Goal: Task Accomplishment & Management: Use online tool/utility

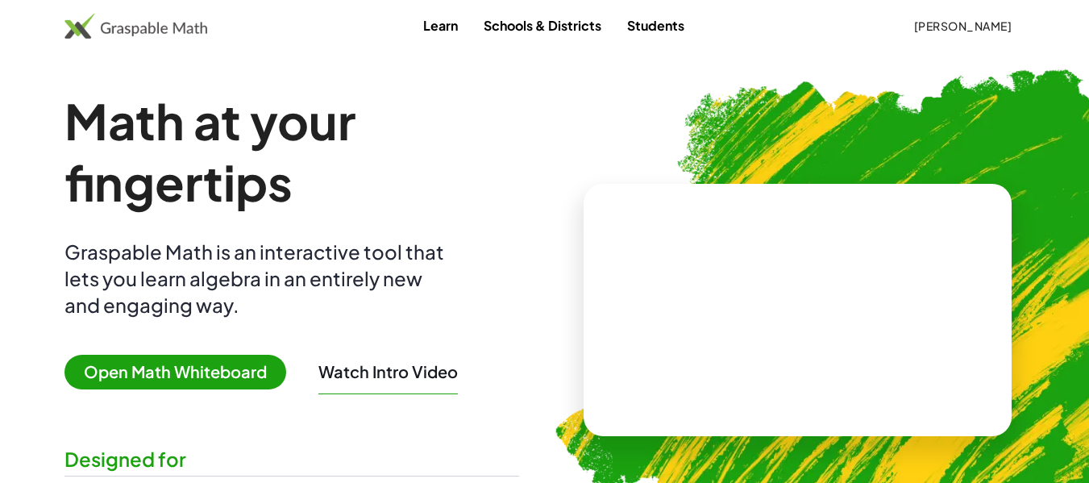
click at [211, 368] on span "Open Math Whiteboard" at bounding box center [175, 372] width 222 height 35
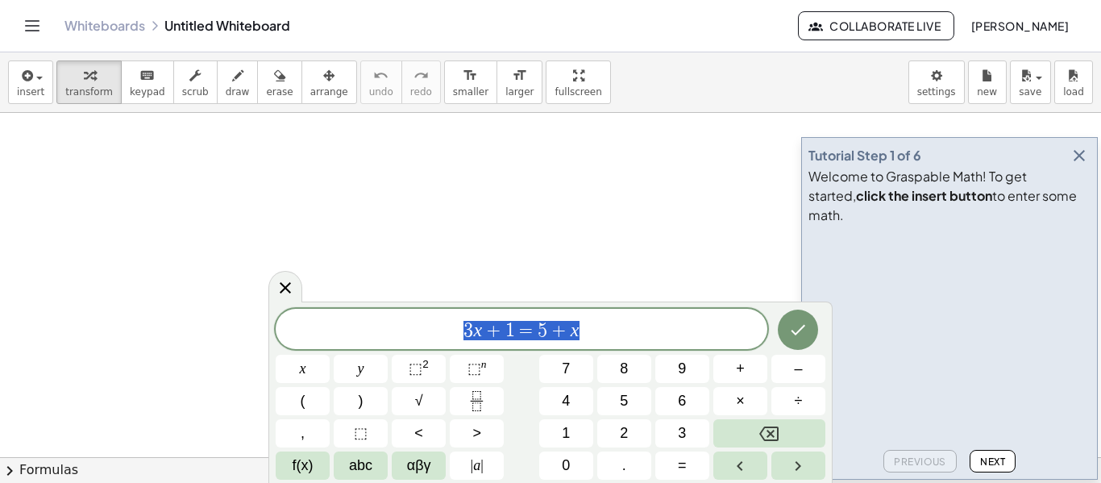
drag, startPoint x: 596, startPoint y: 326, endPoint x: 454, endPoint y: 331, distance: 141.9
click at [454, 331] on span "3 x + 1 = 5 + x" at bounding box center [522, 330] width 492 height 23
click at [312, 405] on button "(" at bounding box center [303, 401] width 54 height 28
click at [474, 396] on icon "Fraction" at bounding box center [477, 401] width 20 height 20
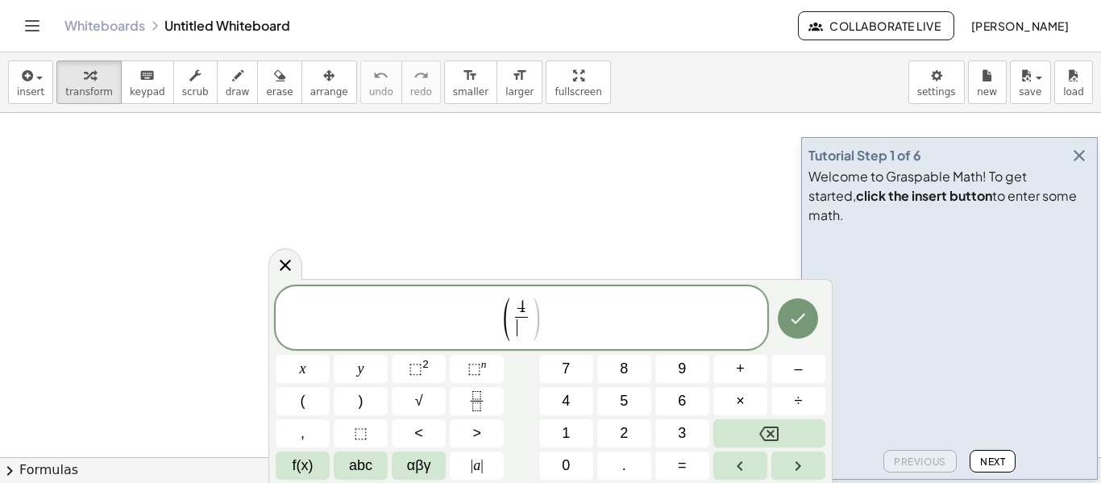
click at [522, 336] on span "​" at bounding box center [521, 328] width 12 height 22
click at [318, 459] on button "f(x)" at bounding box center [303, 465] width 54 height 28
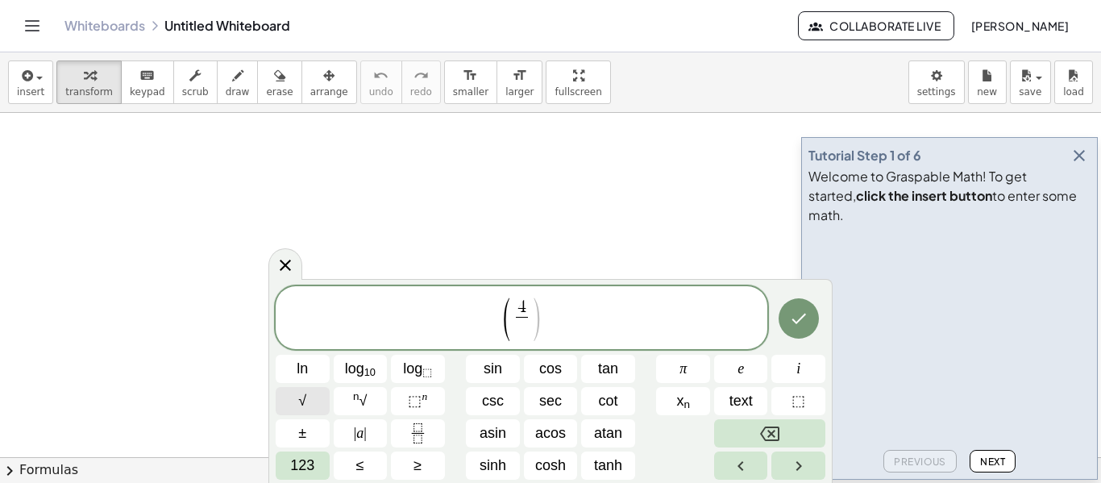
click at [317, 401] on button "√" at bounding box center [303, 401] width 54 height 28
click at [504, 331] on span "​ 4 √ ​" at bounding box center [521, 318] width 41 height 42
click at [509, 326] on span "√" at bounding box center [513, 326] width 15 height 17
click at [537, 332] on span "​" at bounding box center [533, 327] width 15 height 19
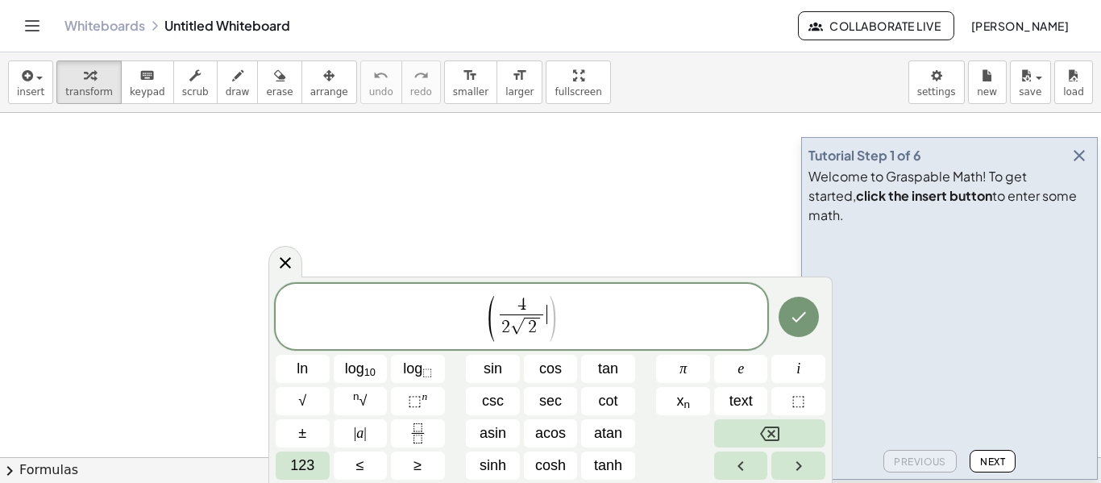
click at [551, 329] on span ")" at bounding box center [552, 318] width 12 height 50
click at [317, 467] on button "123" at bounding box center [303, 465] width 54 height 28
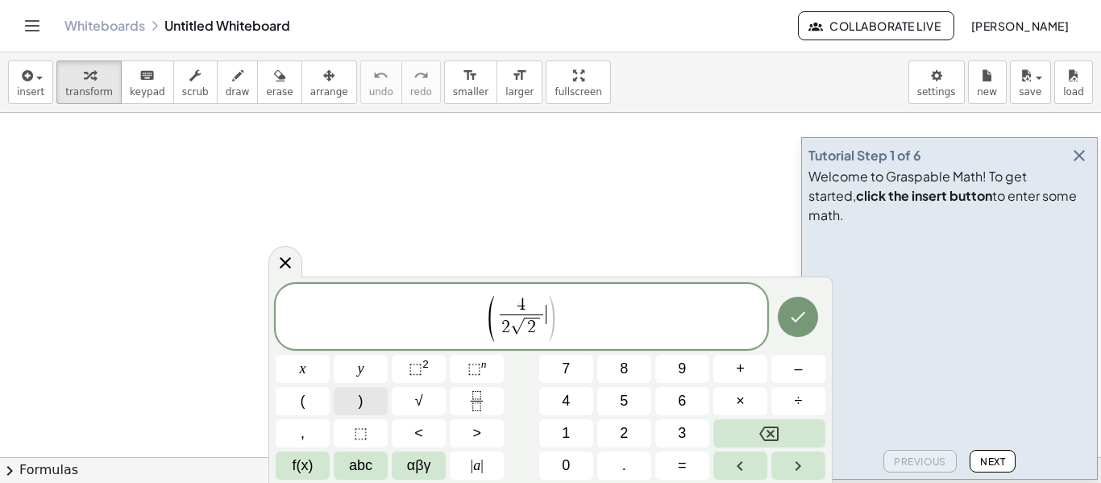
click at [380, 401] on button ")" at bounding box center [361, 401] width 54 height 28
click at [431, 368] on button "⬚ 2" at bounding box center [419, 369] width 54 height 28
click at [568, 306] on span "( 4 2 √ 2 ​ ) 2 ​" at bounding box center [522, 317] width 492 height 48
click at [559, 304] on span "2" at bounding box center [557, 306] width 9 height 18
click at [750, 377] on button "+" at bounding box center [740, 369] width 54 height 28
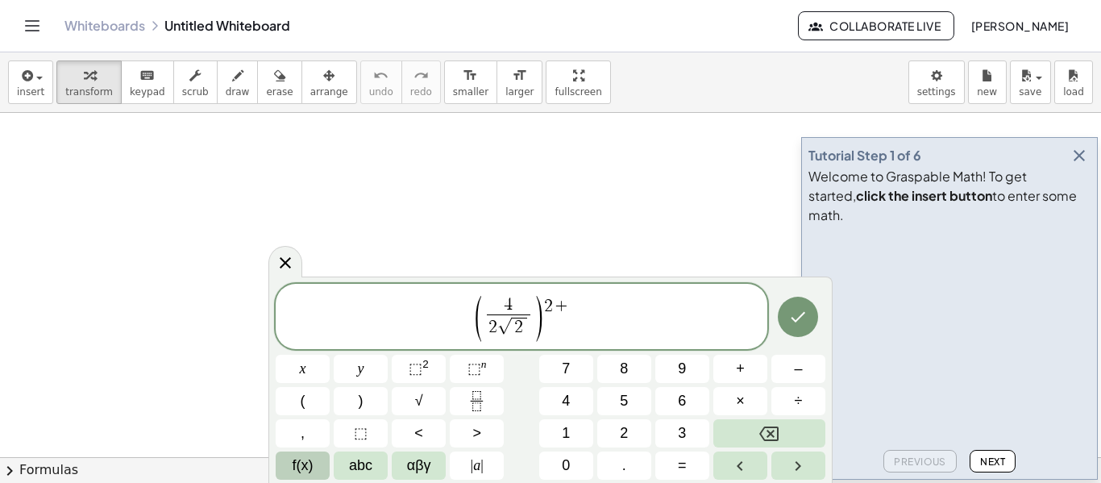
click at [310, 463] on span "f(x)" at bounding box center [303, 466] width 21 height 22
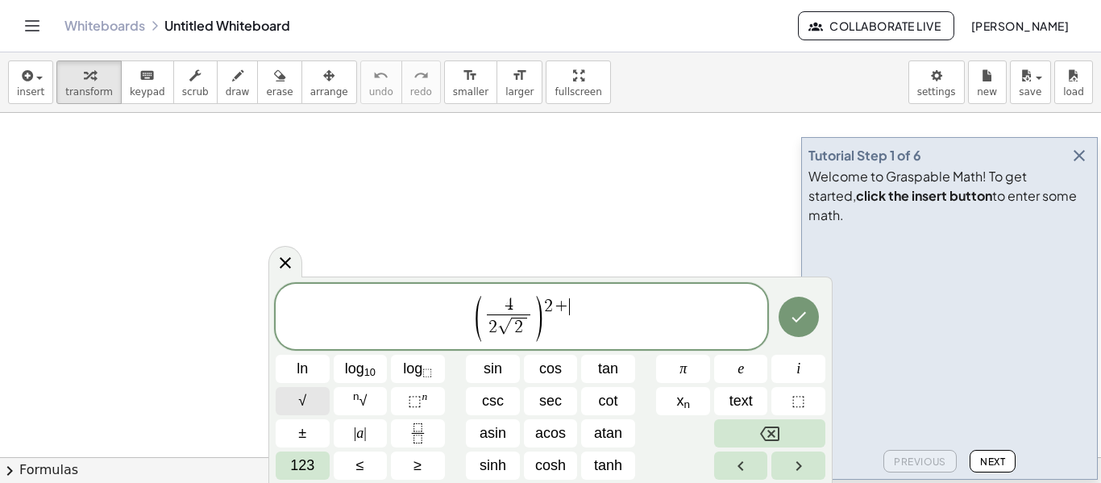
click at [311, 403] on button "√" at bounding box center [303, 401] width 54 height 28
click at [324, 458] on button "123" at bounding box center [303, 465] width 54 height 28
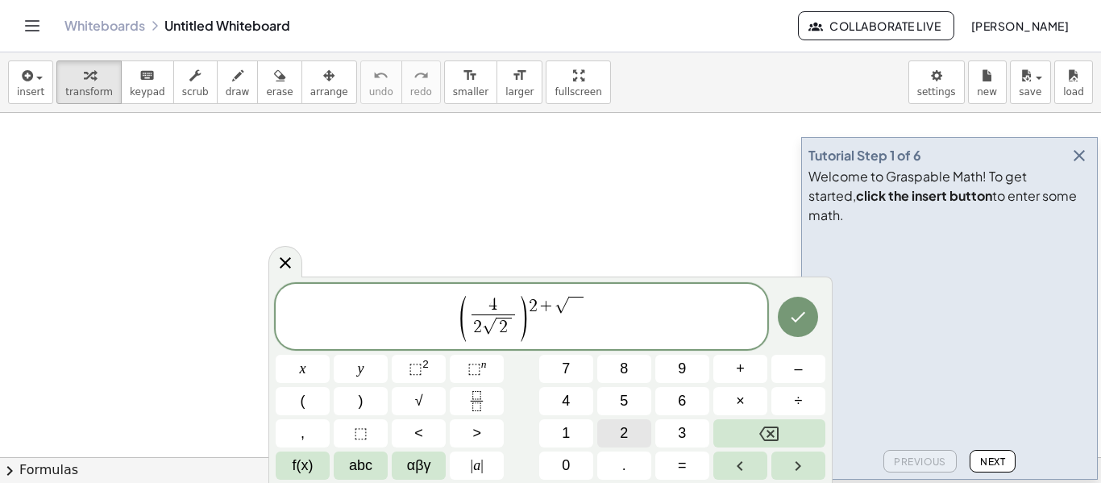
click at [609, 424] on button "2" at bounding box center [624, 433] width 54 height 28
click at [801, 314] on icon "Done" at bounding box center [797, 316] width 19 height 19
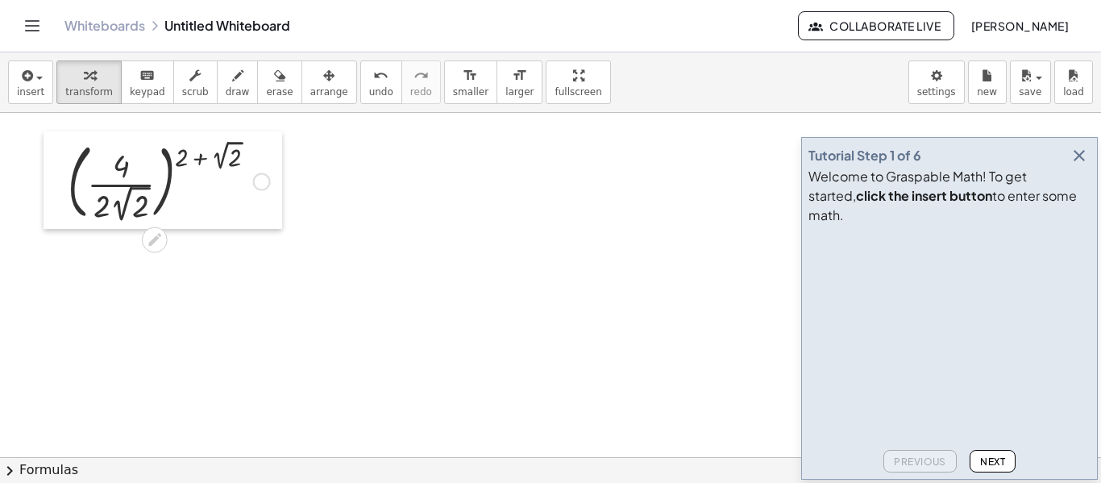
drag, startPoint x: 249, startPoint y: 209, endPoint x: 44, endPoint y: 154, distance: 212.7
click at [44, 154] on div at bounding box center [56, 180] width 24 height 98
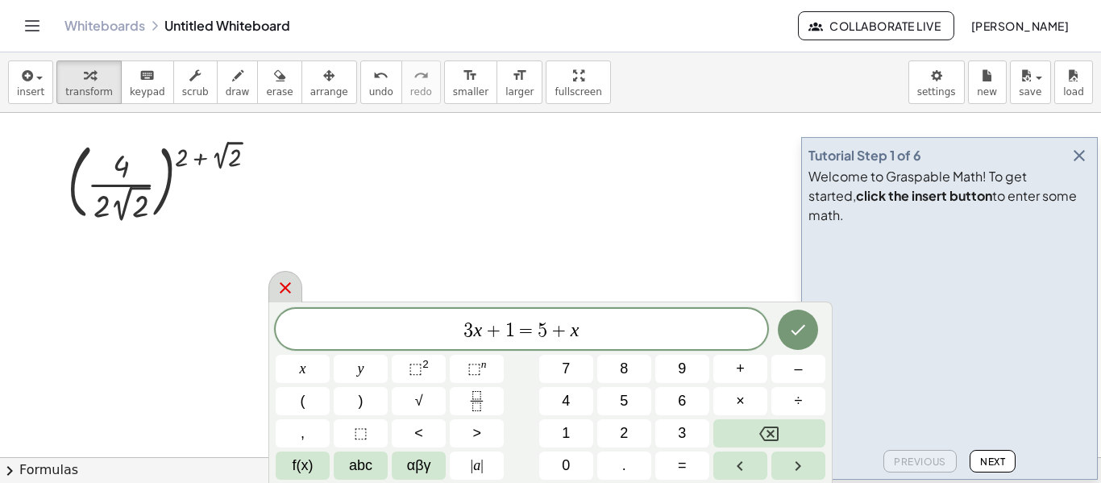
click at [283, 296] on icon at bounding box center [285, 287] width 19 height 19
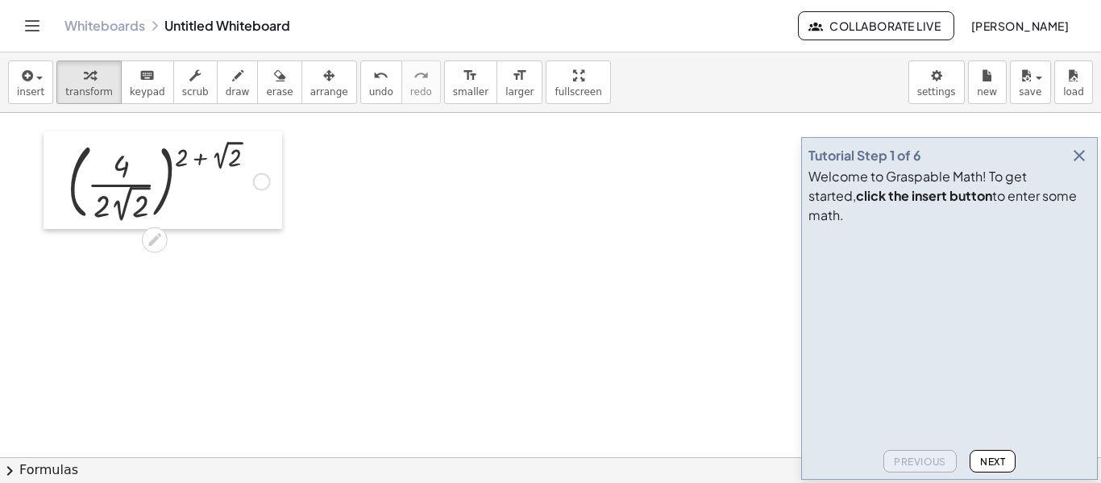
click at [60, 221] on div at bounding box center [56, 180] width 24 height 98
click at [257, 187] on div at bounding box center [262, 182] width 18 height 18
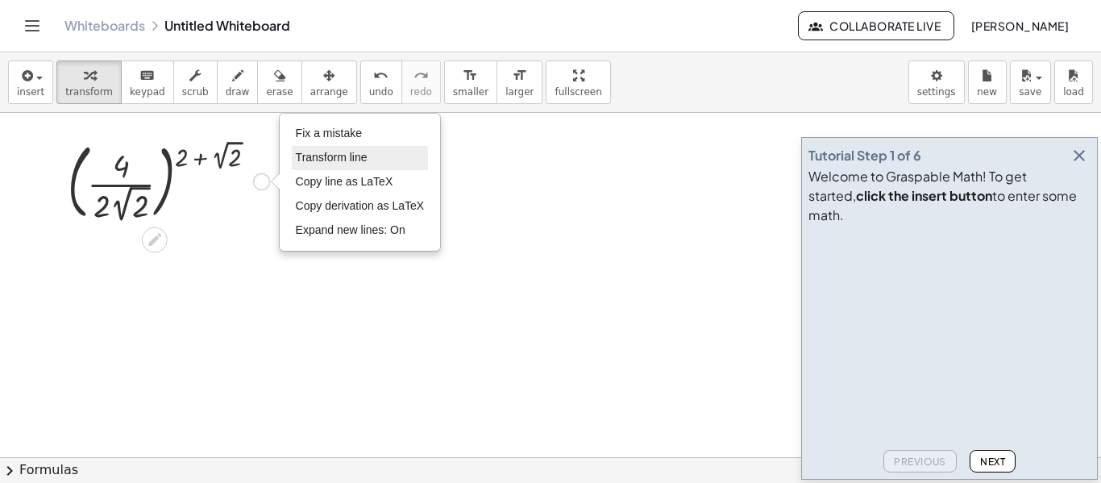
click at [373, 160] on li "Transform line" at bounding box center [360, 158] width 137 height 24
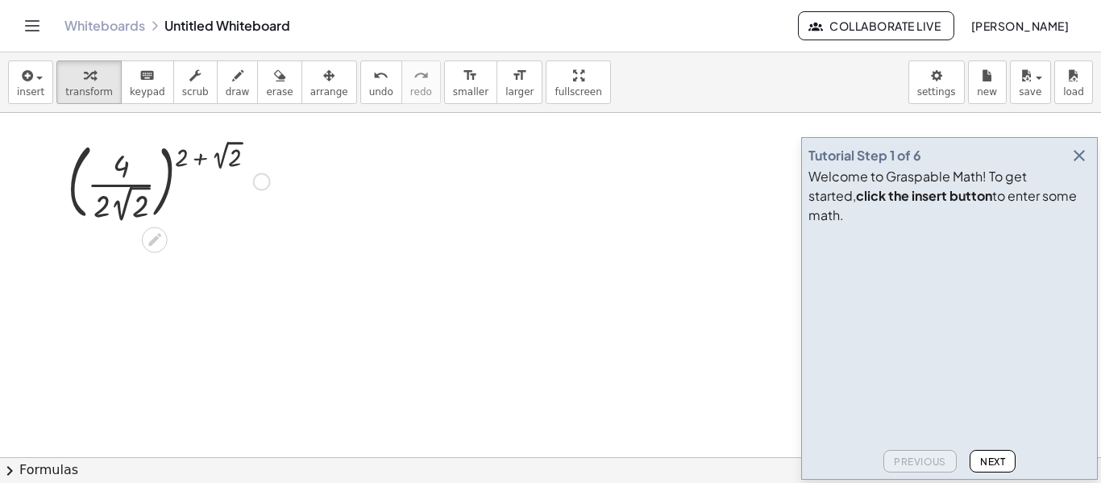
click at [262, 185] on div "Fix a mistake Transform line Copy line as LaTeX Copy derivation as LaTeX Expand…" at bounding box center [262, 182] width 18 height 18
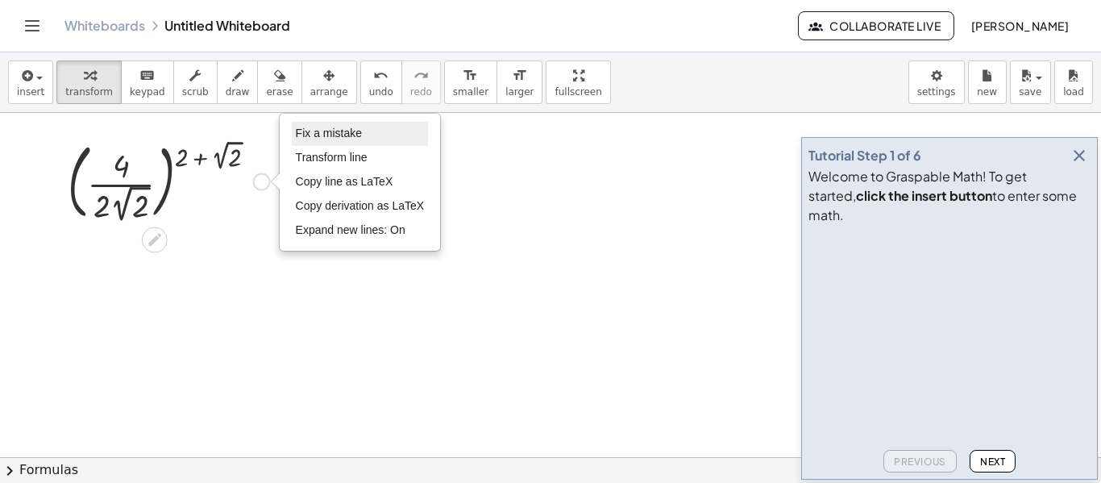
click at [368, 130] on li "Fix a mistake" at bounding box center [360, 134] width 137 height 24
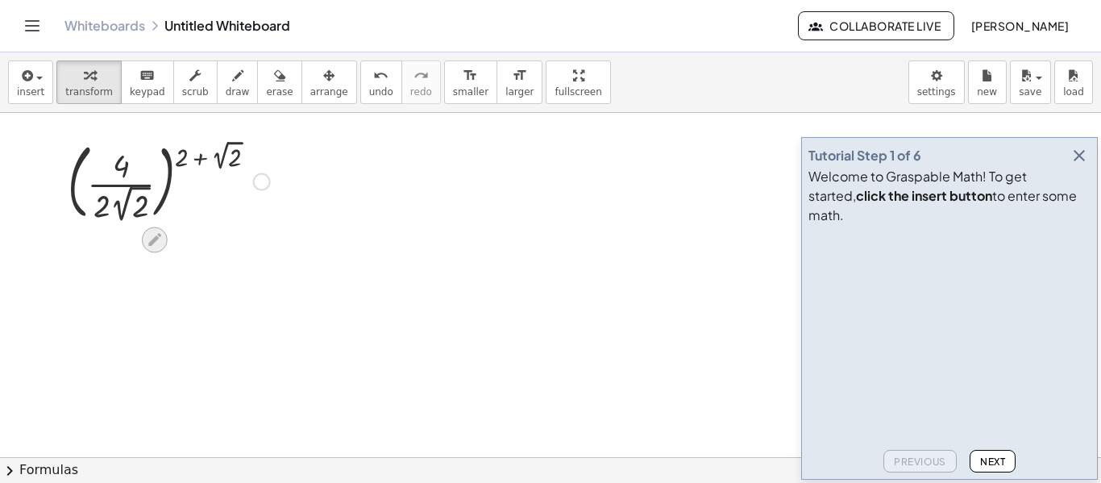
click at [162, 246] on icon at bounding box center [154, 239] width 17 height 17
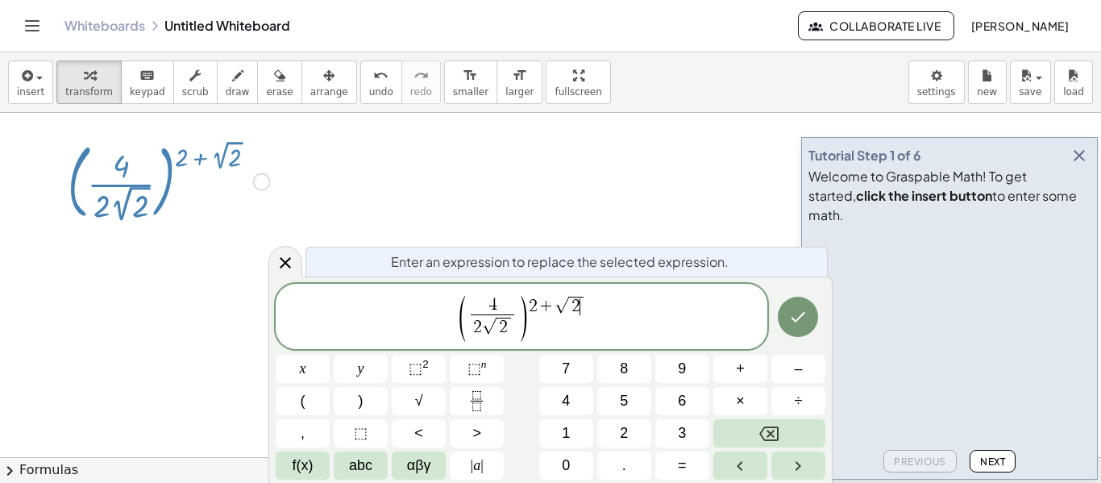
click at [576, 328] on span "( 4 2 √ 2 ​ ) 2 + √ 2 ​" at bounding box center [522, 317] width 492 height 48
click at [803, 317] on icon "Done" at bounding box center [797, 316] width 19 height 19
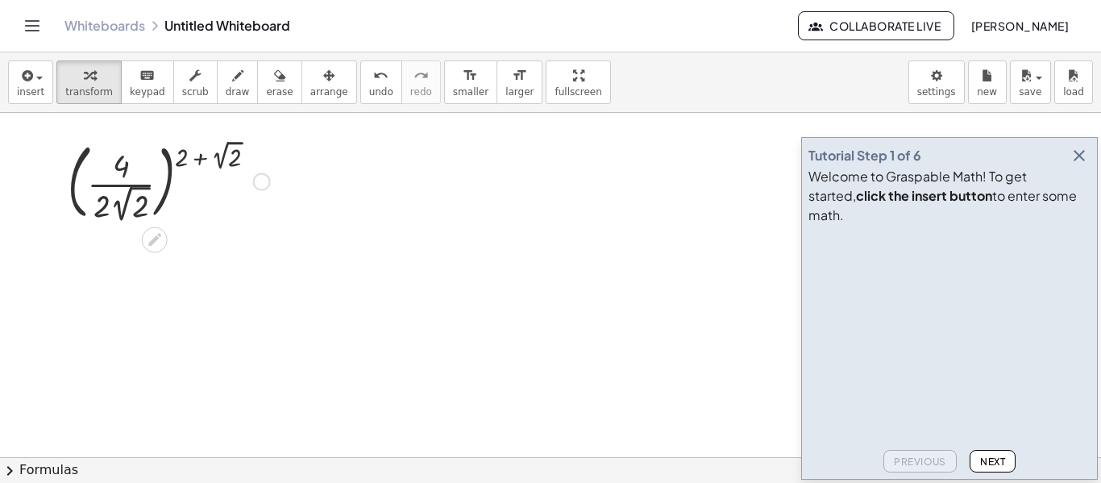
click at [131, 186] on div at bounding box center [169, 179] width 218 height 89
click at [166, 188] on div at bounding box center [169, 179] width 218 height 89
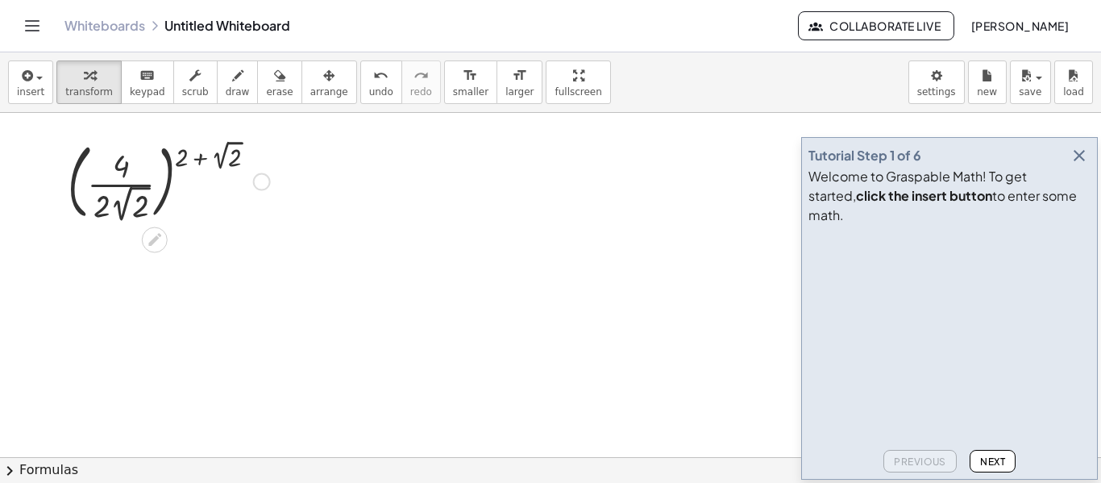
click at [166, 188] on div at bounding box center [169, 179] width 218 height 89
click at [117, 188] on div at bounding box center [169, 179] width 218 height 89
click at [154, 250] on div at bounding box center [155, 240] width 26 height 26
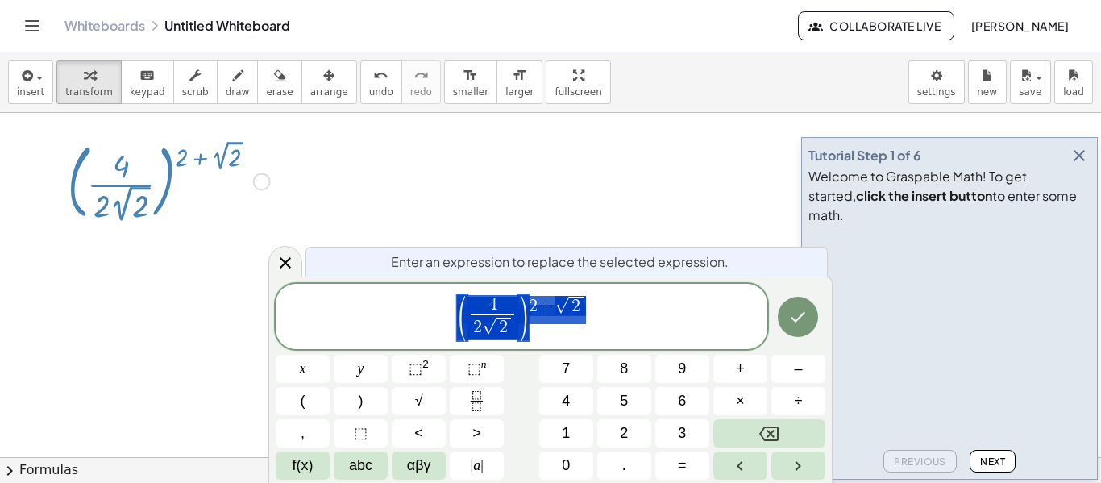
click at [616, 308] on span "( 4 2 √ 2 ​ ) 2 + √ 2" at bounding box center [522, 317] width 492 height 48
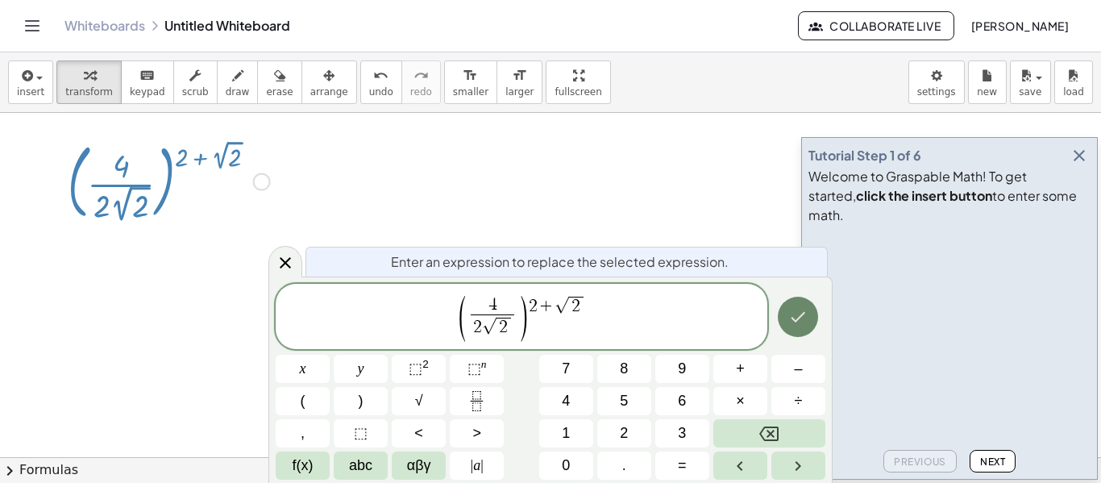
click at [796, 319] on icon "Done" at bounding box center [797, 316] width 19 height 19
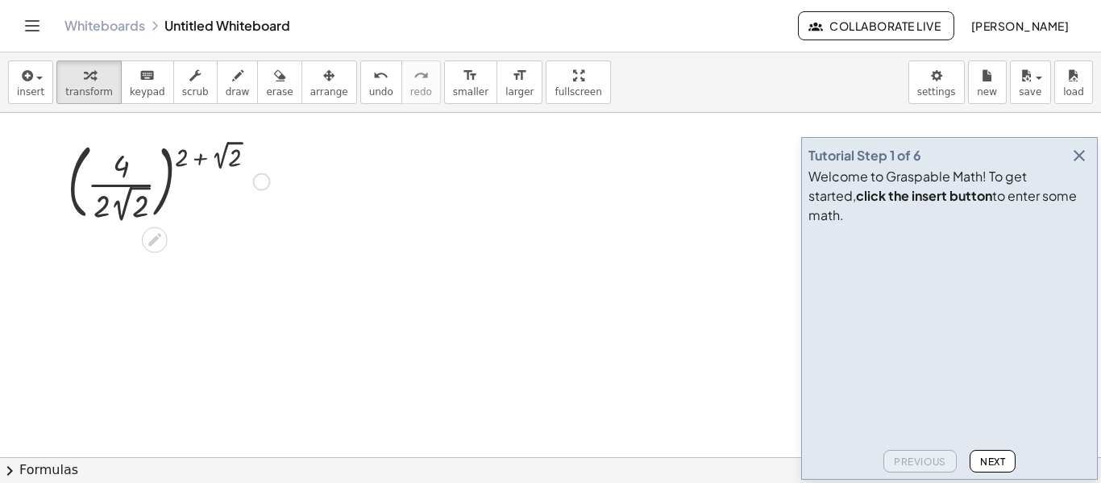
click at [254, 182] on div at bounding box center [262, 182] width 18 height 18
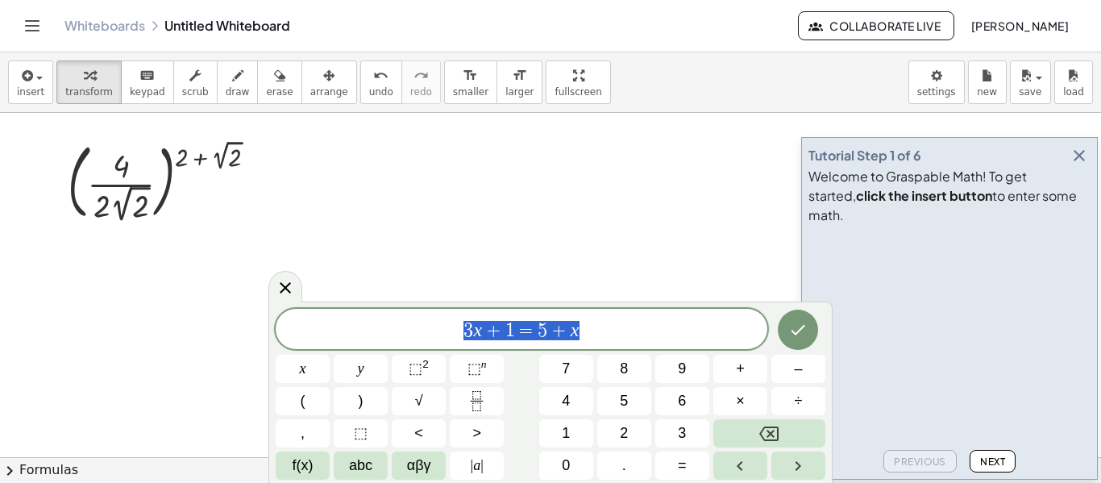
drag, startPoint x: 652, startPoint y: 331, endPoint x: 434, endPoint y: 330, distance: 217.6
click at [434, 330] on span "3 x + 1 = 5 + x" at bounding box center [522, 330] width 492 height 23
click at [231, 153] on div at bounding box center [169, 179] width 218 height 89
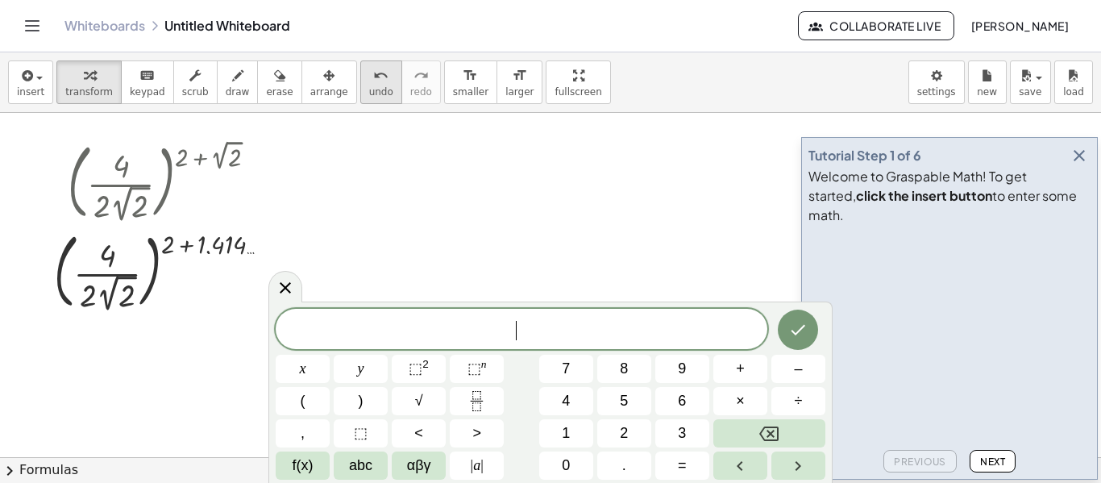
click at [360, 85] on button "undo undo" at bounding box center [381, 82] width 42 height 44
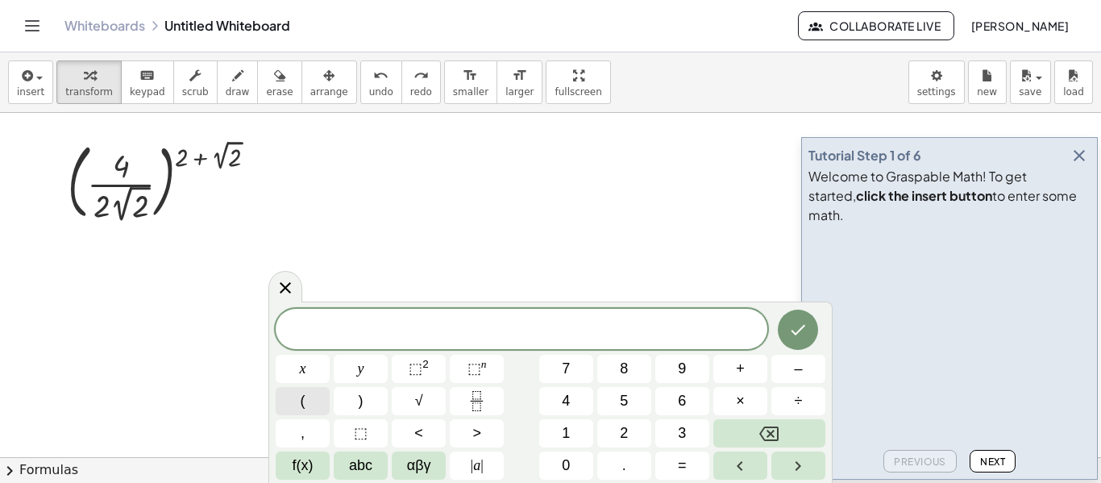
click at [308, 401] on button "(" at bounding box center [303, 401] width 54 height 28
click at [472, 391] on icon "Fraction" at bounding box center [477, 401] width 20 height 20
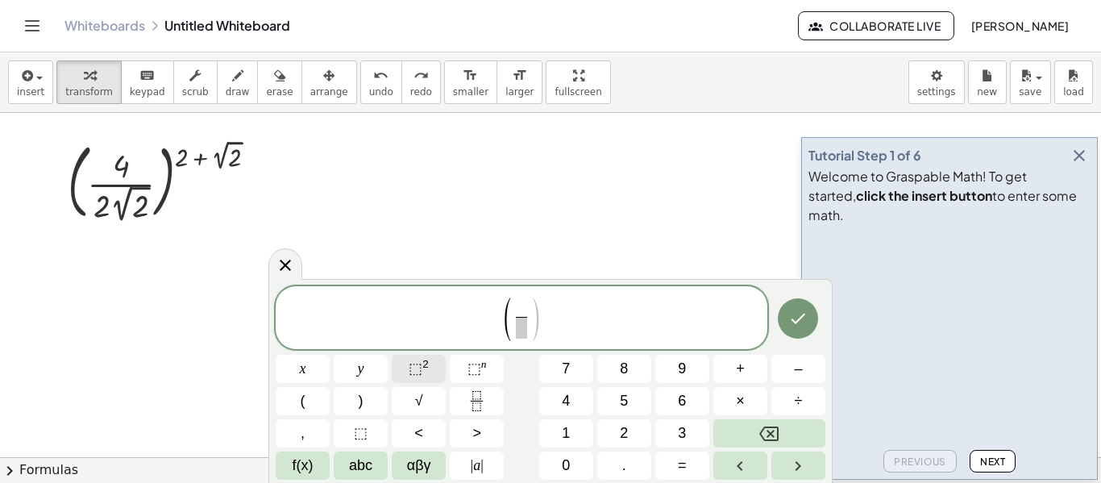
click at [423, 373] on span "⬚ 2" at bounding box center [419, 369] width 20 height 22
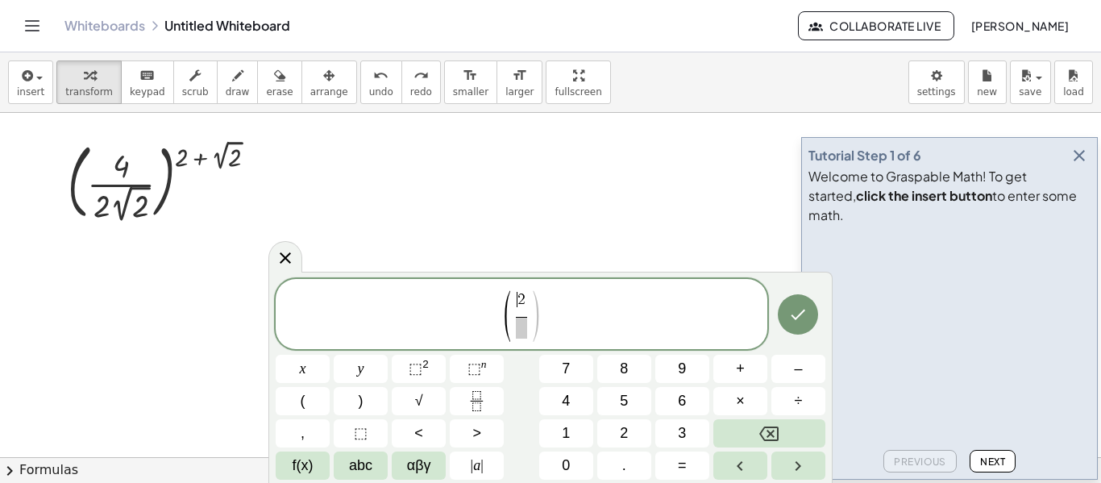
click at [518, 305] on span "​ 2" at bounding box center [522, 299] width 8 height 15
click at [513, 307] on span "(" at bounding box center [507, 316] width 12 height 56
click at [517, 306] on span "​ 2" at bounding box center [521, 304] width 11 height 25
click at [527, 338] on span "​" at bounding box center [521, 328] width 20 height 22
click at [625, 426] on span "2" at bounding box center [624, 433] width 8 height 22
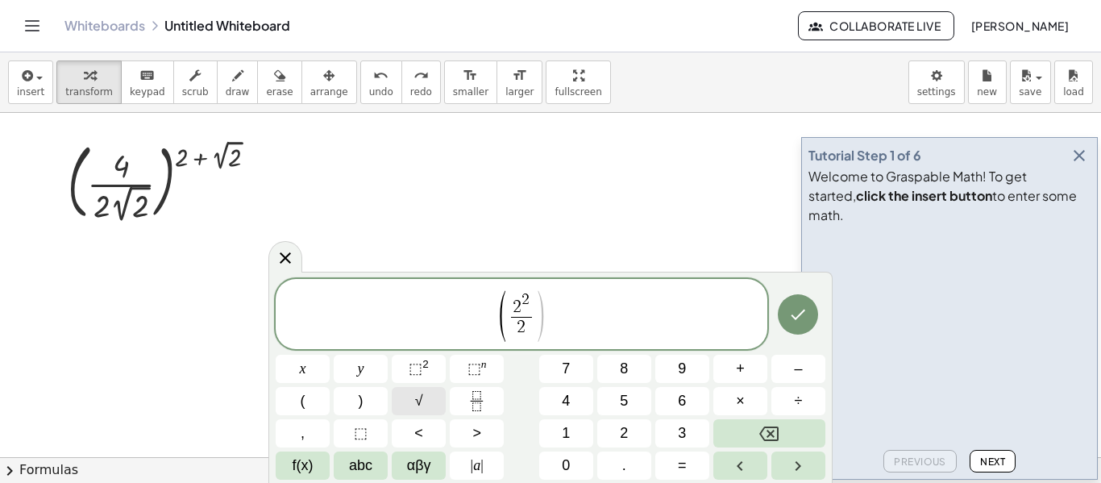
click at [428, 399] on button "√" at bounding box center [419, 401] width 54 height 28
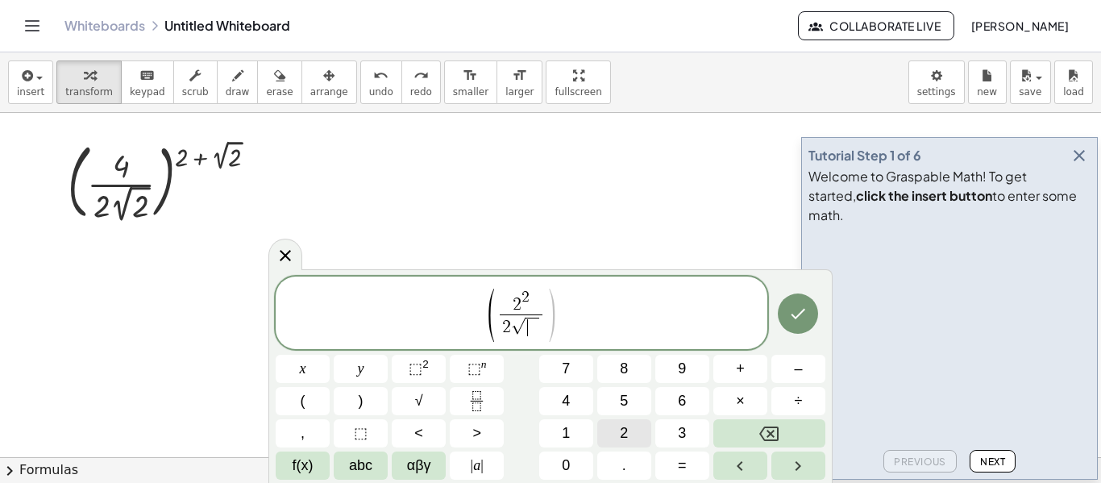
click at [606, 422] on button "2" at bounding box center [624, 433] width 54 height 28
click at [570, 326] on span "( 2 2 2 √ 2 ​ ) ​" at bounding box center [522, 314] width 492 height 56
click at [365, 402] on button ")" at bounding box center [361, 401] width 54 height 28
click at [421, 368] on span "⬚" at bounding box center [416, 368] width 14 height 16
click at [564, 303] on span "( 2 2 2 √ 2 ​ ) 2 ​" at bounding box center [522, 314] width 492 height 56
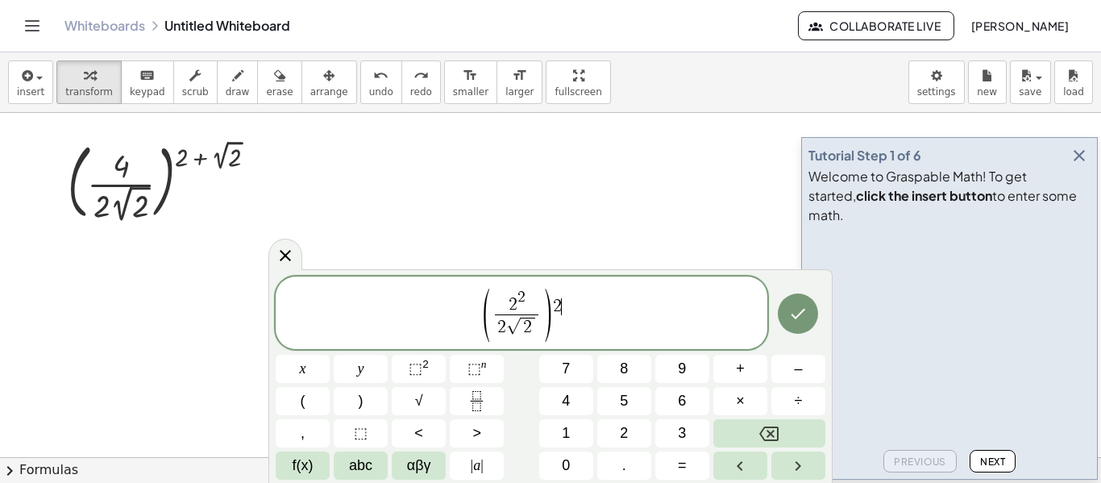
click at [560, 304] on span "2 ​" at bounding box center [557, 307] width 9 height 18
click at [413, 396] on button "√" at bounding box center [419, 401] width 54 height 28
click at [801, 329] on button "Done" at bounding box center [798, 313] width 40 height 40
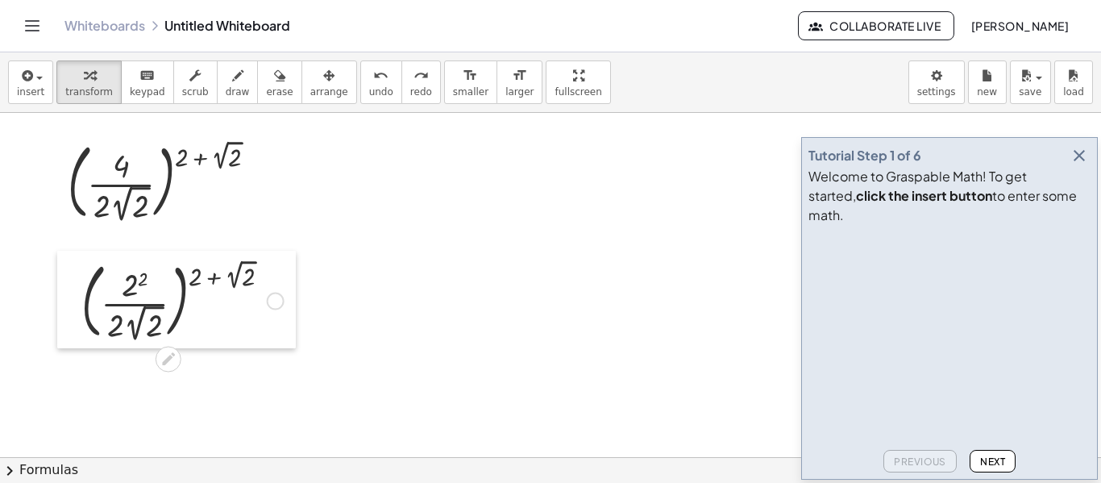
drag, startPoint x: 219, startPoint y: 346, endPoint x: 75, endPoint y: 347, distance: 144.3
click at [75, 347] on div at bounding box center [69, 300] width 24 height 98
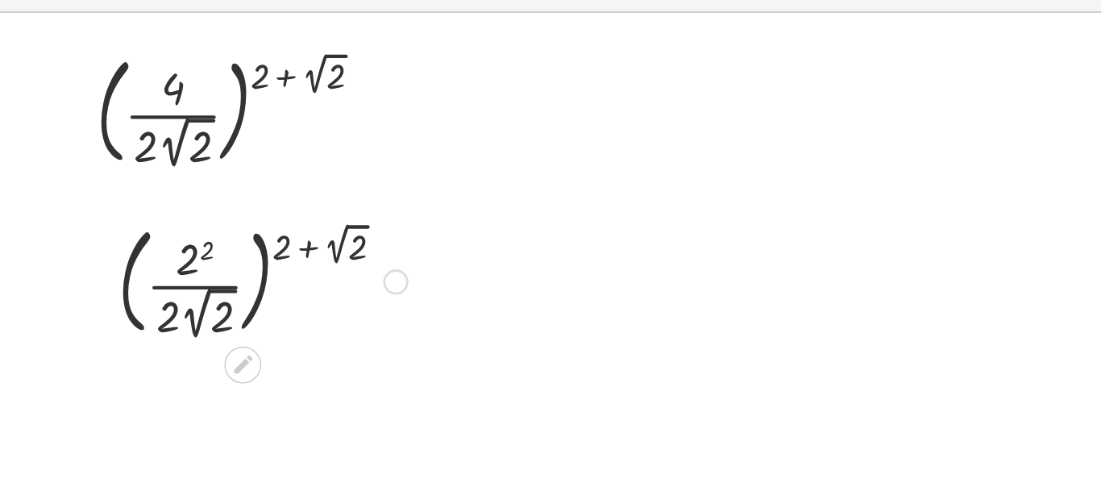
click at [142, 282] on div at bounding box center [184, 299] width 218 height 89
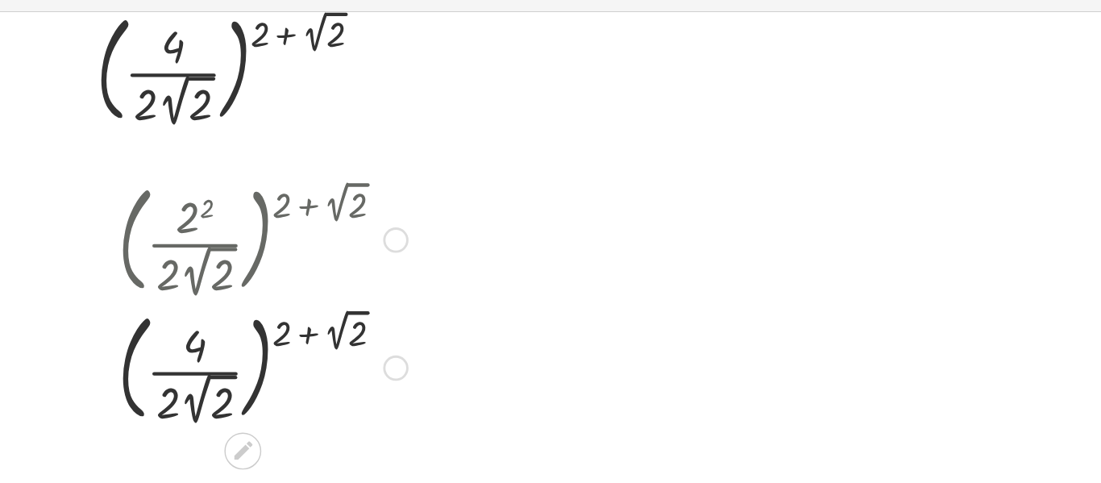
scroll to position [28, 0]
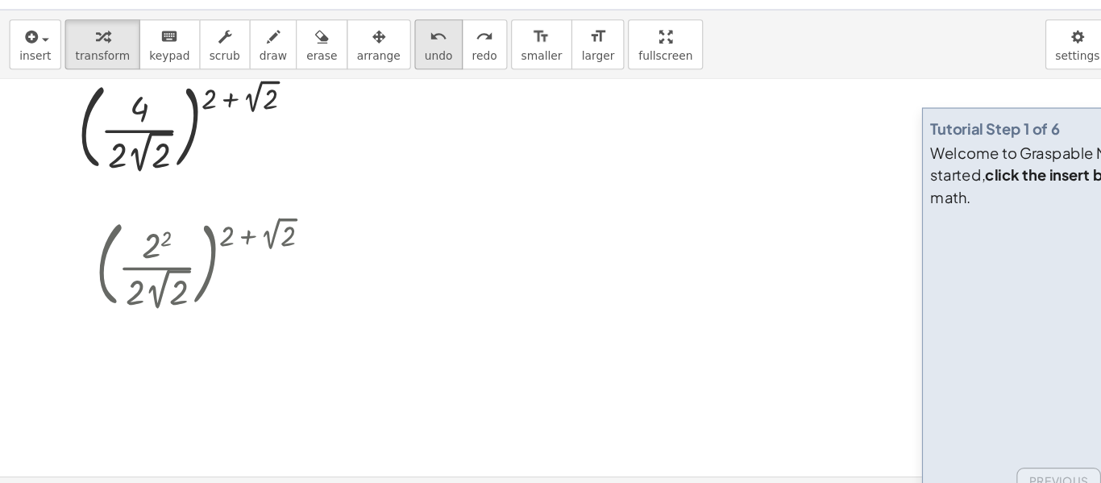
click at [360, 89] on button "undo undo" at bounding box center [381, 82] width 42 height 44
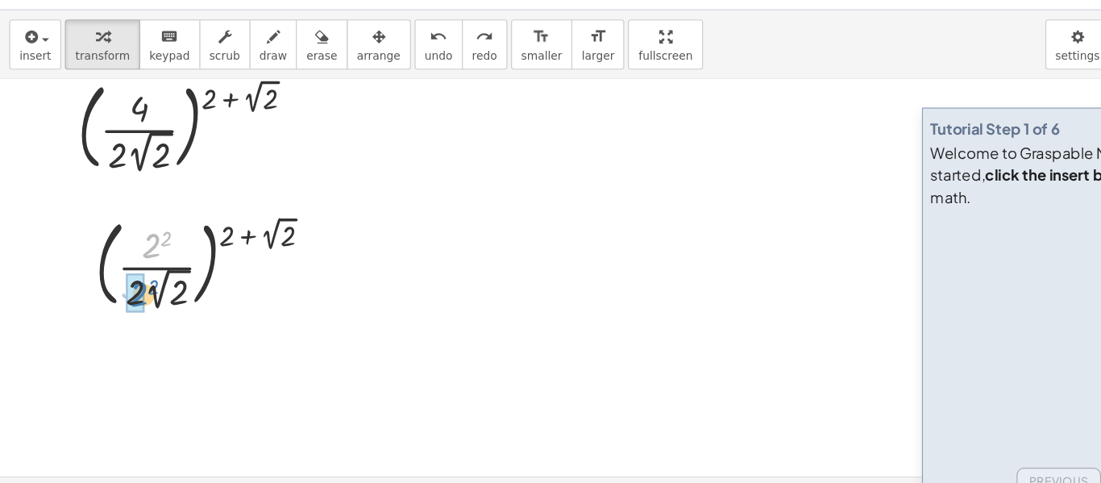
drag, startPoint x: 130, startPoint y: 256, endPoint x: 118, endPoint y: 297, distance: 43.6
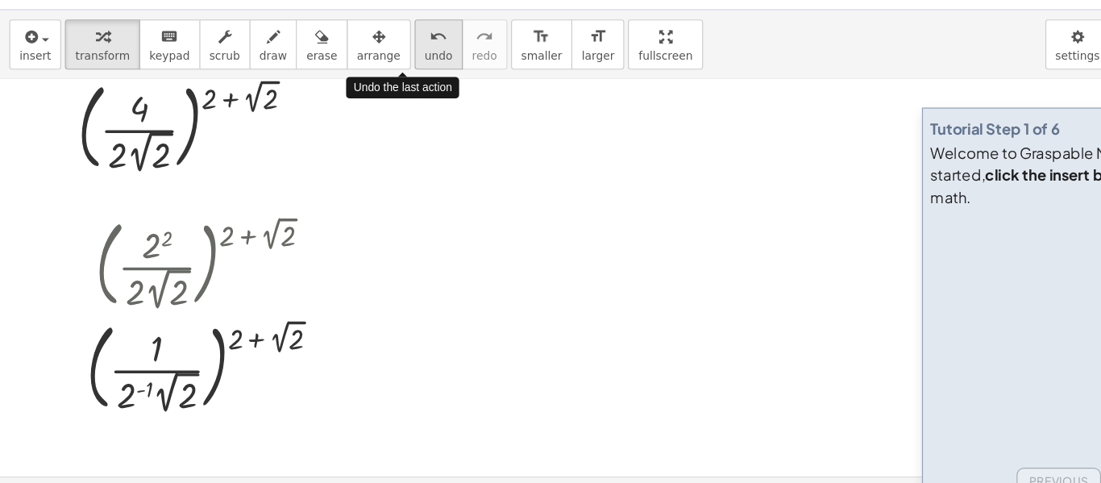
click at [373, 77] on icon "undo" at bounding box center [380, 75] width 15 height 19
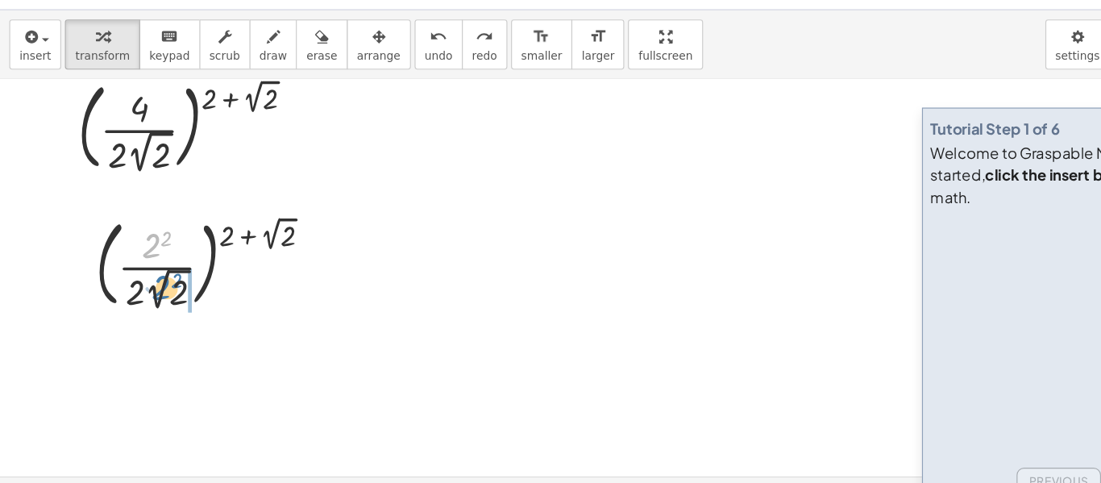
drag, startPoint x: 132, startPoint y: 250, endPoint x: 141, endPoint y: 287, distance: 38.1
click at [141, 287] on div at bounding box center [184, 271] width 218 height 89
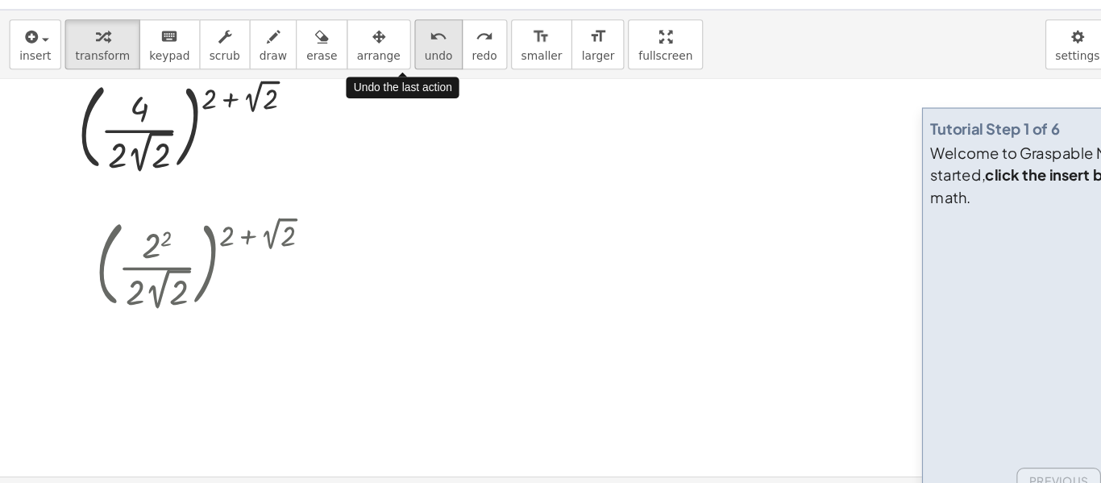
click at [369, 93] on span "undo" at bounding box center [381, 91] width 24 height 11
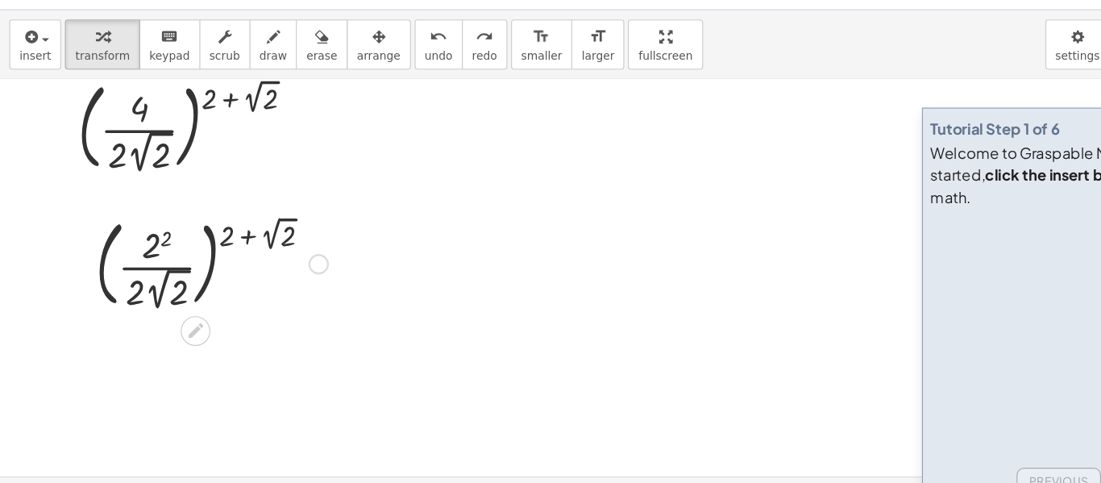
click at [149, 273] on div at bounding box center [184, 271] width 218 height 89
click at [137, 276] on div at bounding box center [184, 271] width 218 height 89
click at [277, 271] on div at bounding box center [277, 273] width 18 height 18
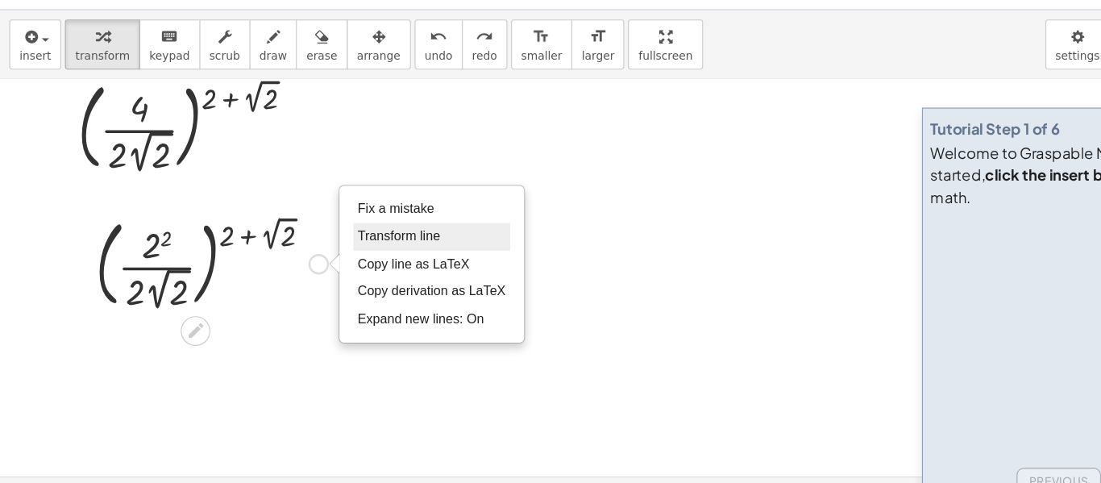
click at [343, 240] on li "Transform line" at bounding box center [375, 249] width 137 height 24
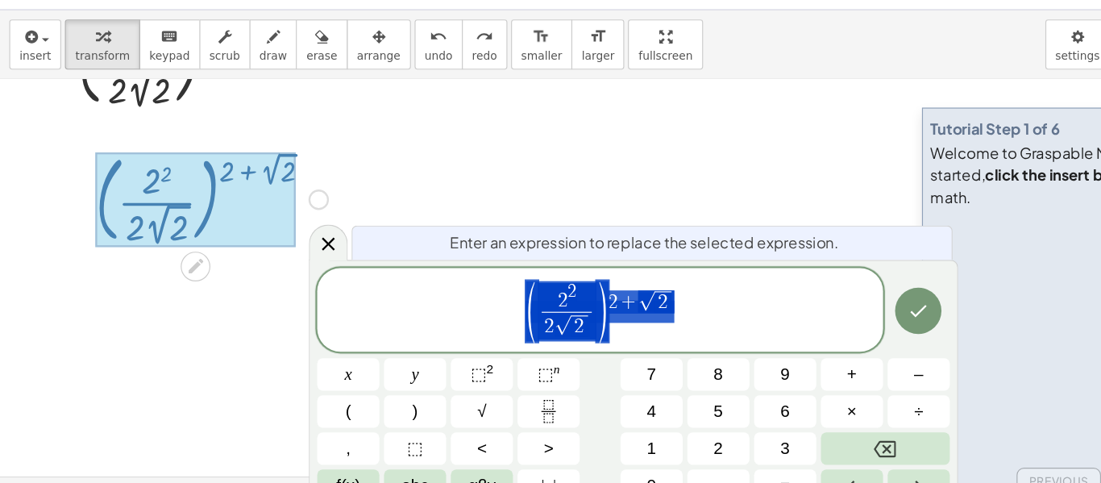
scroll to position [87, 0]
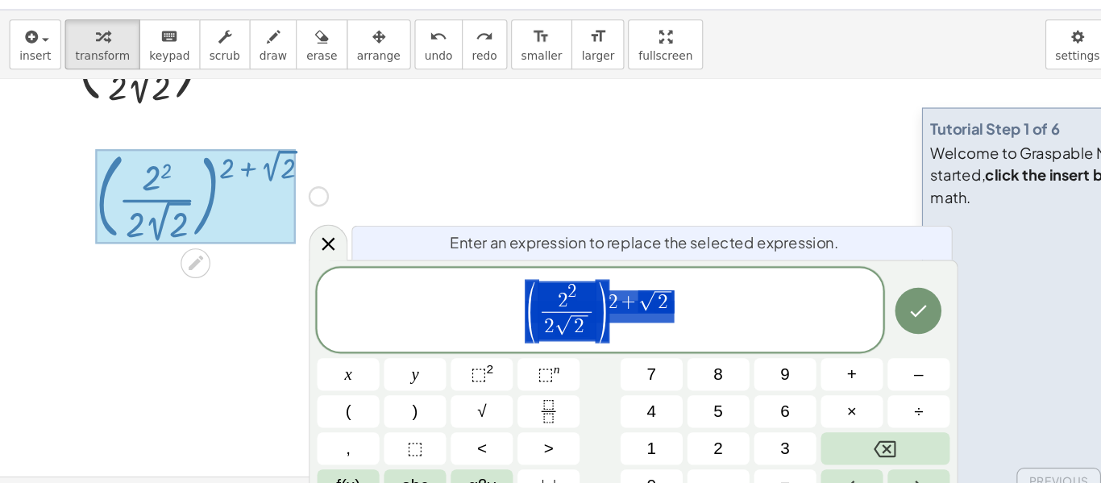
click at [608, 318] on span "( 2 2 2 √ 2 ​ ) 2 + √ 2" at bounding box center [522, 314] width 492 height 56
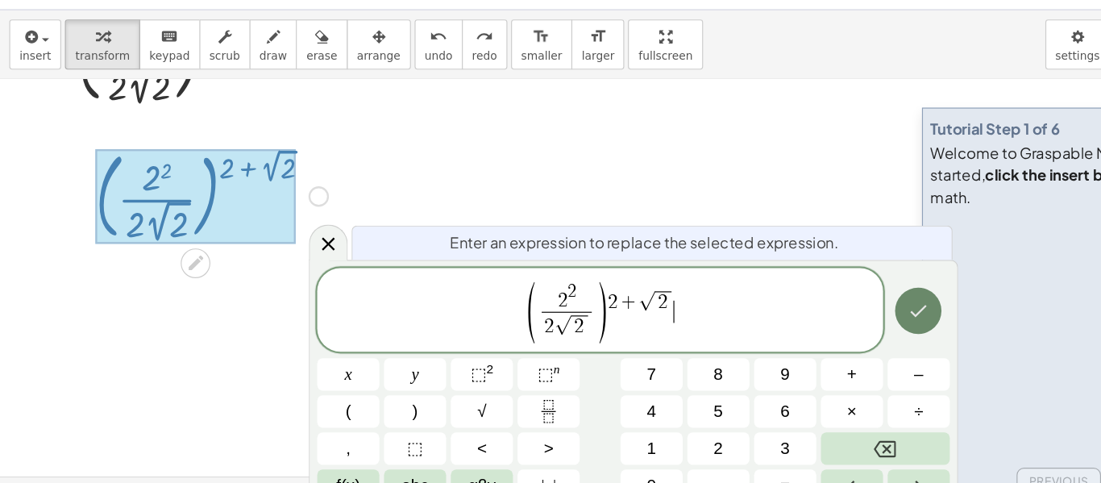
click at [808, 301] on button "Done" at bounding box center [798, 313] width 40 height 40
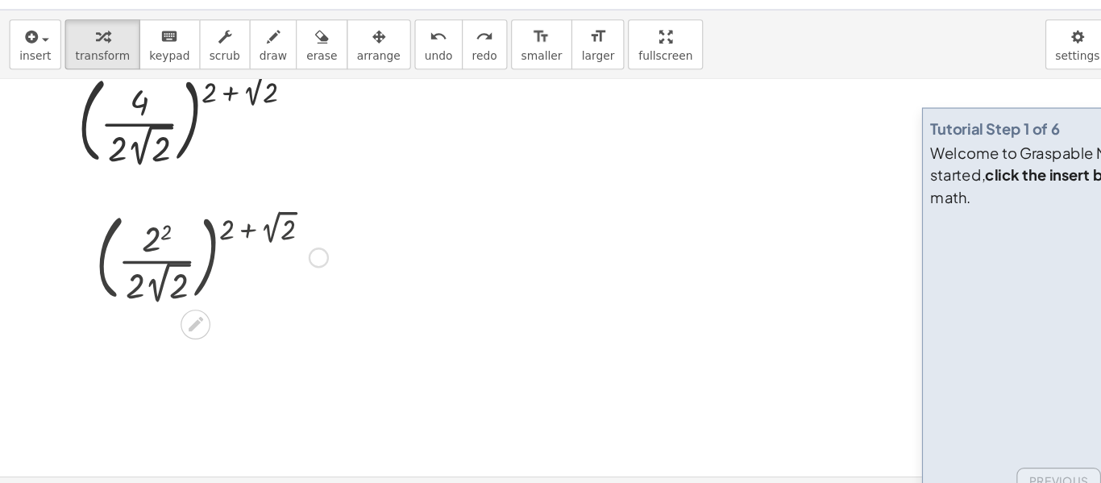
scroll to position [28, 0]
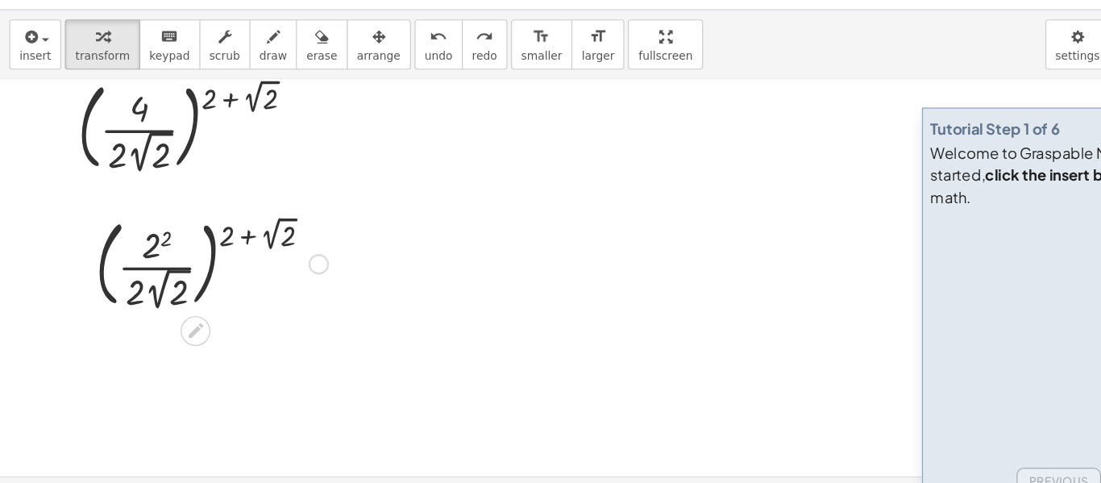
click at [283, 276] on div at bounding box center [277, 273] width 18 height 18
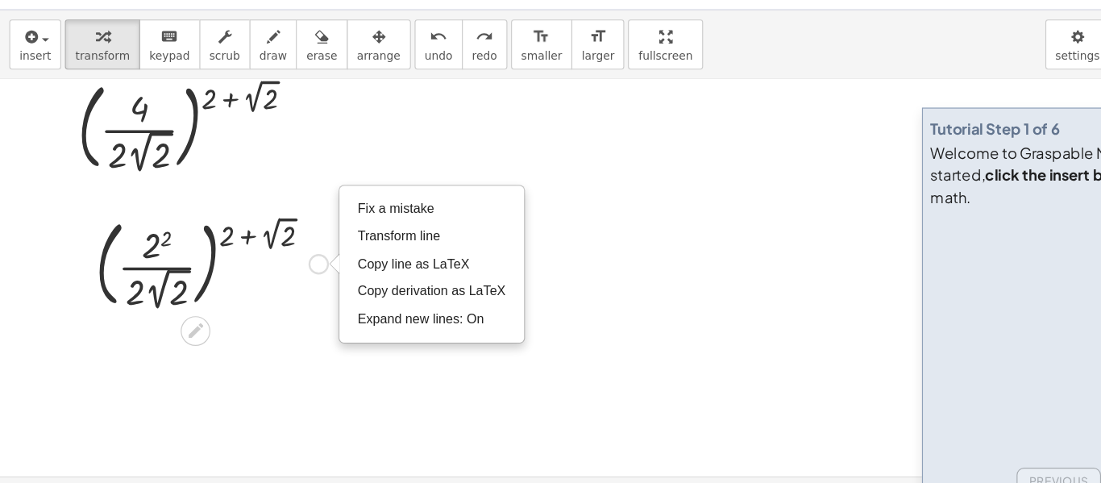
click at [203, 273] on div at bounding box center [184, 271] width 218 height 89
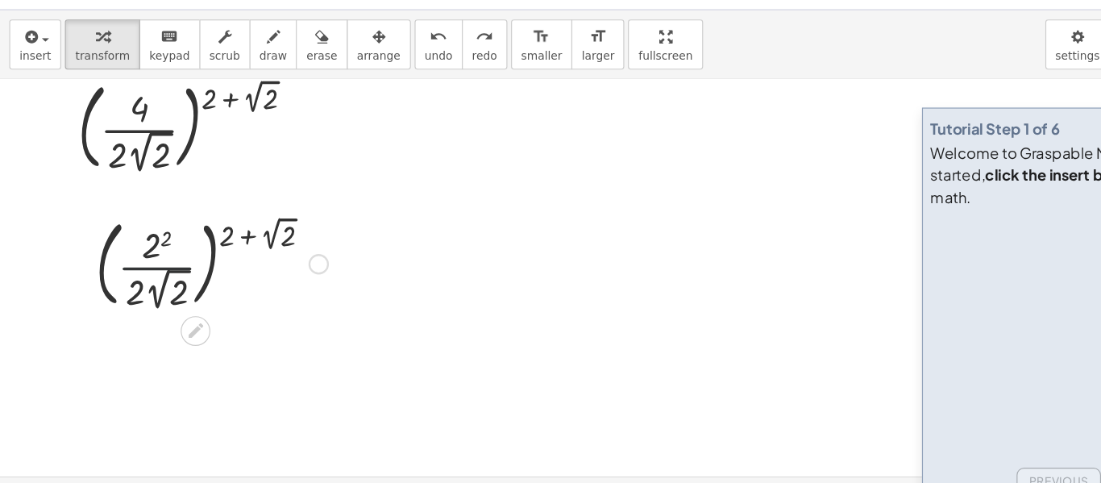
click at [147, 283] on div at bounding box center [184, 271] width 218 height 89
click at [139, 355] on div at bounding box center [550, 481] width 1101 height 793
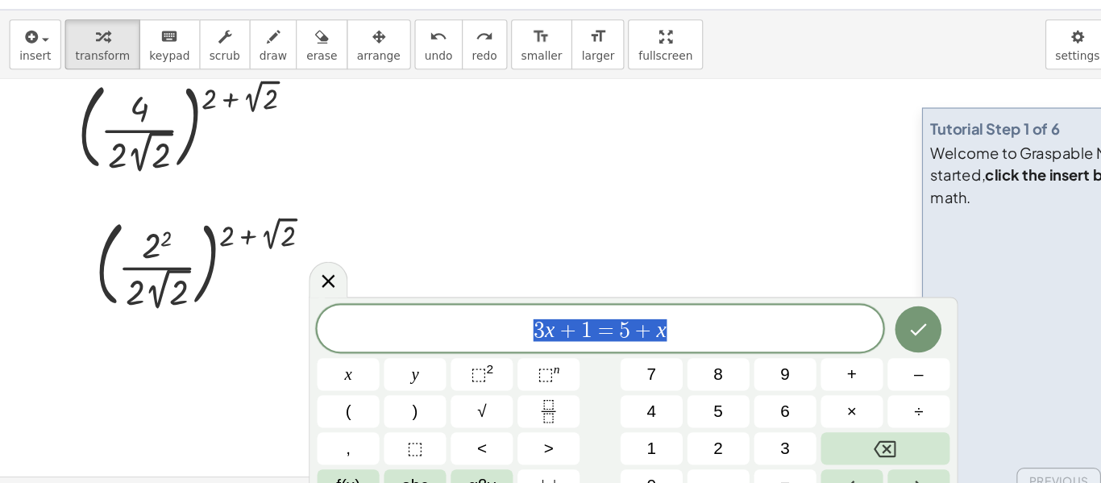
drag, startPoint x: 590, startPoint y: 332, endPoint x: 437, endPoint y: 340, distance: 153.4
click at [437, 340] on span "3 x + 1 = 5 + x" at bounding box center [522, 330] width 492 height 23
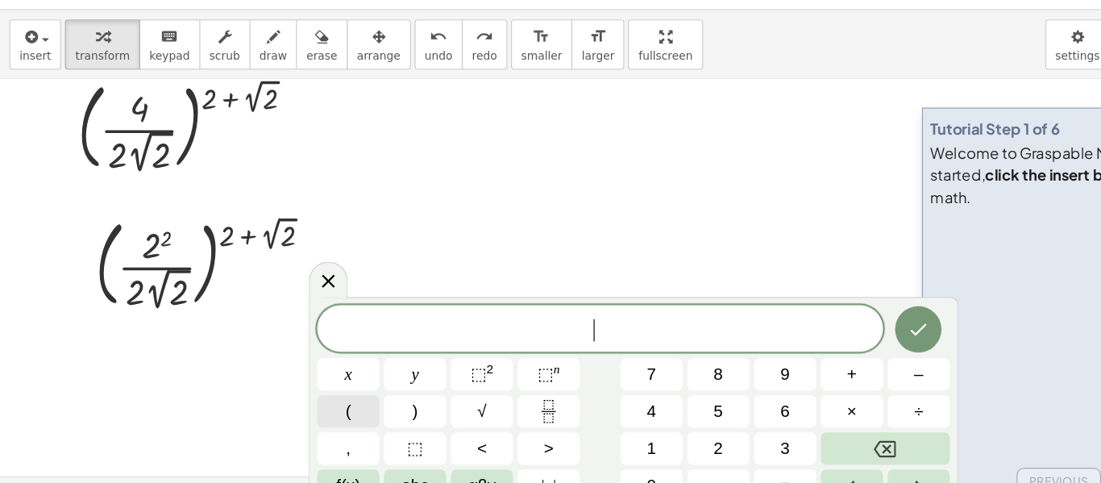
click at [289, 405] on button "(" at bounding box center [303, 401] width 54 height 28
click at [425, 374] on span "⬚ 2" at bounding box center [419, 369] width 20 height 22
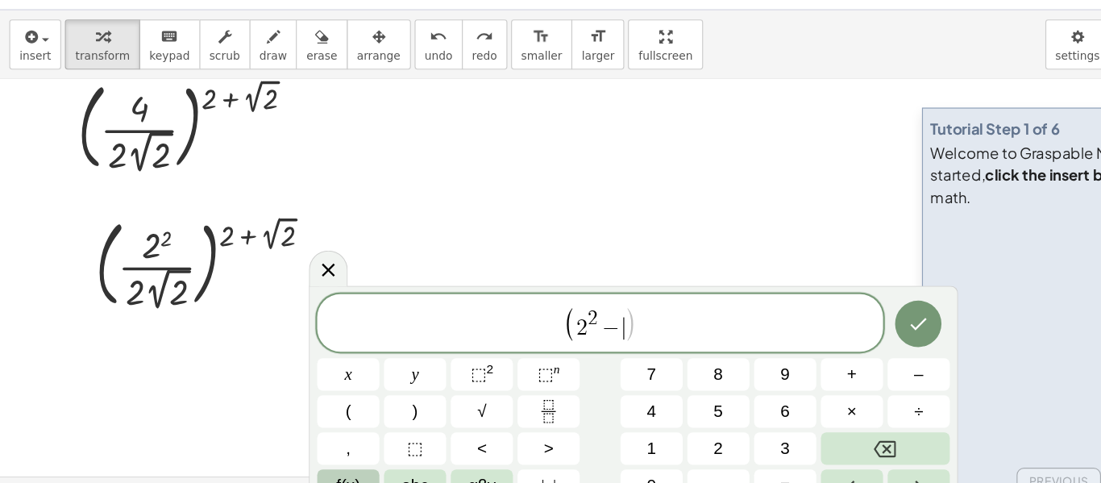
click at [318, 455] on button "f(x)" at bounding box center [303, 465] width 54 height 28
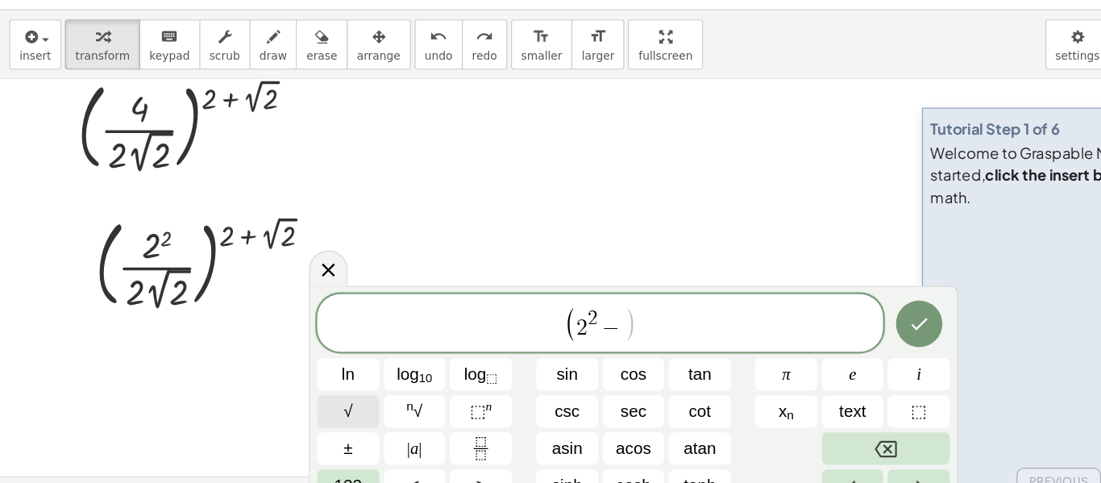
click at [318, 405] on button "√" at bounding box center [303, 401] width 54 height 28
click at [308, 451] on button "123" at bounding box center [303, 465] width 54 height 28
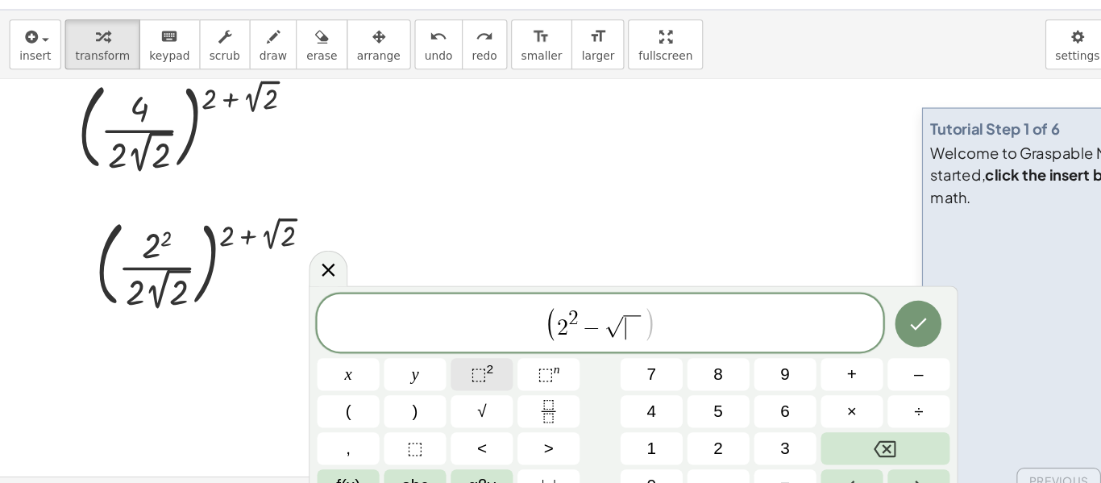
click at [434, 363] on button "⬚ 2" at bounding box center [419, 369] width 54 height 28
click at [589, 320] on span "( 2 2 − √ 2 ) ​" at bounding box center [522, 325] width 492 height 33
click at [368, 397] on button ")" at bounding box center [361, 401] width 54 height 28
click at [438, 369] on button "⬚ 2" at bounding box center [419, 369] width 54 height 28
click at [580, 317] on span "( 2 2 − √ 2 ) 2 ​" at bounding box center [522, 325] width 492 height 33
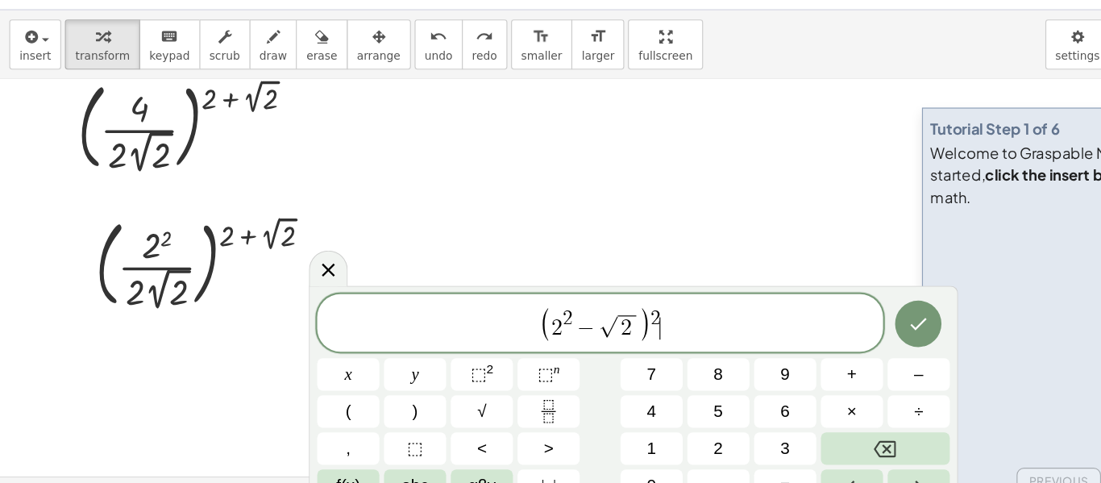
click at [575, 318] on span "( 2 2 − √ 2 ) 2 ​" at bounding box center [522, 325] width 492 height 33
click at [572, 318] on span "2" at bounding box center [569, 320] width 9 height 18
click at [415, 391] on span "√" at bounding box center [419, 401] width 8 height 22
click at [623, 431] on span "2" at bounding box center [624, 433] width 8 height 22
click at [786, 335] on button "Done" at bounding box center [798, 325] width 40 height 40
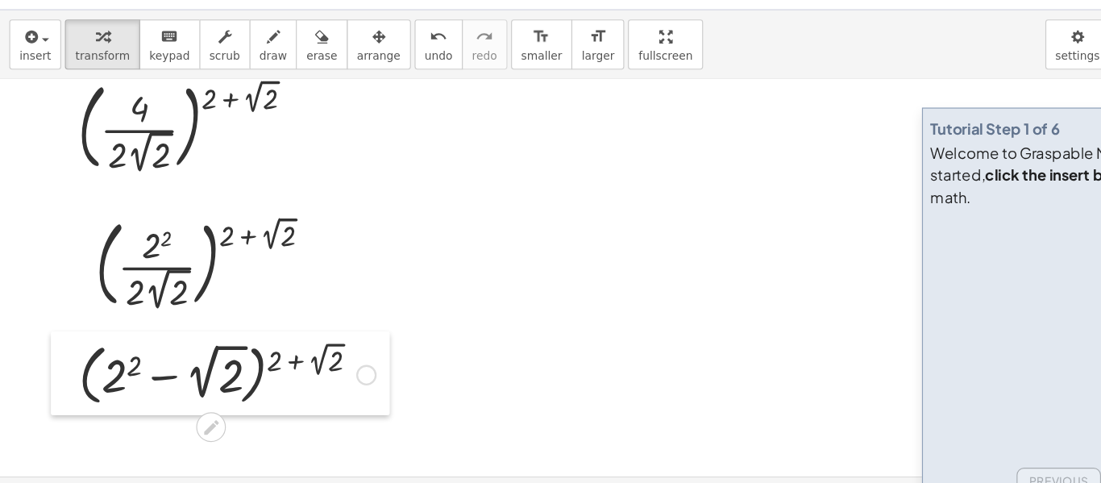
drag, startPoint x: 146, startPoint y: 424, endPoint x: 52, endPoint y: 400, distance: 97.4
click at [52, 400] on div at bounding box center [56, 367] width 24 height 73
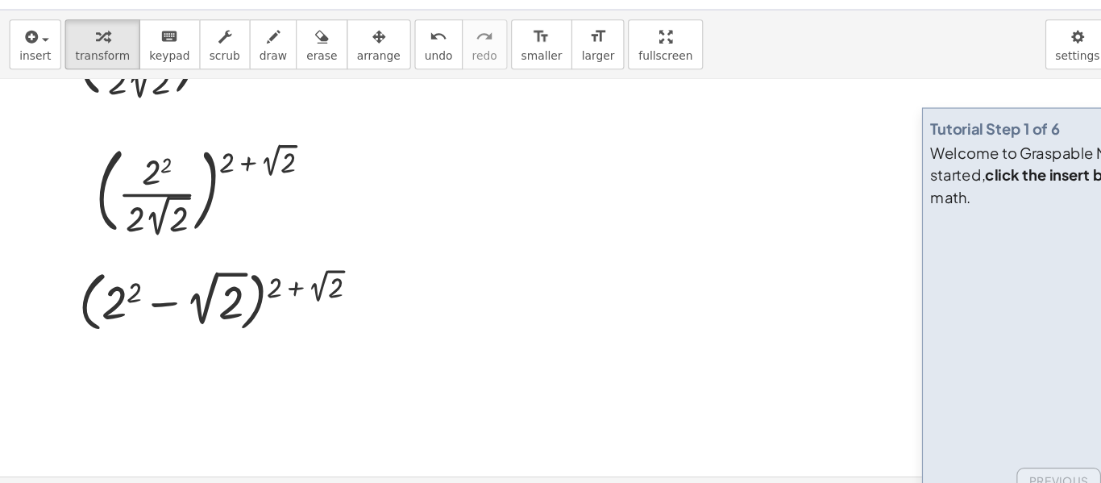
scroll to position [93, 0]
click at [281, 372] on div at bounding box center [550, 416] width 1101 height 793
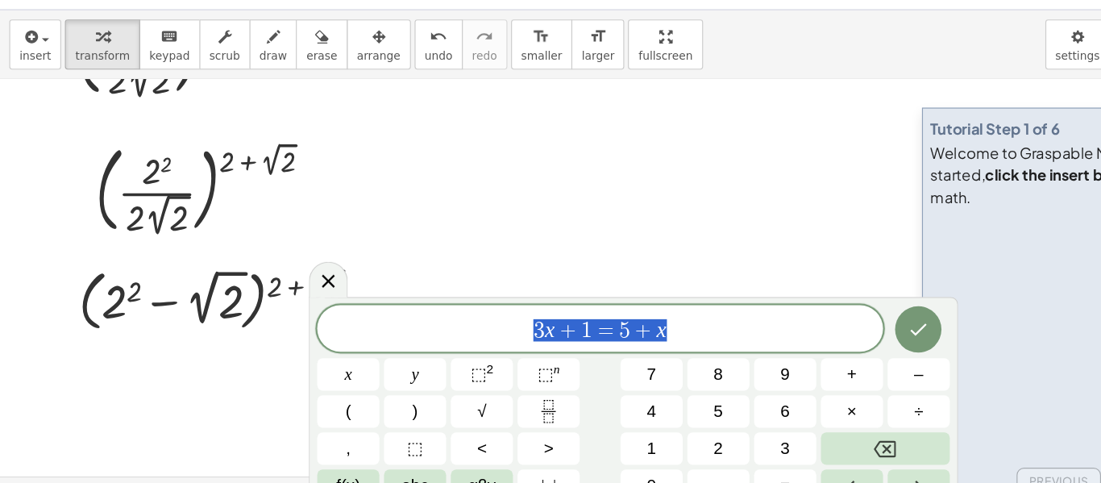
drag, startPoint x: 589, startPoint y: 332, endPoint x: 427, endPoint y: 340, distance: 162.2
click at [427, 340] on span "3 x + 1 = 5 + x" at bounding box center [522, 330] width 492 height 23
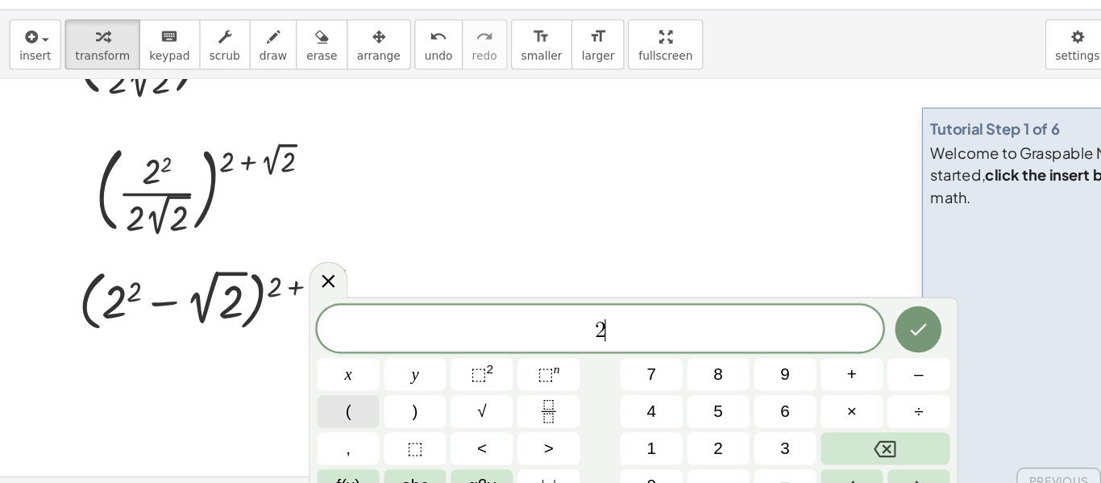
click at [315, 394] on button "(" at bounding box center [303, 401] width 54 height 28
click at [429, 404] on button "√" at bounding box center [419, 401] width 54 height 28
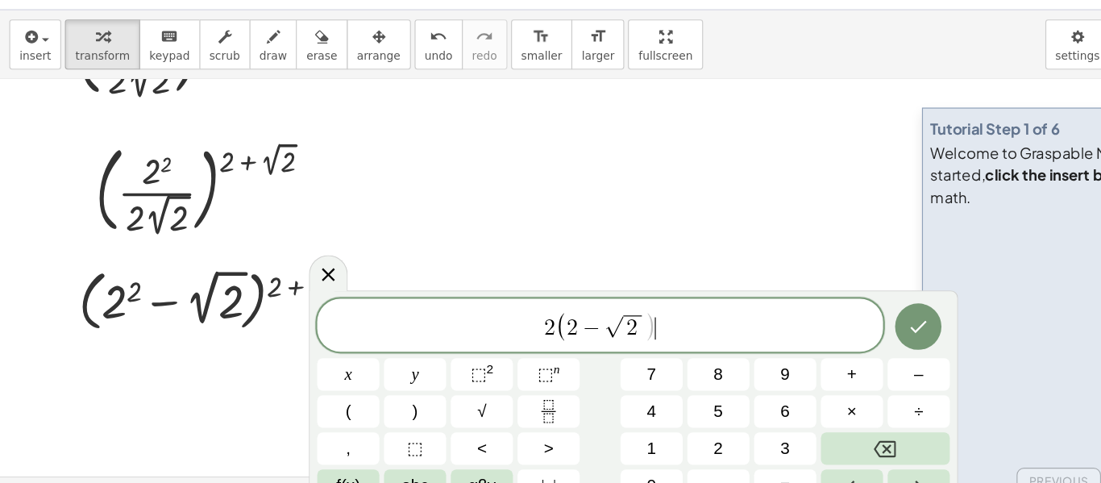
click at [584, 327] on span "2 ( 2 − √ 2 ) ​" at bounding box center [522, 327] width 492 height 29
click at [370, 396] on button ")" at bounding box center [361, 401] width 54 height 28
click at [425, 397] on button "√" at bounding box center [419, 401] width 54 height 28
click at [648, 327] on span "2 ( 2 − √ 2 ) ( 2 + √ 2 ) ​" at bounding box center [522, 327] width 492 height 29
click at [805, 330] on icon "Done" at bounding box center [797, 327] width 19 height 19
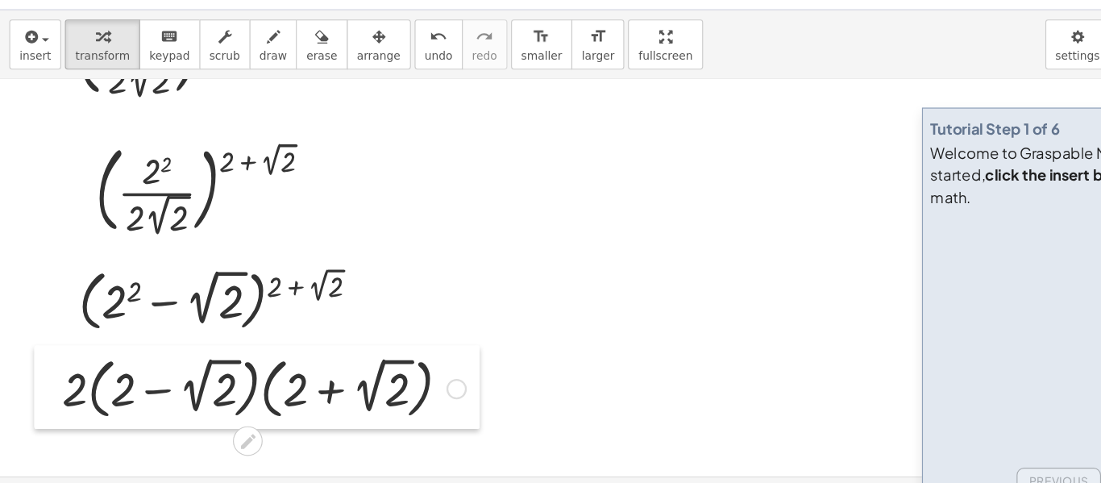
drag, startPoint x: 283, startPoint y: 410, endPoint x: 31, endPoint y: 380, distance: 253.2
click at [31, 380] on div at bounding box center [42, 379] width 24 height 73
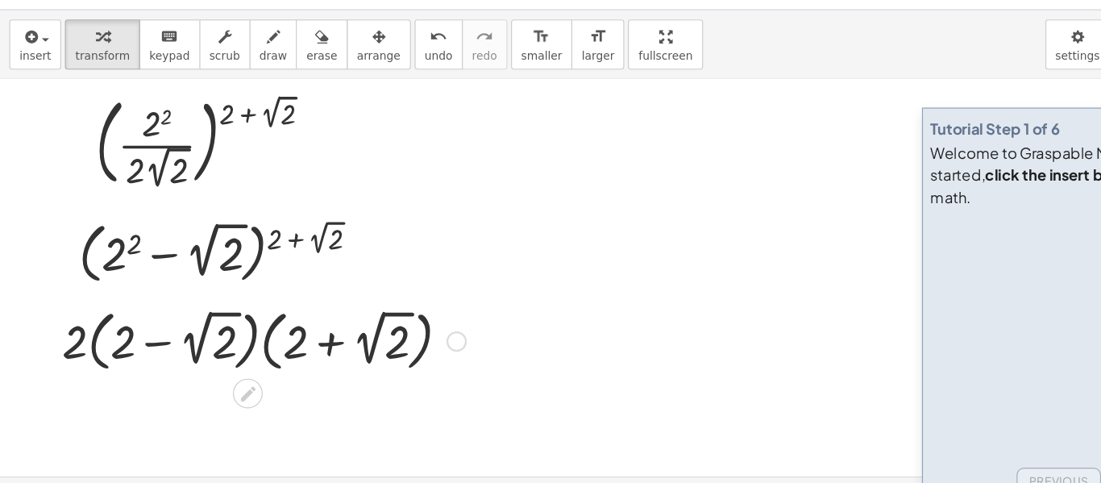
scroll to position [135, 0]
click at [85, 360] on div at bounding box center [229, 337] width 367 height 64
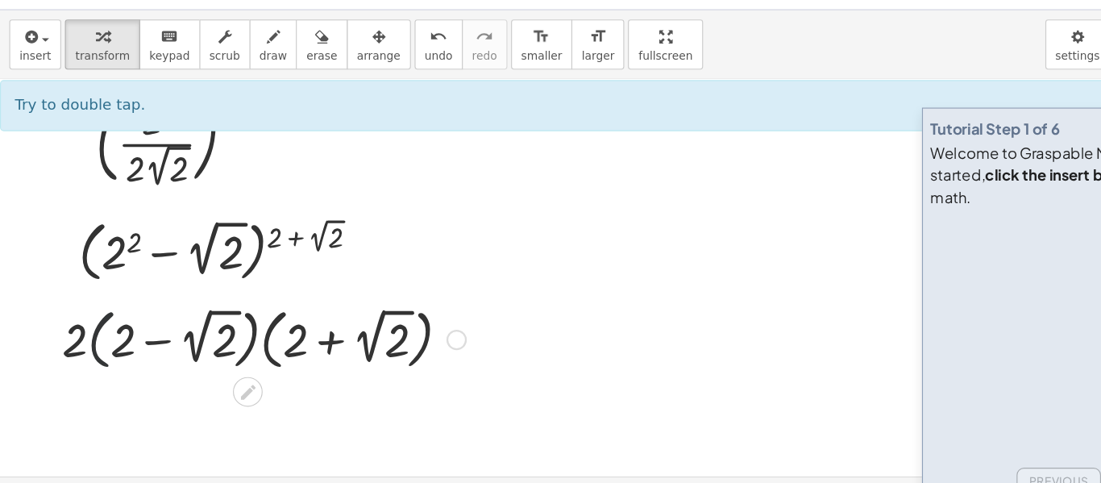
click at [89, 355] on div at bounding box center [229, 337] width 367 height 64
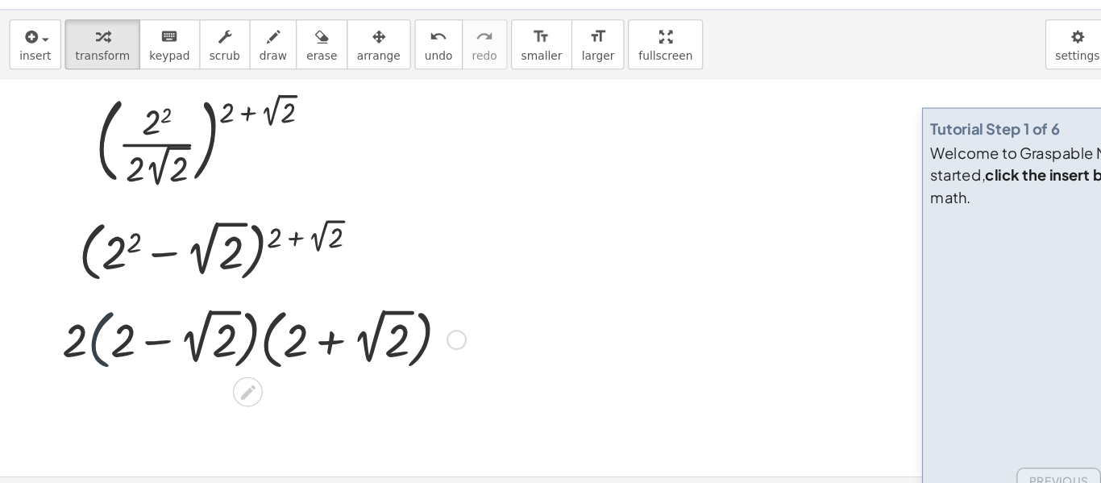
click at [89, 355] on div at bounding box center [229, 337] width 367 height 64
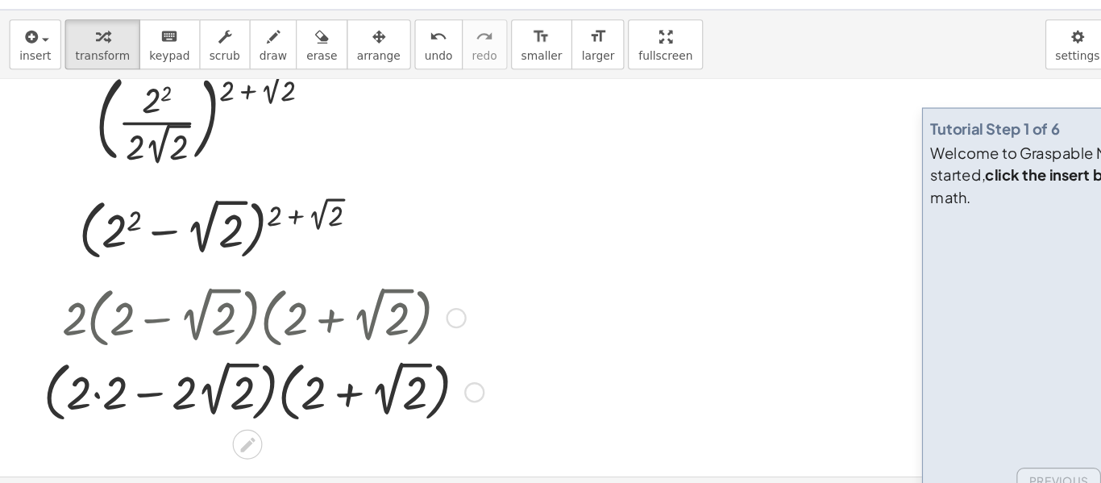
scroll to position [156, 0]
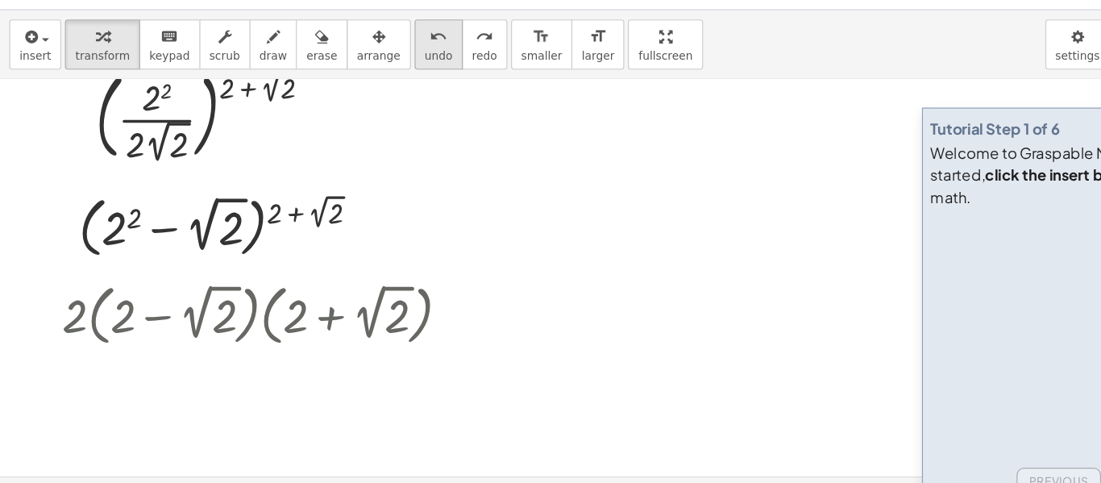
click at [369, 94] on span "undo" at bounding box center [381, 91] width 24 height 11
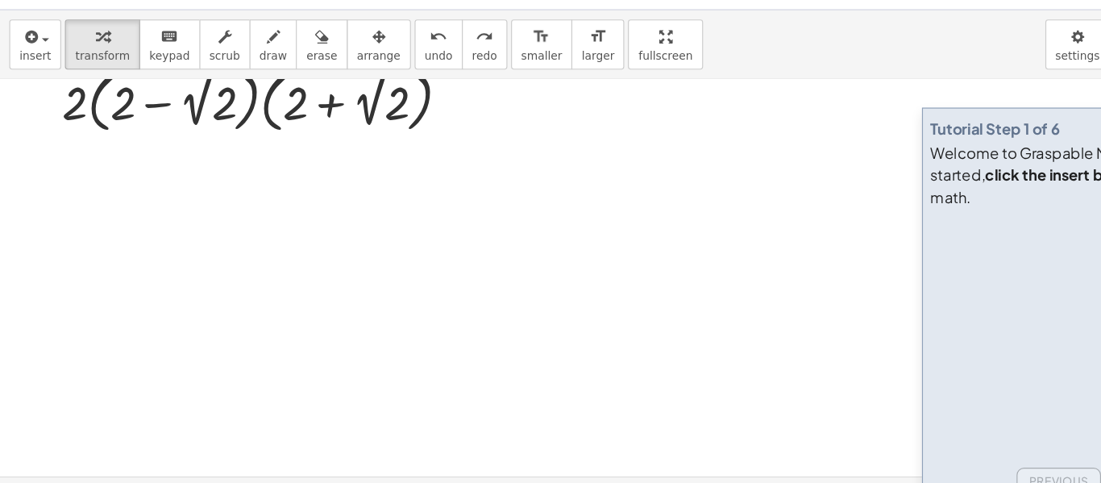
scroll to position [342, 0]
click at [137, 217] on div at bounding box center [550, 167] width 1101 height 793
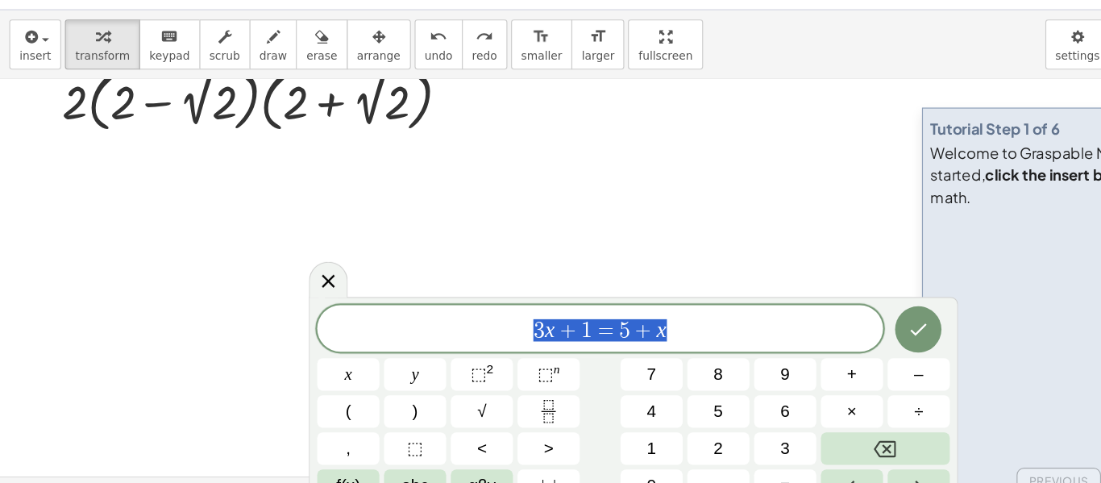
drag, startPoint x: 588, startPoint y: 334, endPoint x: 430, endPoint y: 342, distance: 157.4
click at [430, 342] on div "******** 3 x + 1 = 5 + x" at bounding box center [522, 329] width 492 height 40
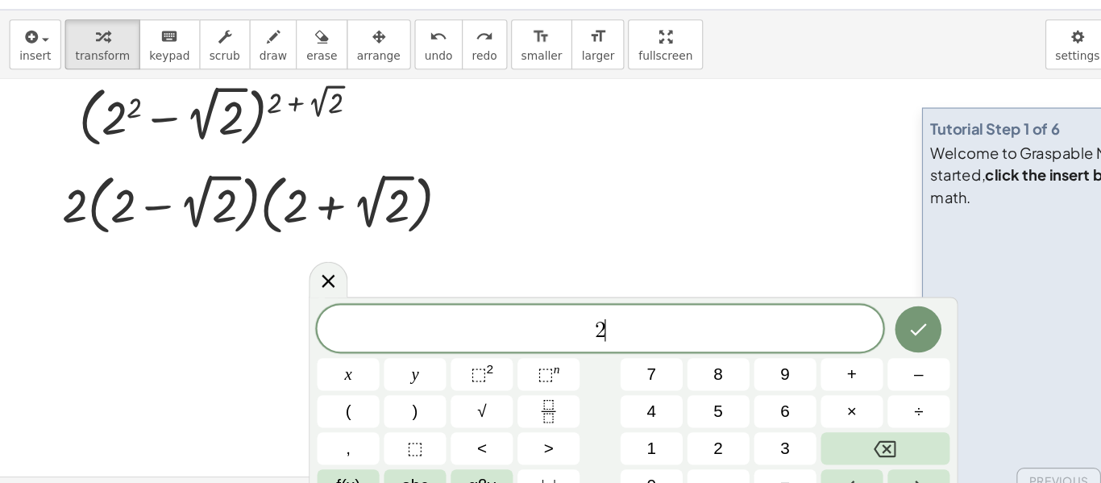
scroll to position [251, 0]
click at [393, 216] on div at bounding box center [397, 223] width 18 height 18
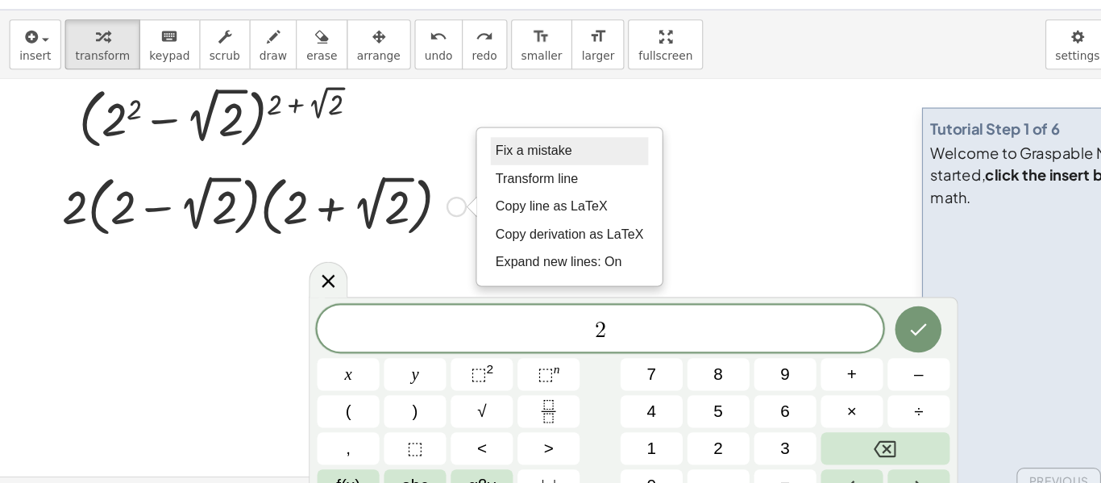
click at [494, 174] on span "Fix a mistake" at bounding box center [463, 174] width 66 height 13
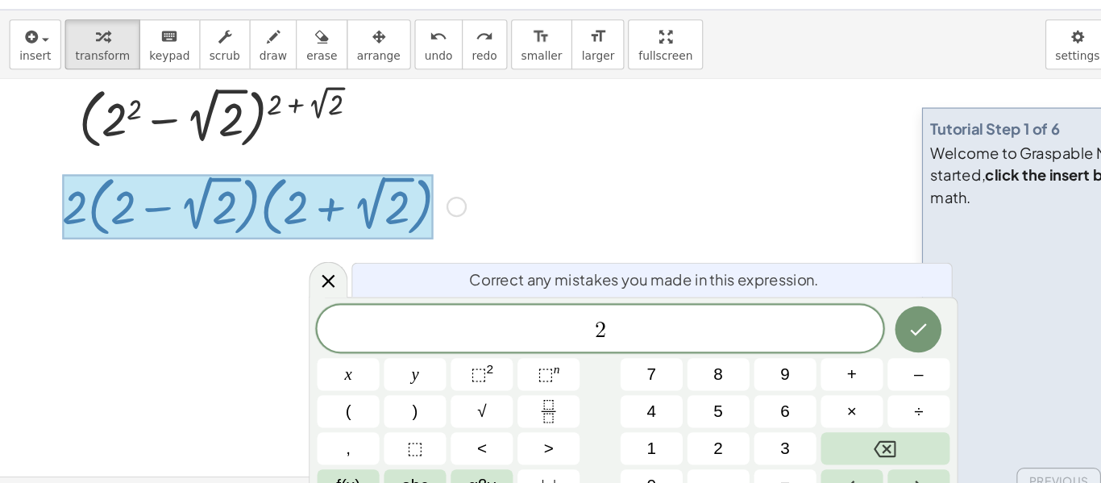
click at [387, 226] on div at bounding box center [229, 221] width 367 height 64
click at [399, 222] on div "Fix a mistake Transform line Copy line as LaTeX Copy derivation as LaTeX Expand…" at bounding box center [397, 223] width 18 height 18
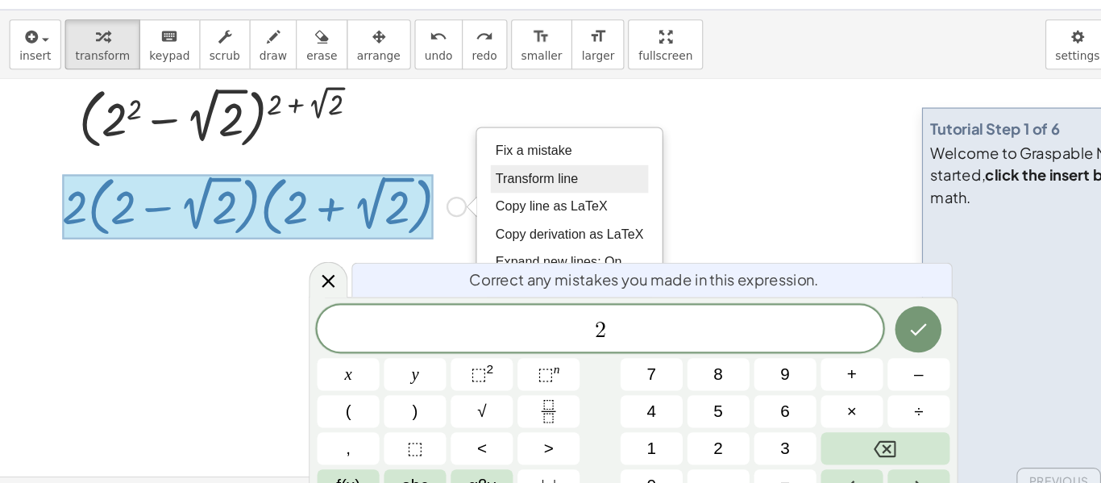
click at [462, 202] on span "Transform line" at bounding box center [466, 198] width 72 height 13
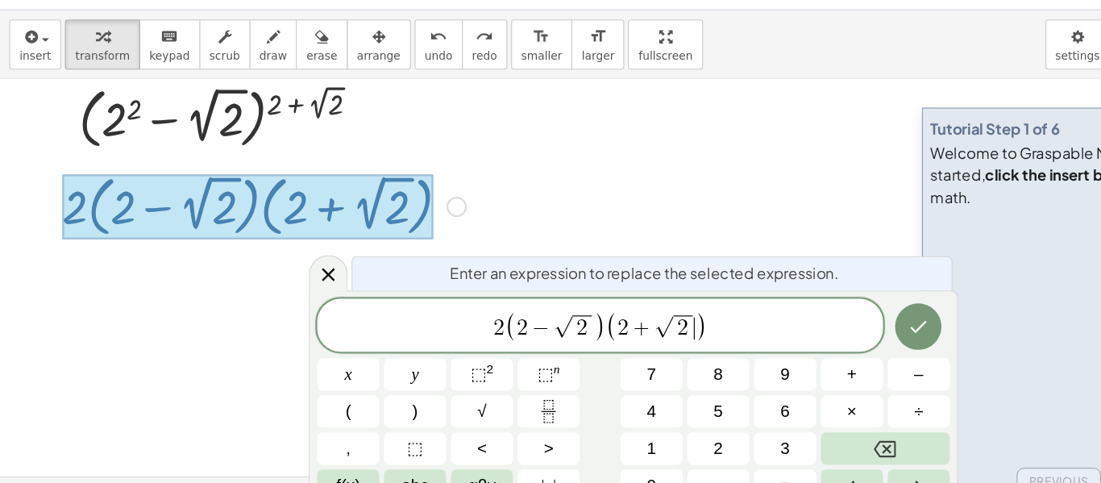
click at [609, 345] on div "2 ( 2 − √ 2 ) ( 2 + √ 2 ​ )" at bounding box center [522, 326] width 492 height 46
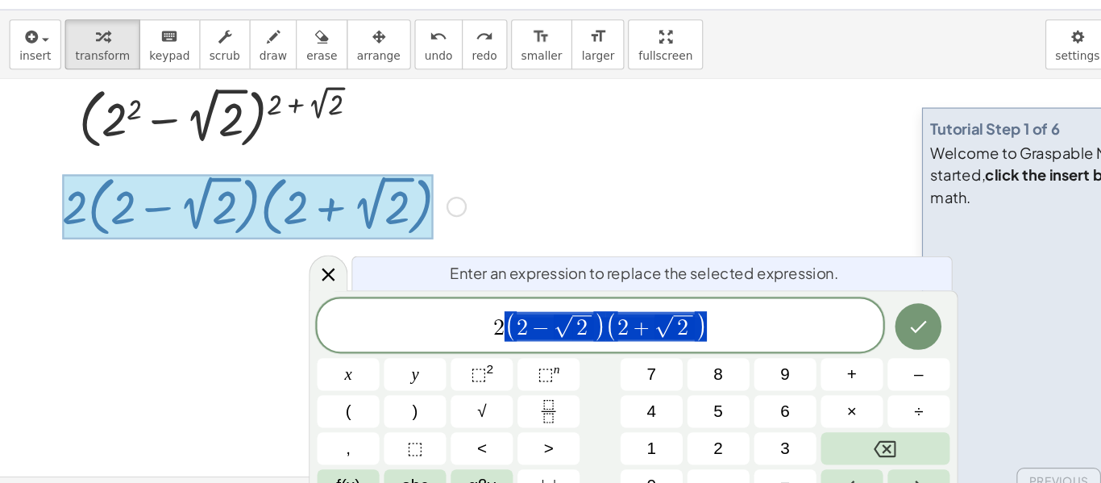
drag, startPoint x: 617, startPoint y: 333, endPoint x: 479, endPoint y: 335, distance: 138.7
click at [479, 335] on span "2 ( 2 − √ 2 ) ( 2 + √ 2 )" at bounding box center [522, 327] width 492 height 29
drag, startPoint x: 440, startPoint y: 327, endPoint x: 603, endPoint y: 334, distance: 163.0
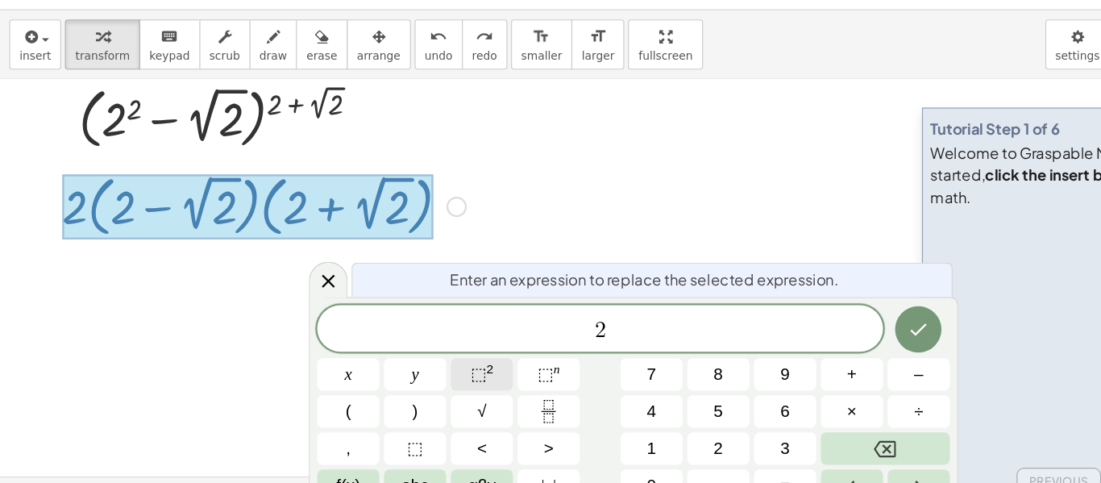
click at [425, 372] on span "⬚ 2" at bounding box center [419, 369] width 20 height 22
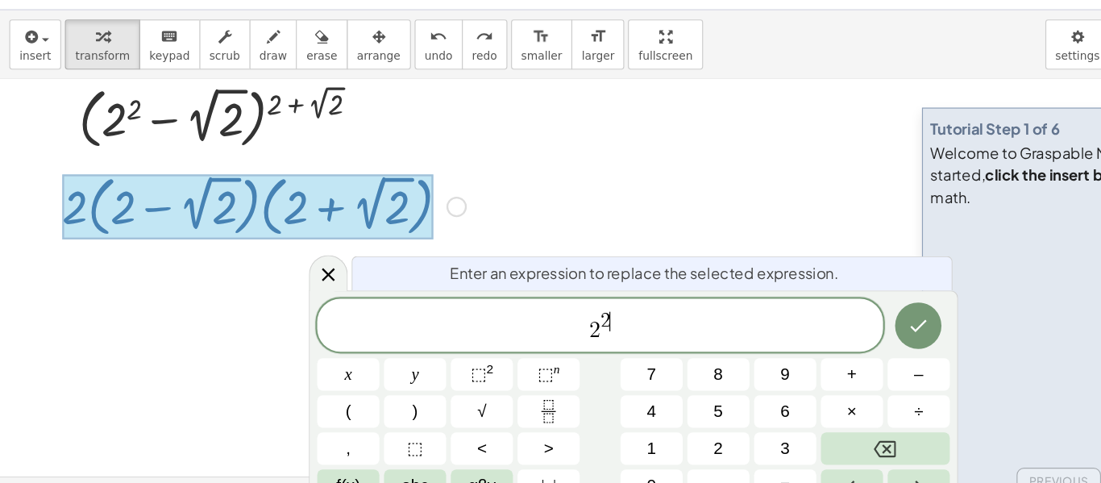
click at [529, 319] on span "2 ​" at bounding box center [526, 323] width 9 height 18
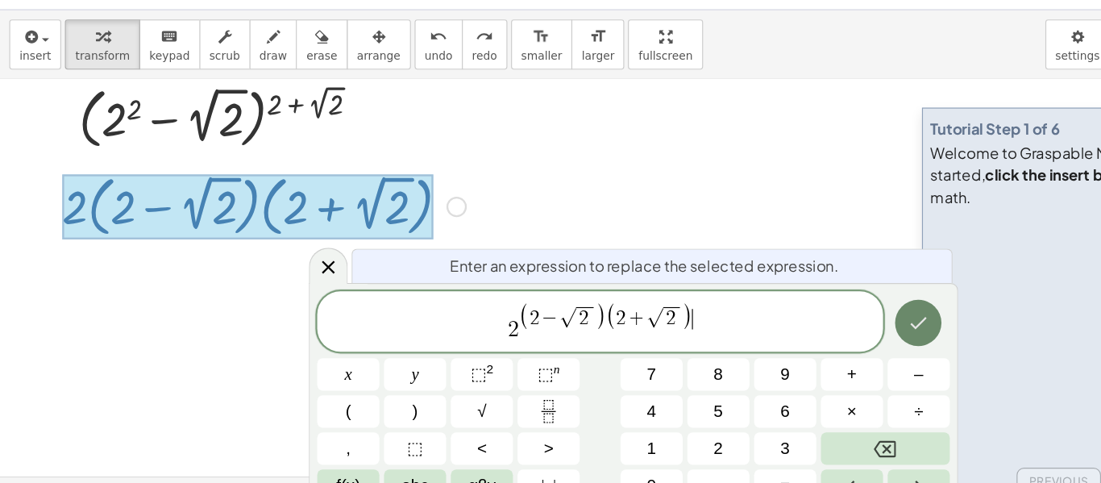
click at [798, 321] on icon "Done" at bounding box center [797, 323] width 19 height 19
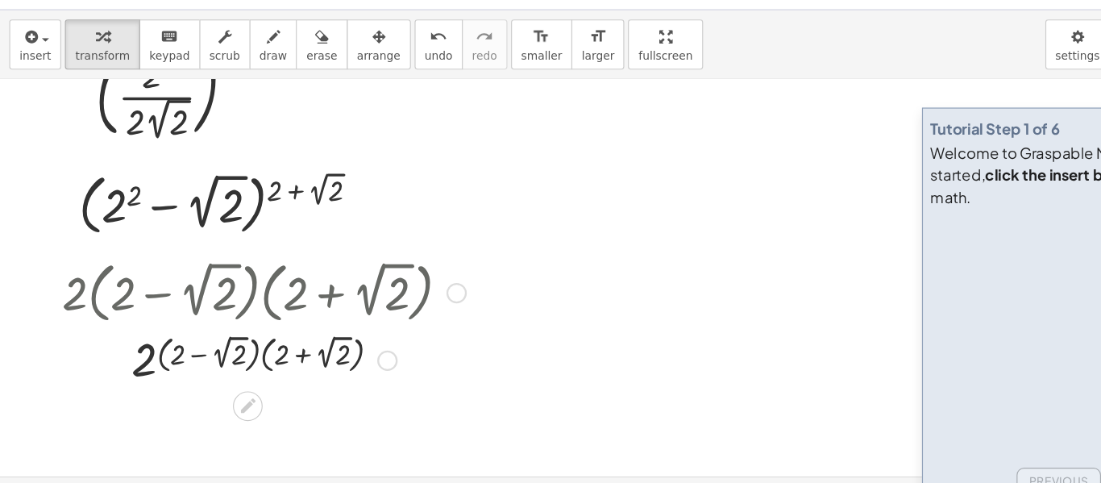
scroll to position [174, 0]
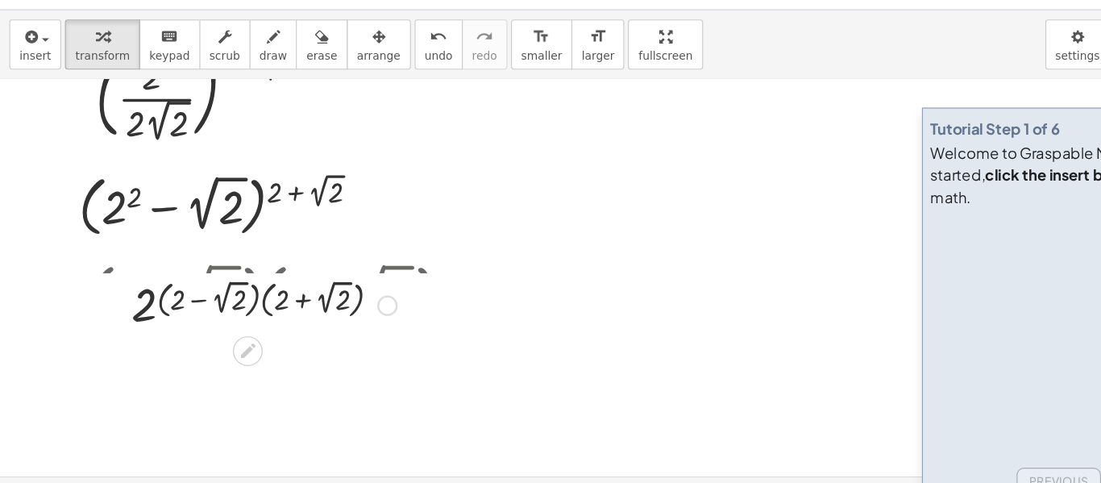
drag, startPoint x: 339, startPoint y: 354, endPoint x: 342, endPoint y: 290, distance: 63.8
click at [215, 310] on div "2 ( · ( + 2 − 2 √ 2 ) · ( + 2 + 2 √ 2 ) ) Fix a mistake Transform line Copy lin…" at bounding box center [215, 310] width 0 height 0
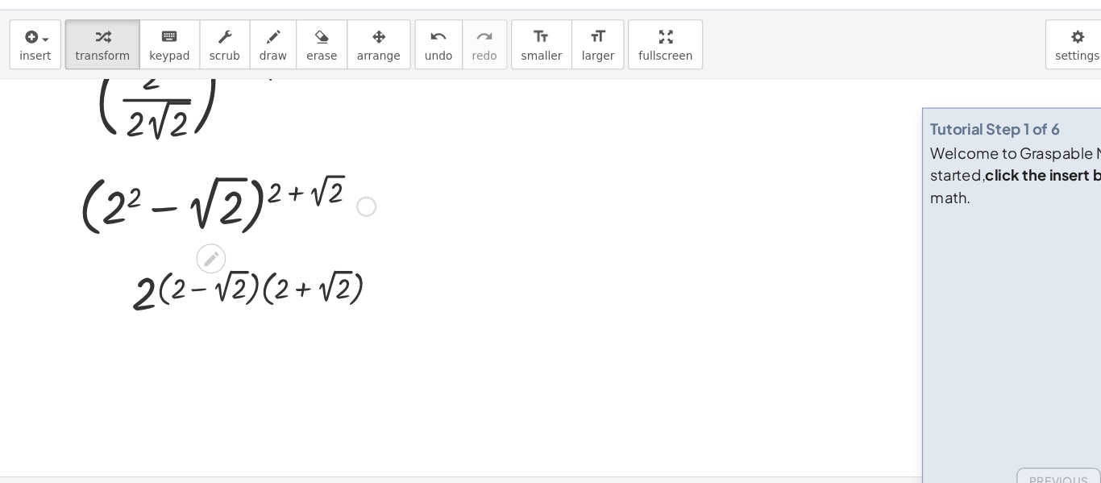
click at [322, 228] on div at bounding box center [319, 223] width 18 height 18
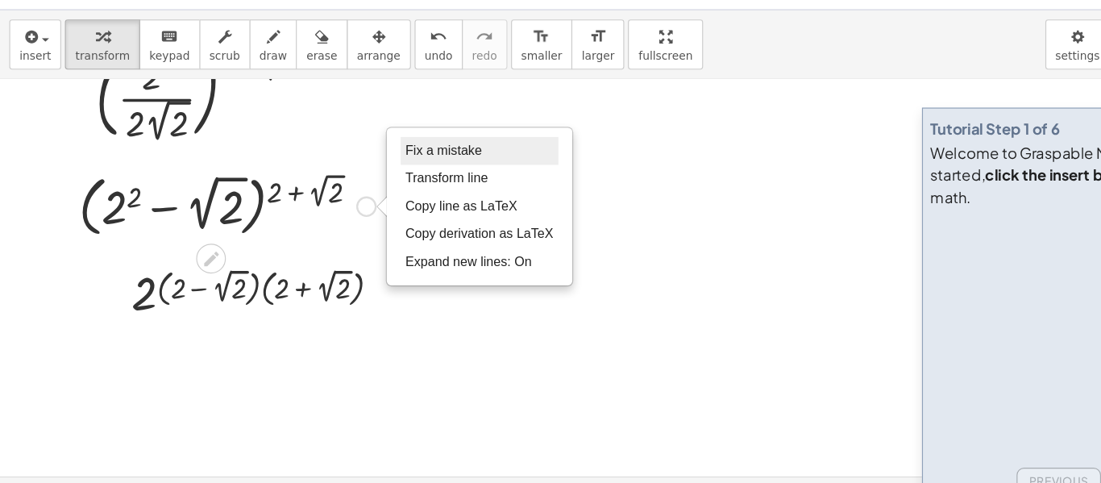
click at [431, 166] on li "Fix a mistake" at bounding box center [416, 175] width 137 height 24
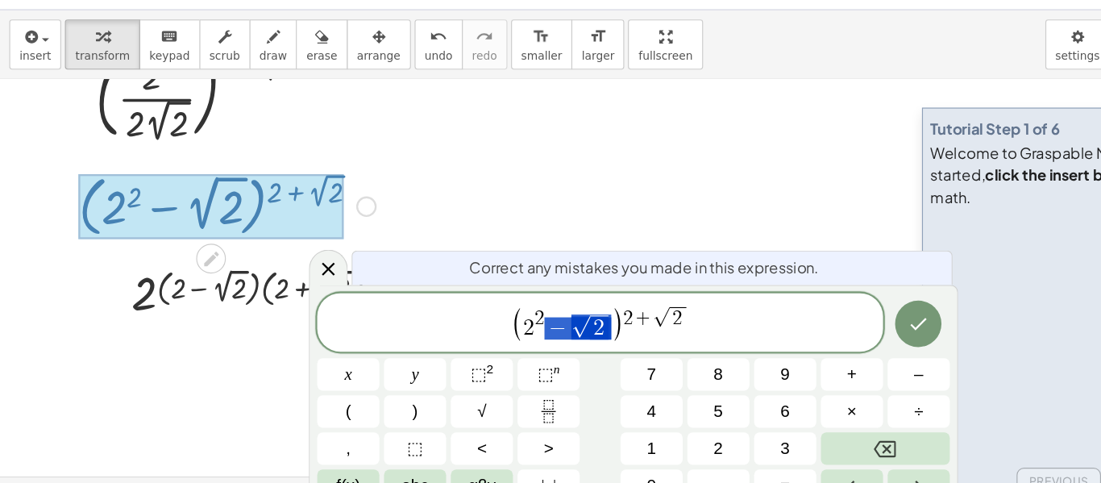
drag, startPoint x: 533, startPoint y: 322, endPoint x: 483, endPoint y: 324, distance: 50.0
click at [483, 324] on span "( 2 2 − √ 2 )" at bounding box center [492, 325] width 97 height 30
click at [502, 315] on span ")" at bounding box center [507, 325] width 11 height 31
click at [500, 317] on span "2" at bounding box center [497, 320] width 9 height 18
click at [812, 332] on button "Done" at bounding box center [798, 323] width 40 height 40
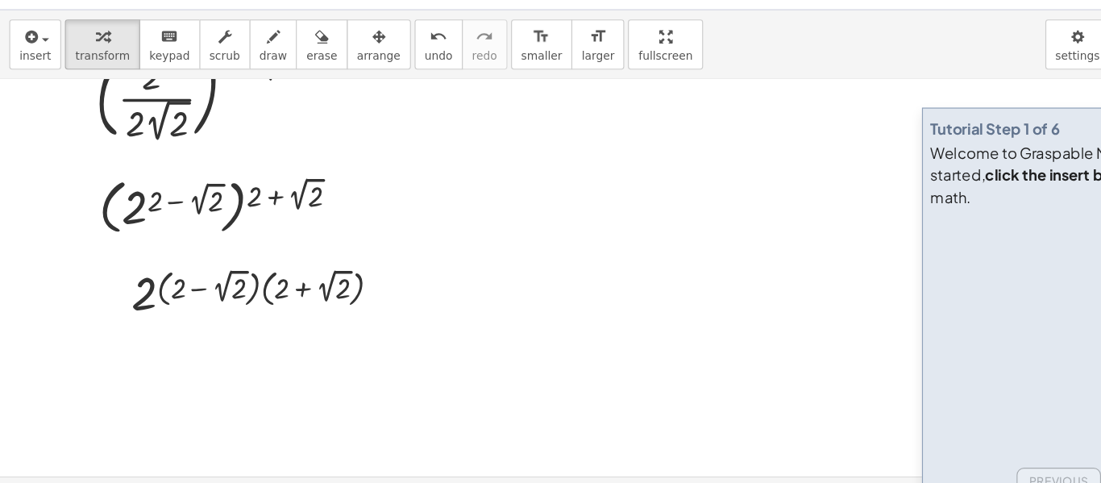
scroll to position [220, 0]
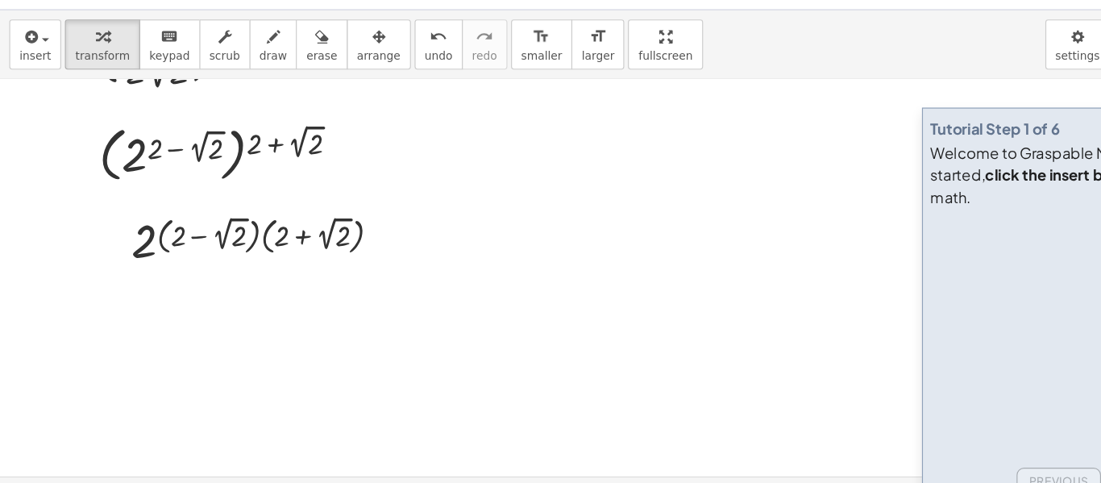
click at [192, 321] on div at bounding box center [550, 289] width 1101 height 793
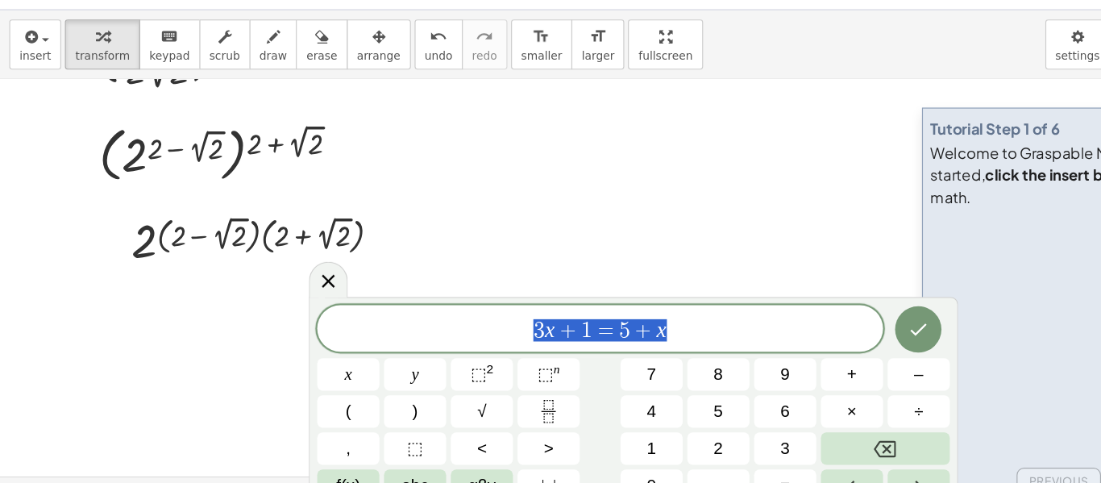
drag, startPoint x: 578, startPoint y: 329, endPoint x: 442, endPoint y: 335, distance: 136.3
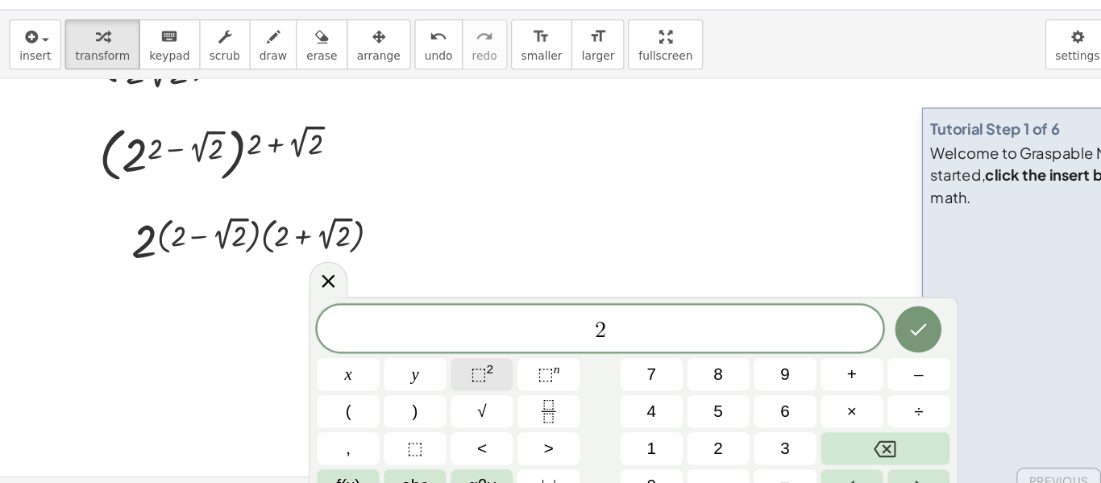
click at [436, 374] on button "⬚ 2" at bounding box center [419, 369] width 54 height 28
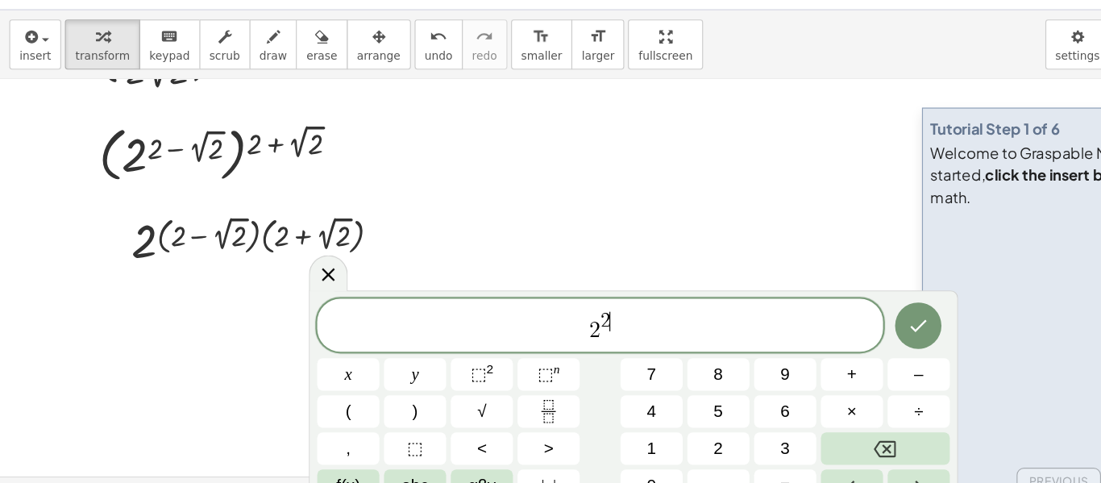
click at [530, 317] on span "2 2 ​" at bounding box center [522, 327] width 492 height 29
click at [422, 375] on span "⬚ 2" at bounding box center [419, 369] width 20 height 22
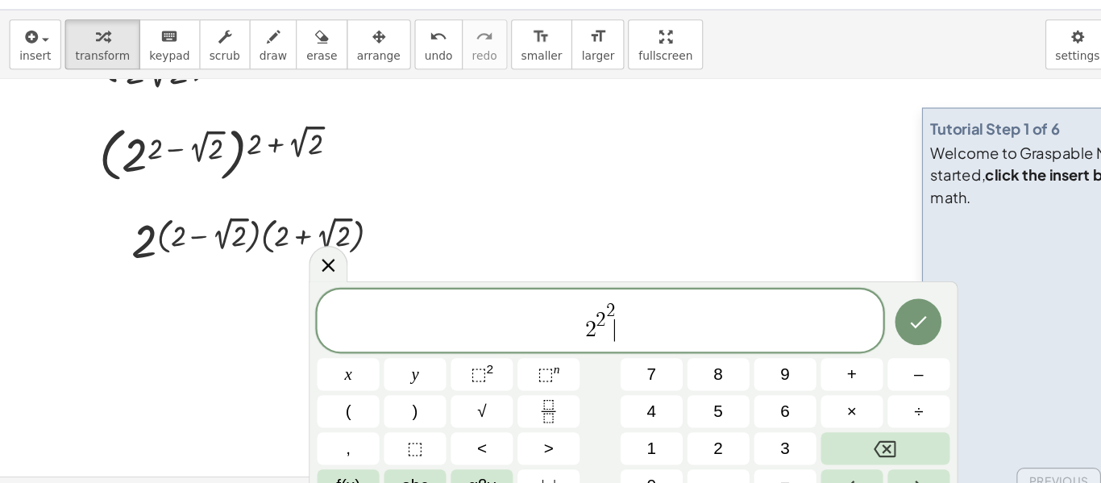
click at [545, 327] on span "2 2 2 ​" at bounding box center [522, 323] width 492 height 37
click at [538, 314] on span "2 2 2 ​" at bounding box center [522, 323] width 492 height 37
click at [535, 314] on span "2 2 2 ​" at bounding box center [522, 323] width 492 height 37
click at [531, 316] on span "2" at bounding box center [530, 313] width 8 height 15
click at [533, 320] on span "2" at bounding box center [530, 313] width 8 height 15
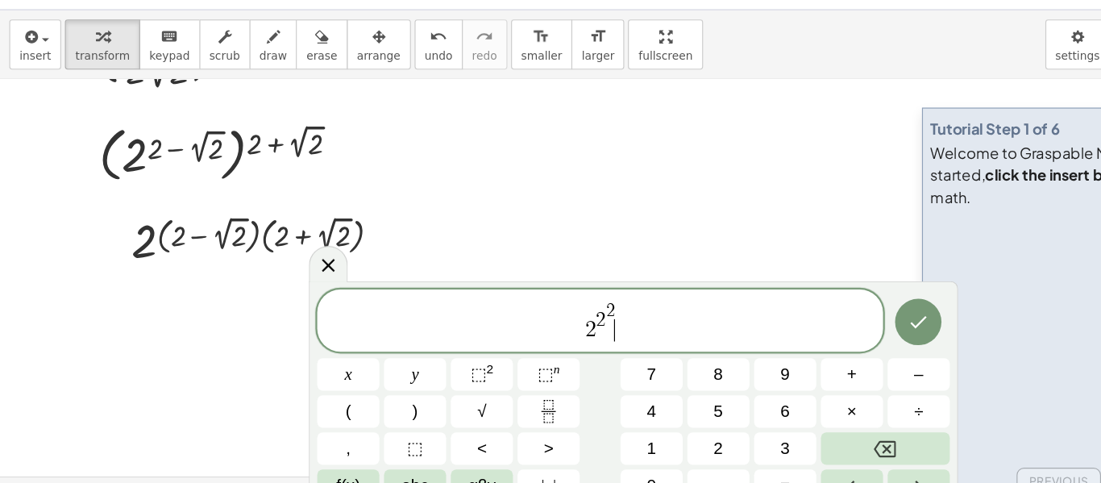
click at [538, 320] on span "2 2 2 ​" at bounding box center [522, 323] width 492 height 37
click at [536, 320] on span "2 2 2 ​" at bounding box center [522, 323] width 492 height 37
click at [530, 318] on span "2" at bounding box center [530, 313] width 8 height 15
click at [534, 317] on span "2 2 2 ​" at bounding box center [522, 323] width 492 height 37
click at [400, 395] on button "√" at bounding box center [419, 401] width 54 height 28
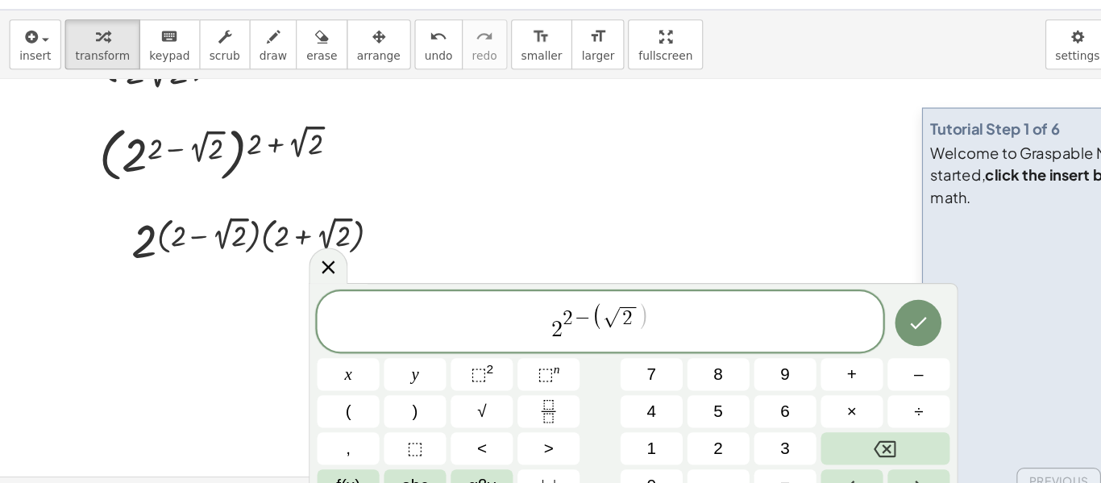
click at [572, 316] on span "2 2 − ( √ 2 ​ )" at bounding box center [522, 323] width 492 height 35
click at [560, 318] on span ")" at bounding box center [560, 320] width 10 height 24
click at [425, 361] on sup "2" at bounding box center [425, 364] width 6 height 12
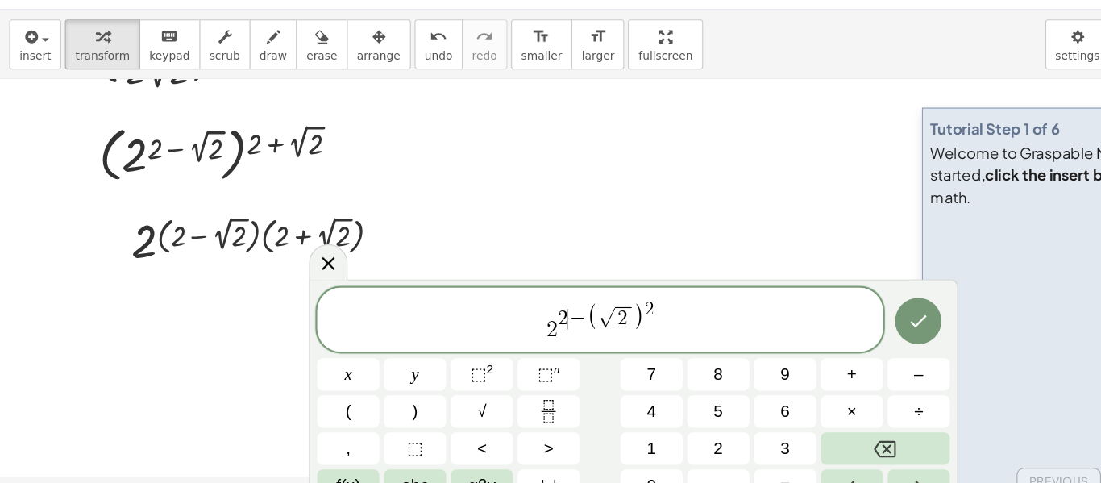
click at [494, 317] on span "−" at bounding box center [501, 321] width 17 height 18
click at [422, 364] on sup "2" at bounding box center [425, 364] width 6 height 12
click at [814, 321] on button "Done" at bounding box center [798, 322] width 40 height 40
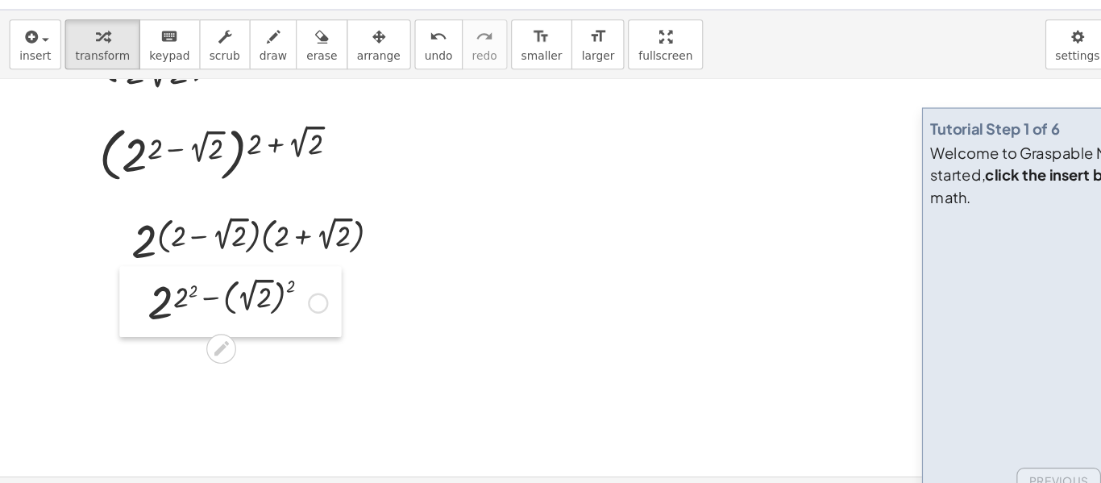
drag, startPoint x: 202, startPoint y: 360, endPoint x: 114, endPoint y: 314, distance: 99.2
click at [114, 314] on div at bounding box center [116, 305] width 24 height 61
click at [166, 294] on div at bounding box center [206, 305] width 173 height 53
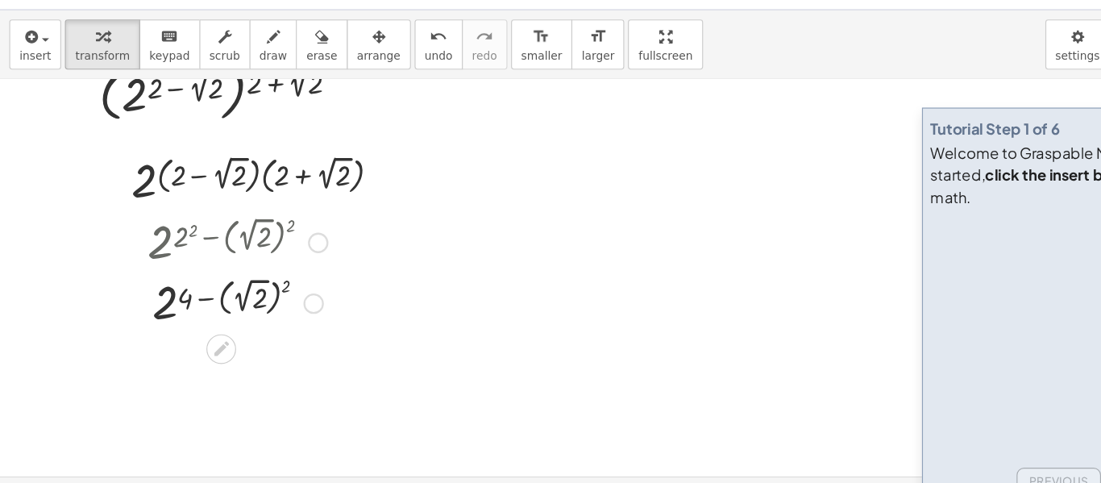
scroll to position [273, 0]
click at [239, 303] on div at bounding box center [206, 305] width 173 height 53
click at [236, 304] on div at bounding box center [206, 305] width 173 height 53
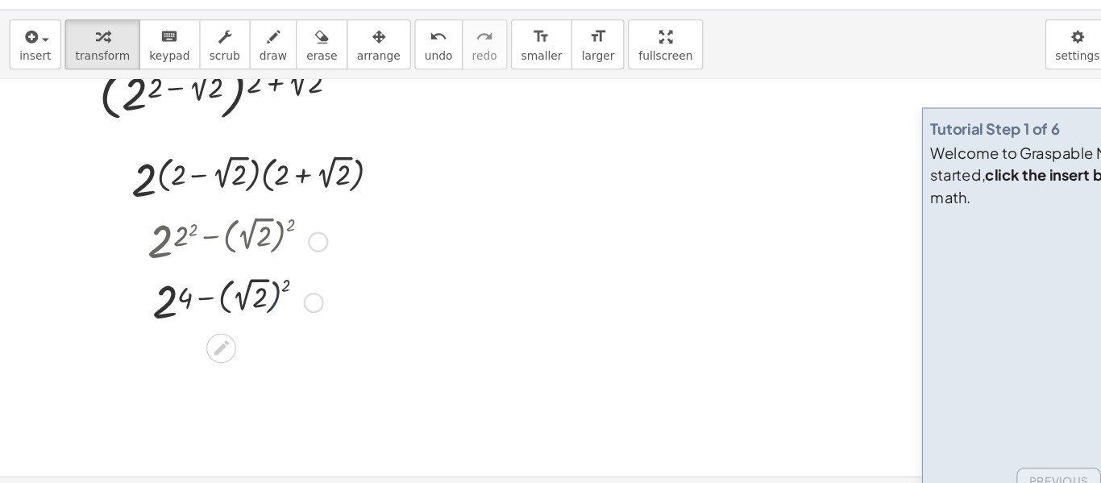
click at [236, 304] on div at bounding box center [206, 305] width 173 height 53
click at [214, 379] on div at bounding box center [550, 236] width 1101 height 793
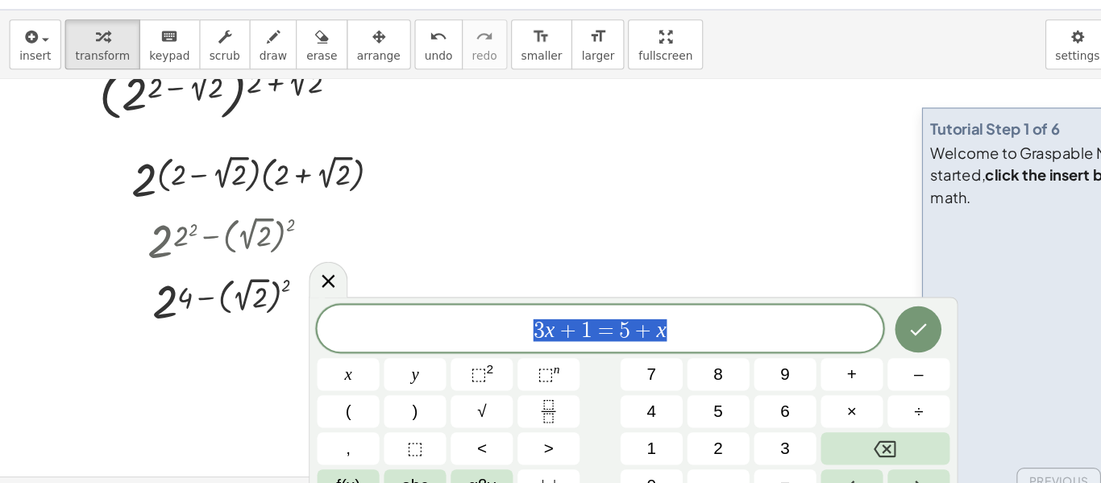
drag, startPoint x: 609, startPoint y: 331, endPoint x: 440, endPoint y: 340, distance: 169.5
click at [440, 340] on span "3 x + 1 = 5 + x" at bounding box center [522, 330] width 492 height 23
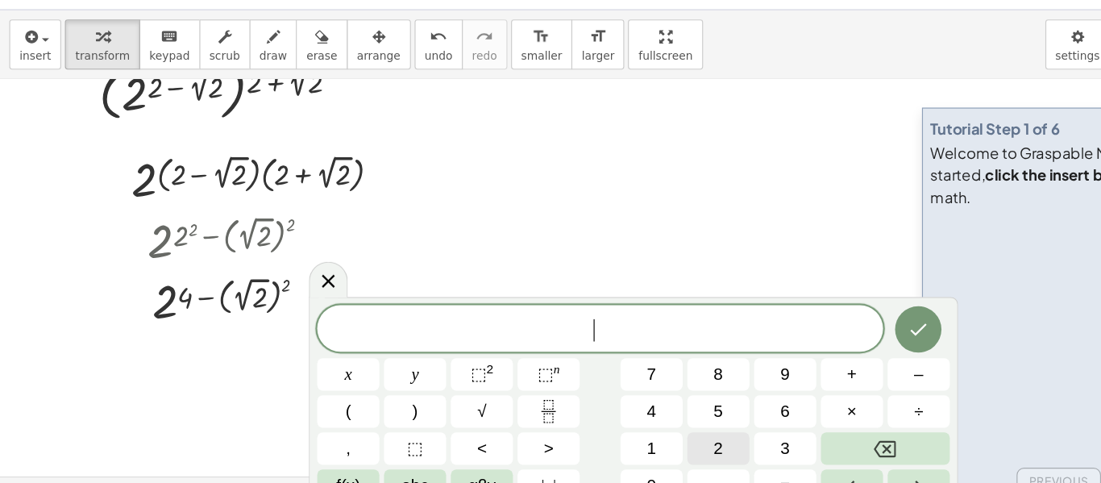
click at [604, 422] on button "2" at bounding box center [624, 433] width 54 height 28
click at [434, 364] on button "⬚ 2" at bounding box center [419, 369] width 54 height 28
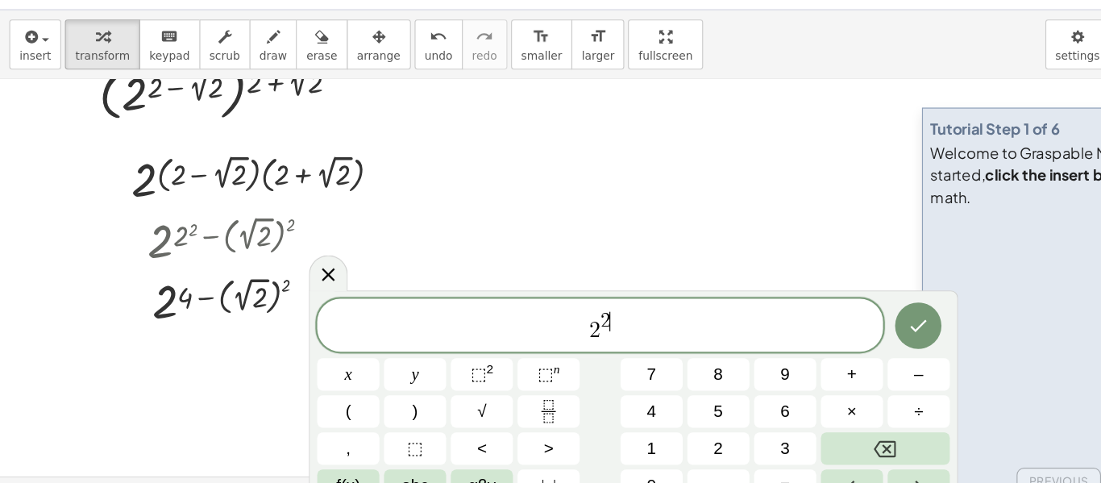
click at [529, 321] on span "2" at bounding box center [526, 323] width 9 height 18
click at [550, 334] on span "2 4 ​" at bounding box center [522, 327] width 492 height 29
click at [429, 387] on button "√" at bounding box center [419, 401] width 54 height 28
click at [429, 367] on button "⬚ 2" at bounding box center [419, 369] width 54 height 28
click at [796, 332] on icon "Done" at bounding box center [797, 325] width 19 height 19
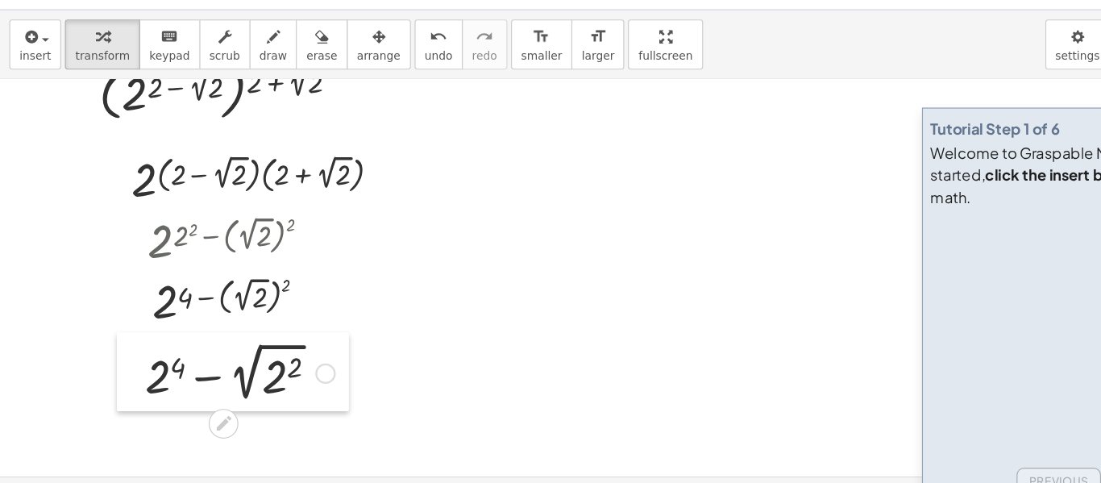
drag, startPoint x: 230, startPoint y: 413, endPoint x: 117, endPoint y: 366, distance: 122.2
click at [117, 366] on div at bounding box center [114, 366] width 24 height 69
click at [388, 368] on div at bounding box center [550, 236] width 1101 height 793
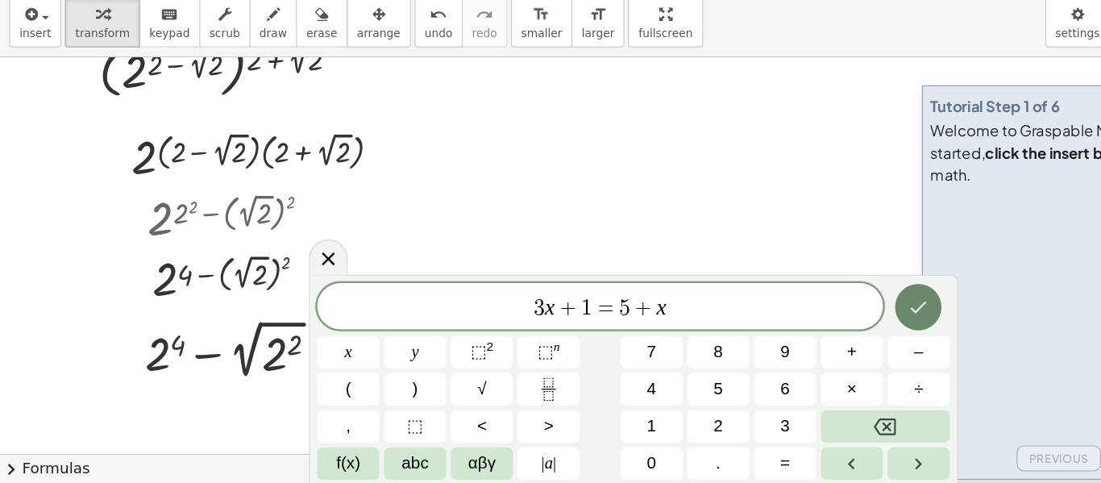
click at [791, 324] on icon "Done" at bounding box center [797, 329] width 19 height 19
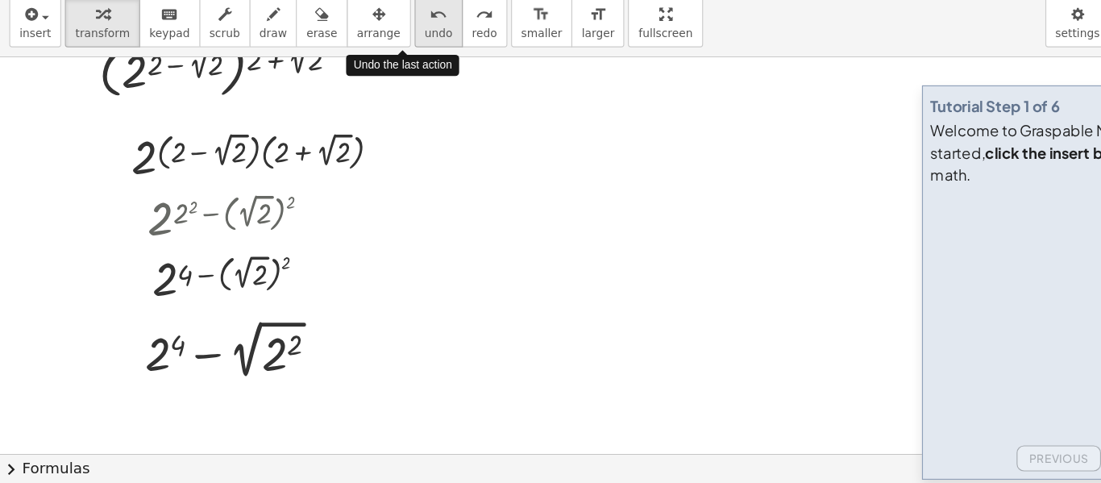
click at [369, 86] on span "undo" at bounding box center [381, 91] width 24 height 11
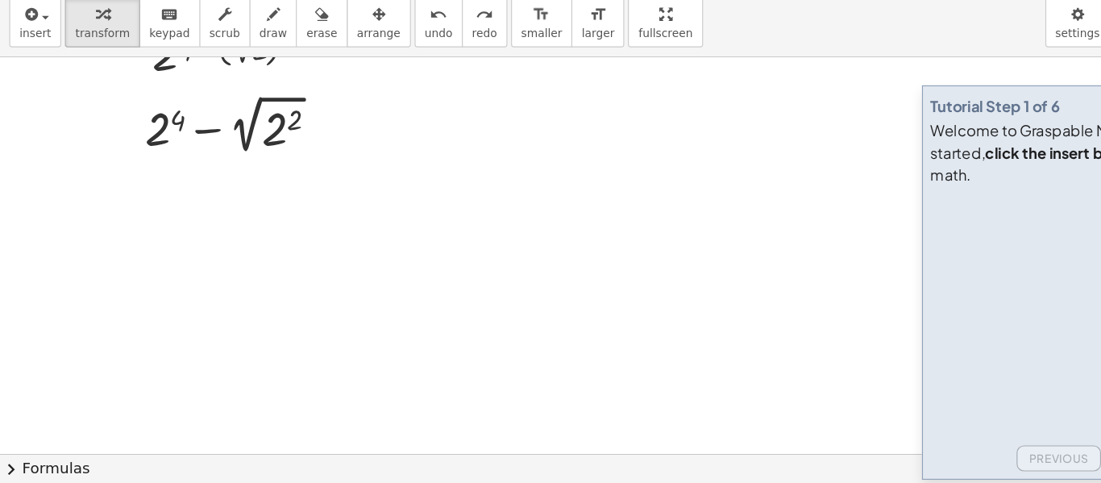
scroll to position [470, 0]
click at [161, 264] on div at bounding box center [550, 159] width 1101 height 1033
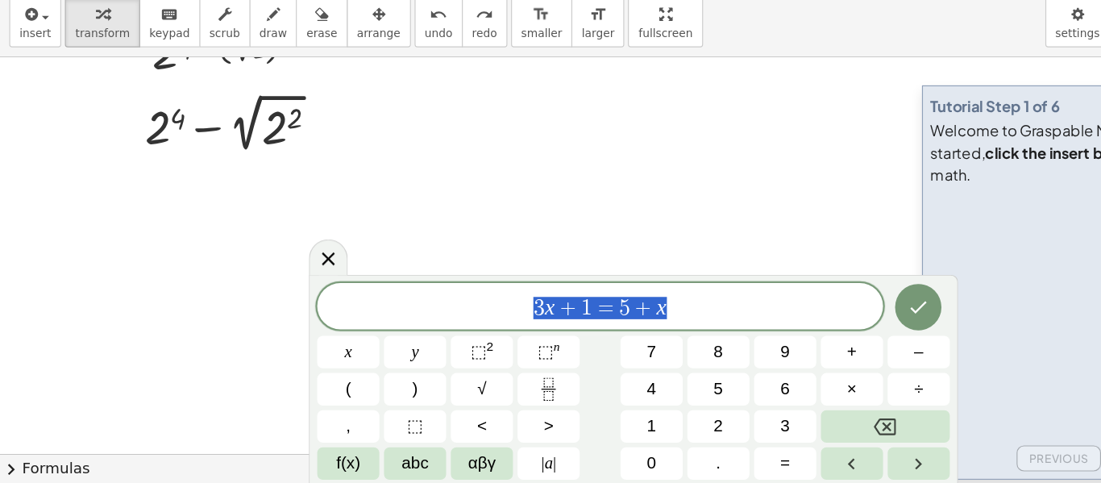
drag, startPoint x: 584, startPoint y: 343, endPoint x: 441, endPoint y: 344, distance: 143.5
click at [441, 344] on div "******** 3 x + 1 = 5 + x" at bounding box center [522, 329] width 492 height 40
click at [441, 344] on div "​" at bounding box center [522, 329] width 492 height 40
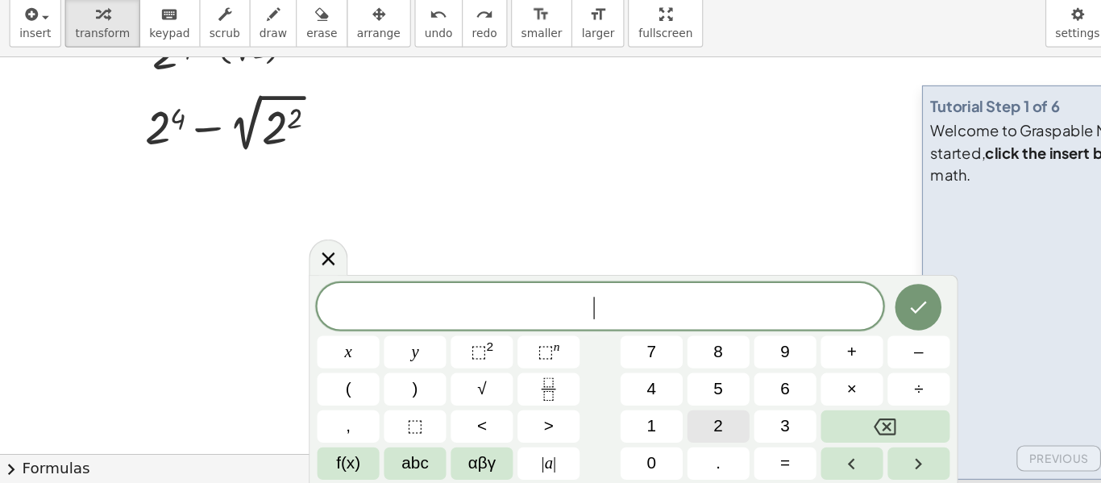
click at [622, 423] on span "2" at bounding box center [624, 433] width 8 height 22
click at [550, 333] on span "2 ​" at bounding box center [522, 330] width 492 height 23
click at [242, 180] on div at bounding box center [208, 169] width 181 height 60
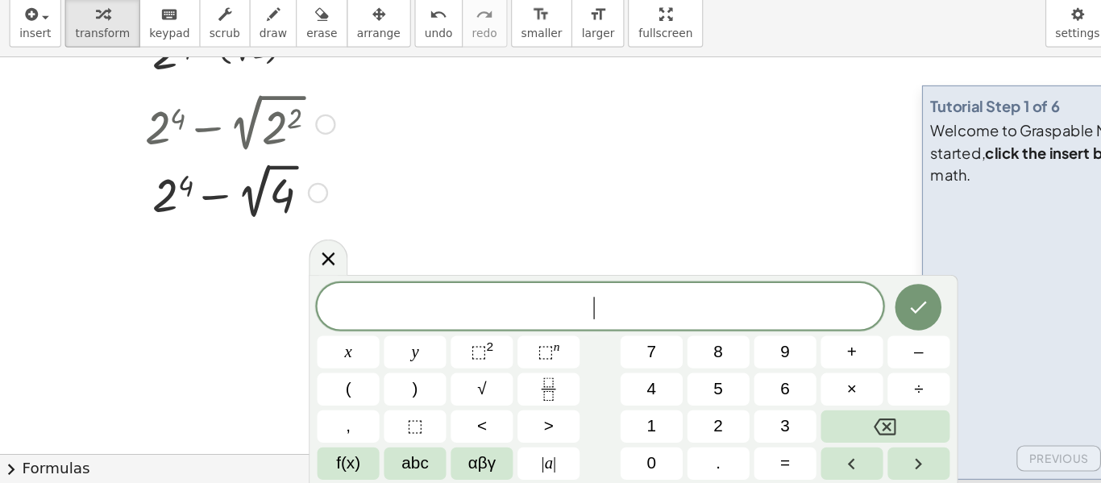
click at [244, 228] on div at bounding box center [208, 229] width 181 height 59
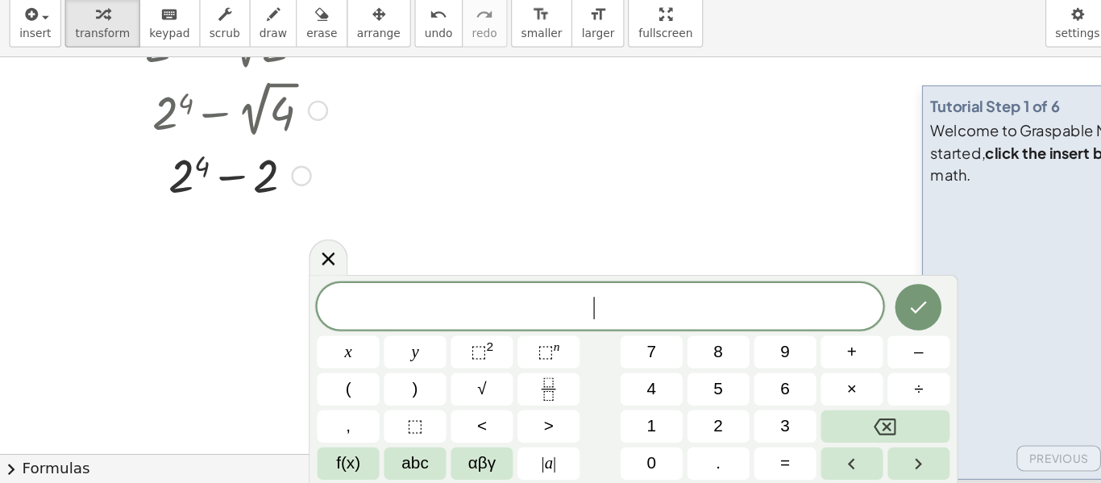
scroll to position [543, 0]
click at [795, 326] on icon "Done" at bounding box center [797, 329] width 19 height 19
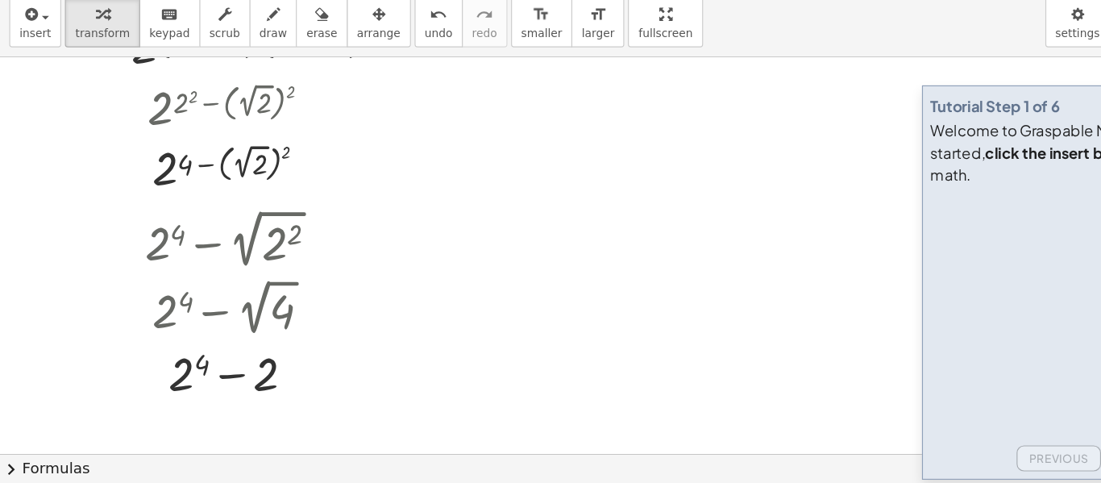
scroll to position [368, 0]
click at [256, 290] on div at bounding box center [208, 271] width 181 height 60
click at [373, 81] on icon "undo" at bounding box center [380, 75] width 15 height 19
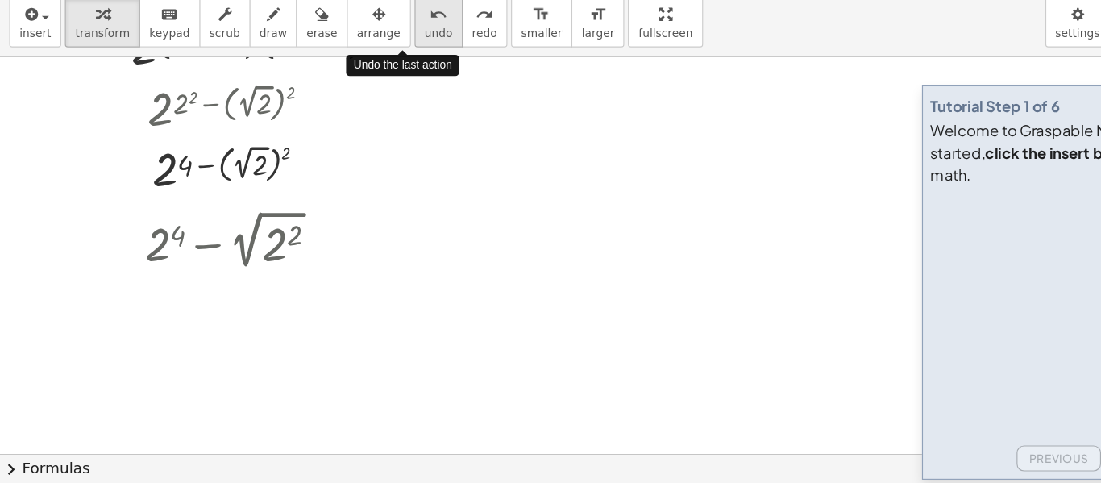
click at [373, 81] on icon "undo" at bounding box center [380, 75] width 15 height 19
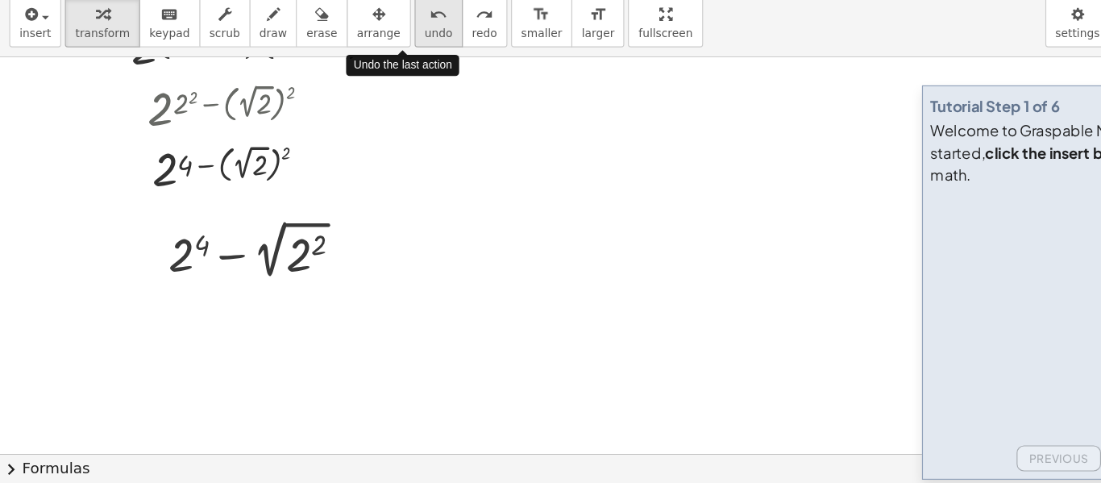
click at [373, 81] on icon "undo" at bounding box center [380, 75] width 15 height 19
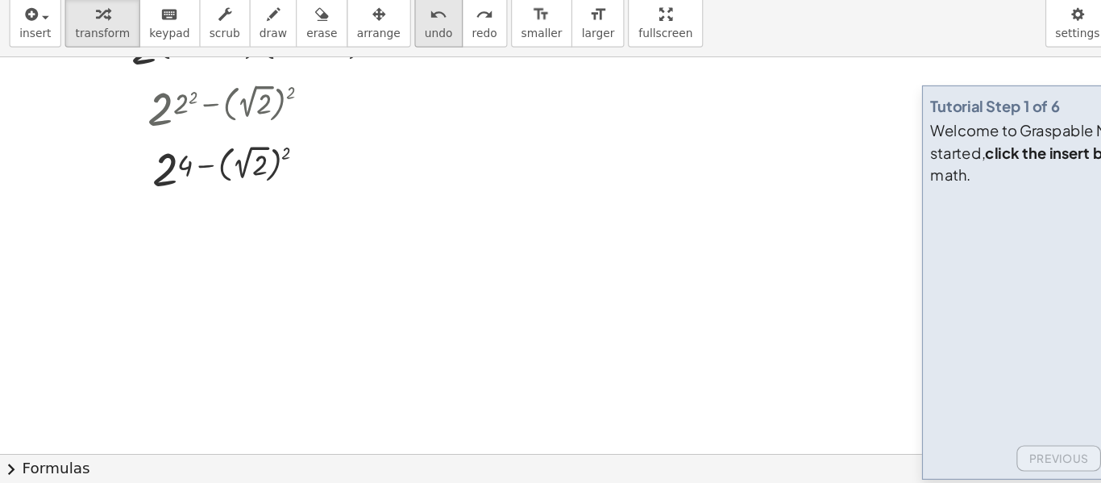
click at [360, 84] on button "undo undo" at bounding box center [381, 82] width 42 height 44
click at [274, 214] on div at bounding box center [273, 211] width 18 height 18
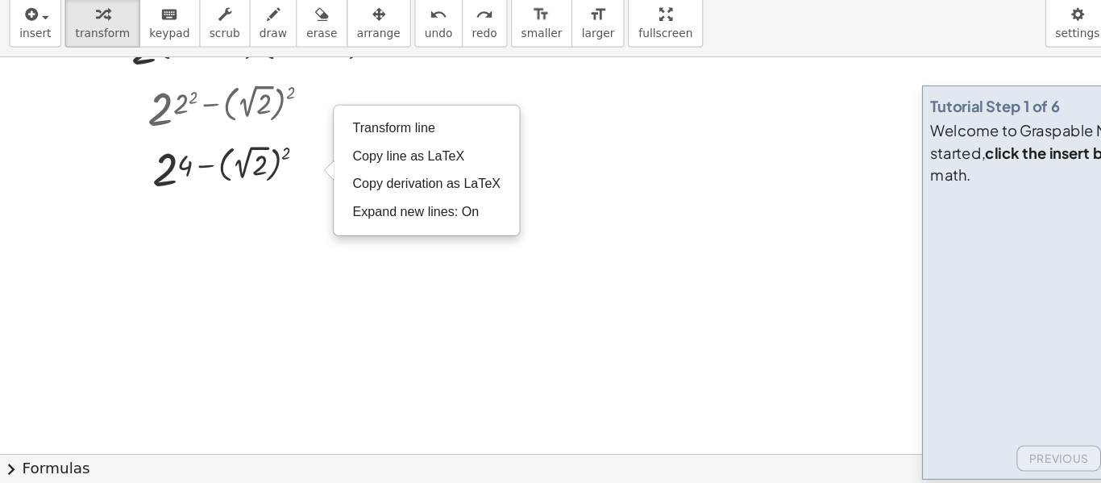
click at [180, 301] on div at bounding box center [550, 260] width 1101 height 1033
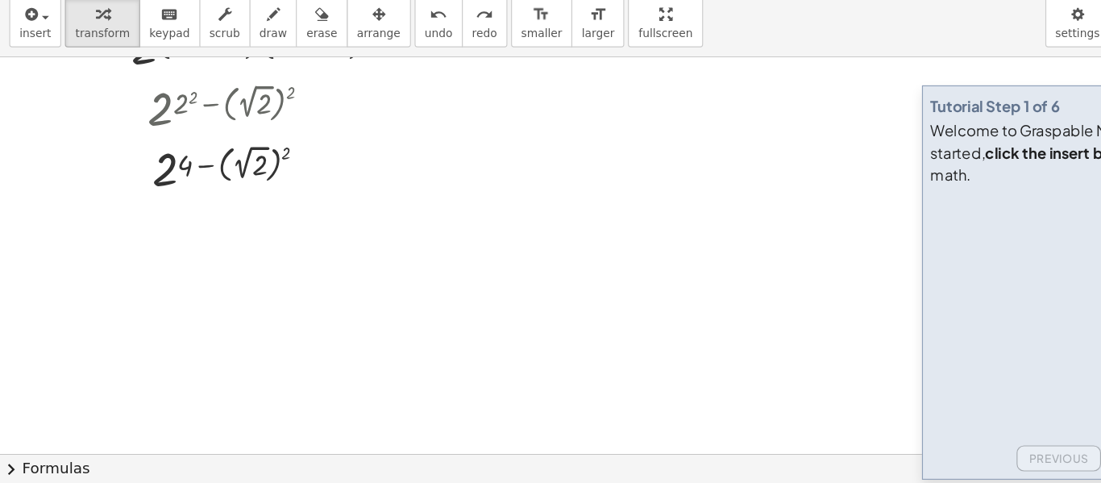
click at [353, 293] on div at bounding box center [550, 260] width 1101 height 1033
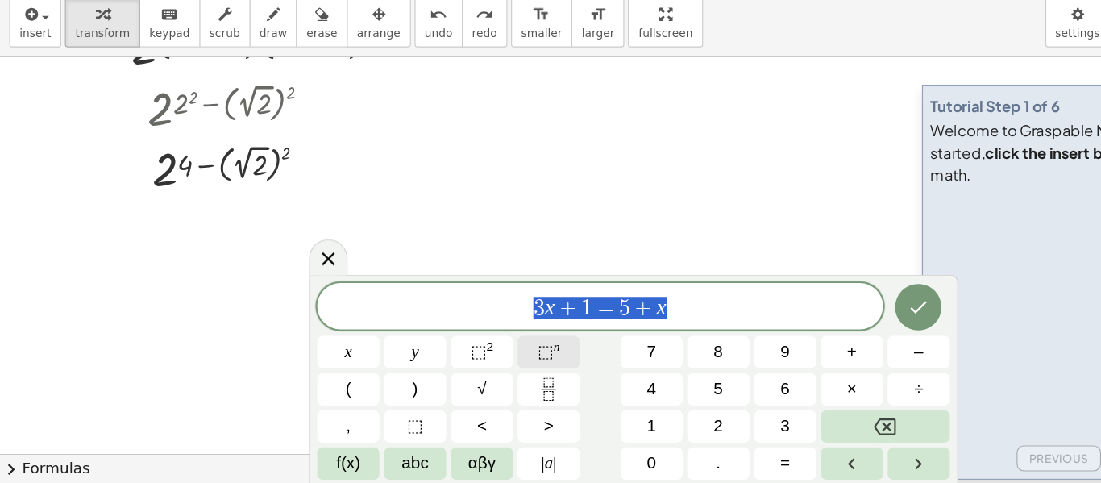
drag, startPoint x: 602, startPoint y: 330, endPoint x: 465, endPoint y: 354, distance: 139.2
click at [465, 354] on div "******** 3 x + 1 = 5 + x x y ⬚ 2 ⬚ n 7 8 9 + – ( ) √ 4 5 6 × ÷ , ⬚ < > 1 2 3 f(…" at bounding box center [551, 394] width 550 height 171
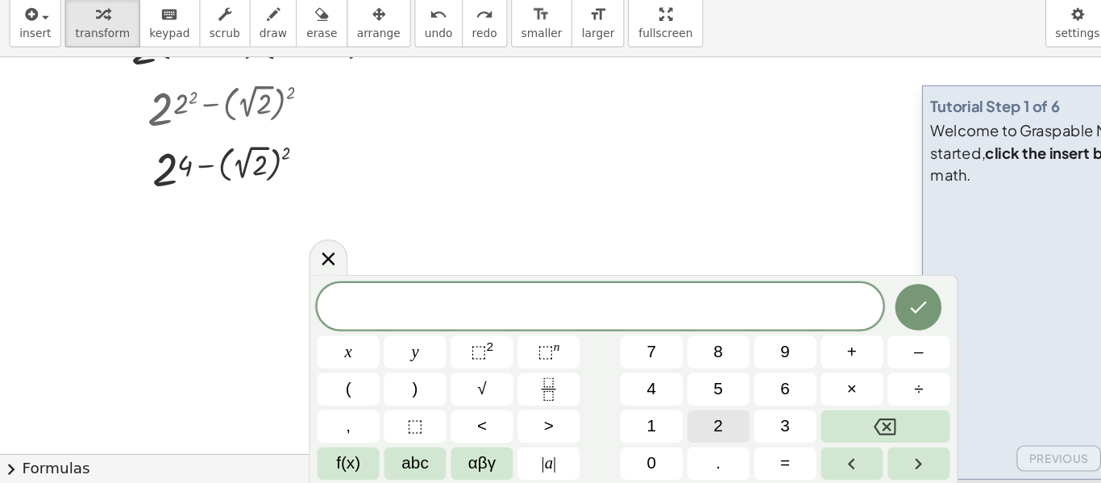
click at [609, 429] on button "2" at bounding box center [624, 433] width 54 height 28
click at [440, 367] on button "⬚ 2" at bounding box center [419, 369] width 54 height 28
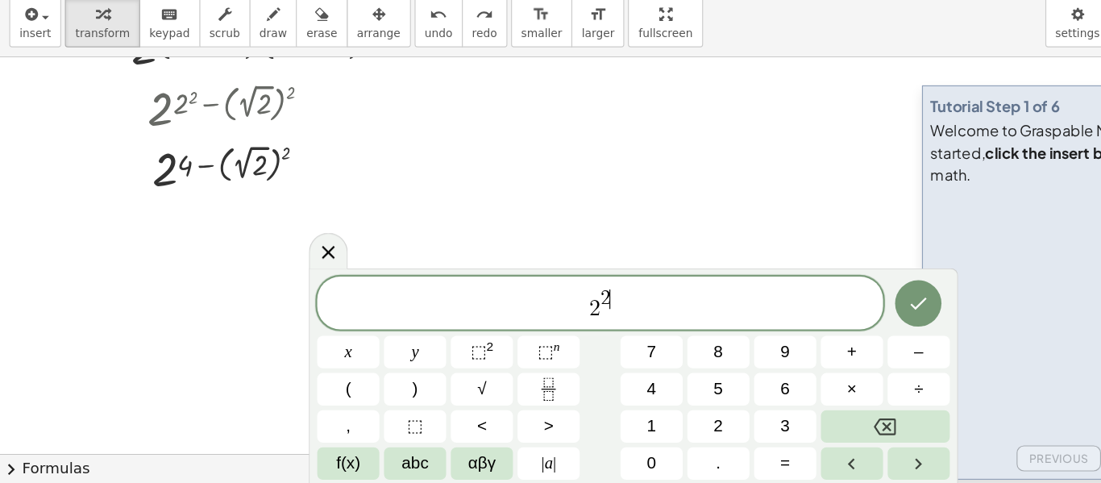
click at [530, 317] on span "2 2 ​" at bounding box center [522, 327] width 492 height 29
click at [423, 396] on button "√" at bounding box center [419, 401] width 54 height 28
click at [433, 365] on button "⬚ 2" at bounding box center [419, 369] width 54 height 28
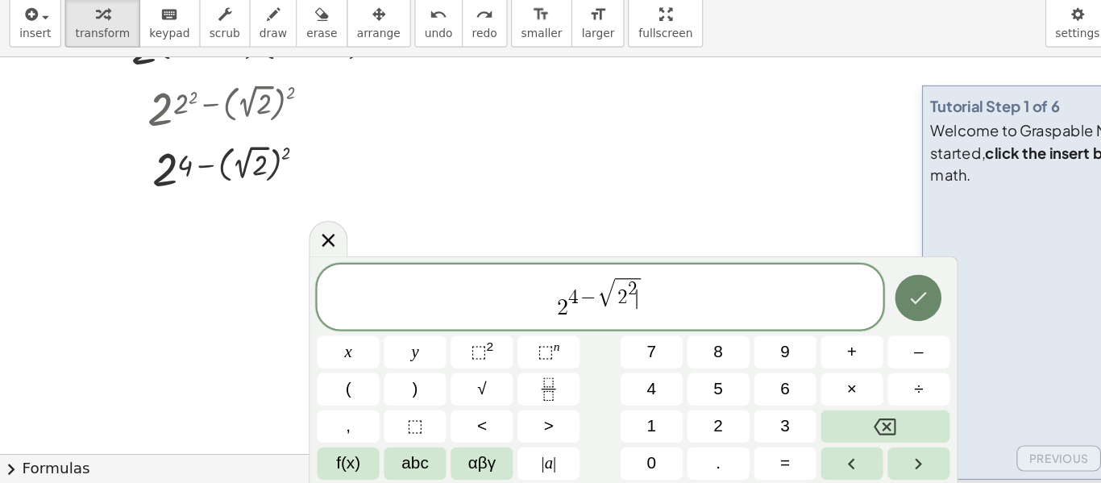
click at [790, 313] on icon "Done" at bounding box center [797, 321] width 19 height 19
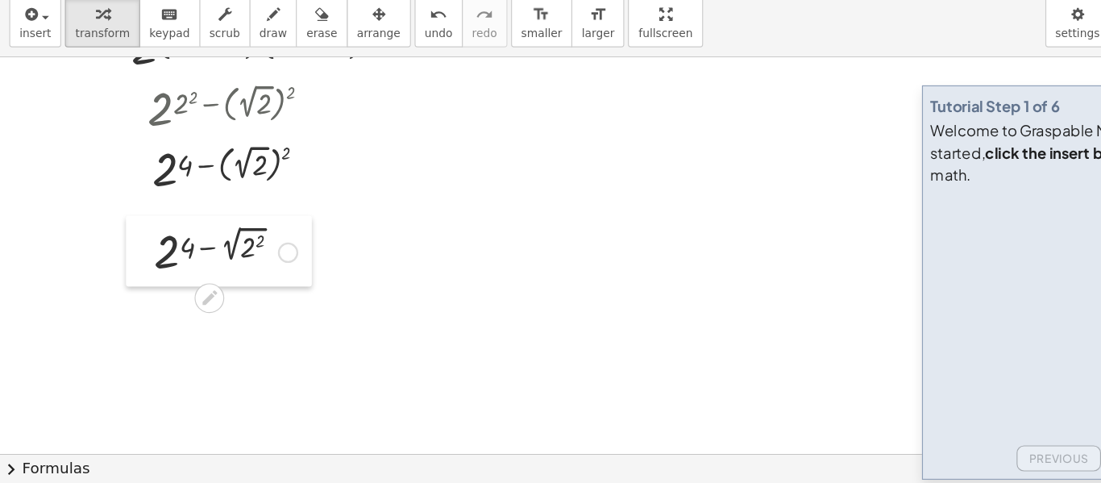
drag, startPoint x: 358, startPoint y: 322, endPoint x: 114, endPoint y: 281, distance: 247.0
click at [114, 281] on div at bounding box center [122, 281] width 24 height 61
click at [137, 368] on div at bounding box center [550, 260] width 1101 height 1033
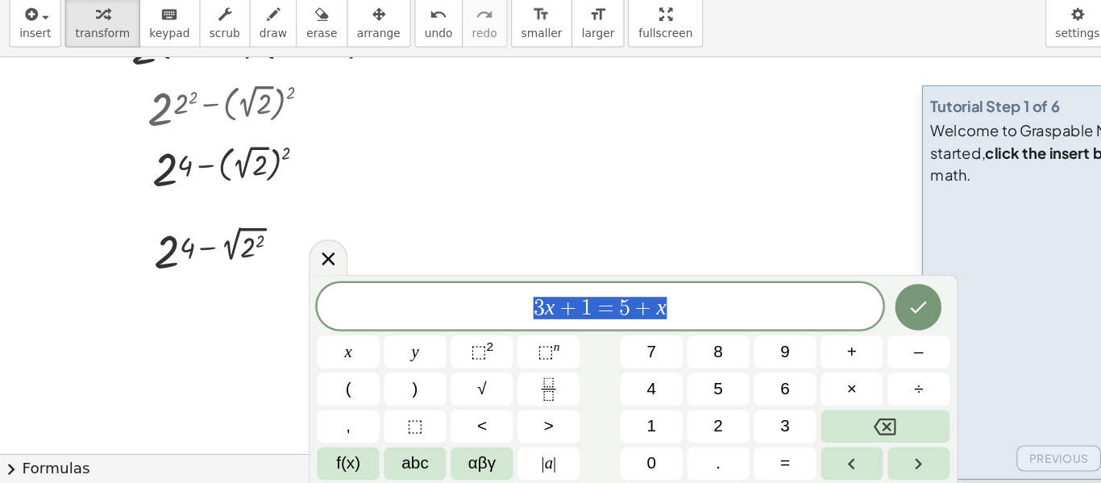
drag, startPoint x: 615, startPoint y: 326, endPoint x: 435, endPoint y: 324, distance: 179.8
click at [435, 324] on span "3 x + 1 = 5 + x" at bounding box center [522, 330] width 492 height 23
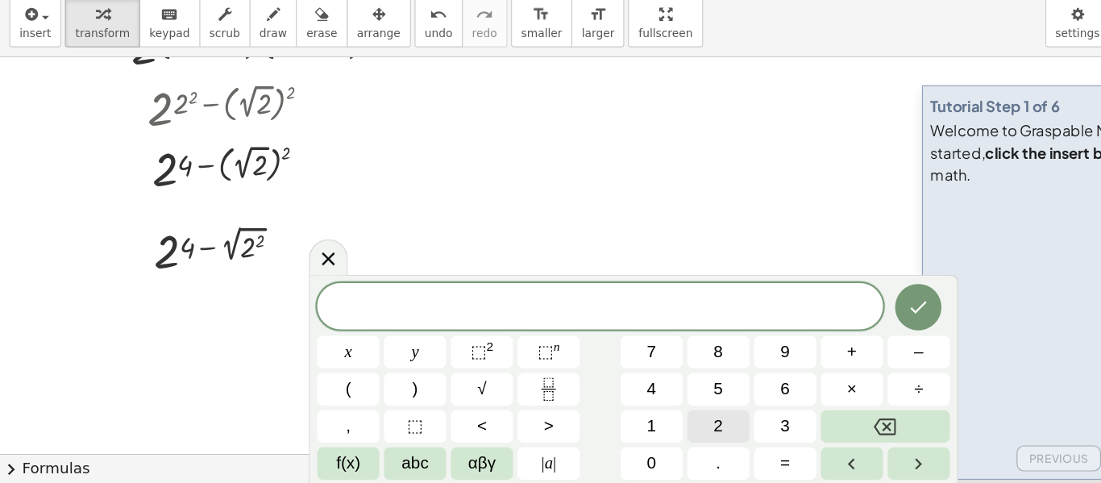
click at [618, 437] on button "2" at bounding box center [624, 433] width 54 height 28
click at [422, 372] on span "⬚" at bounding box center [416, 368] width 14 height 16
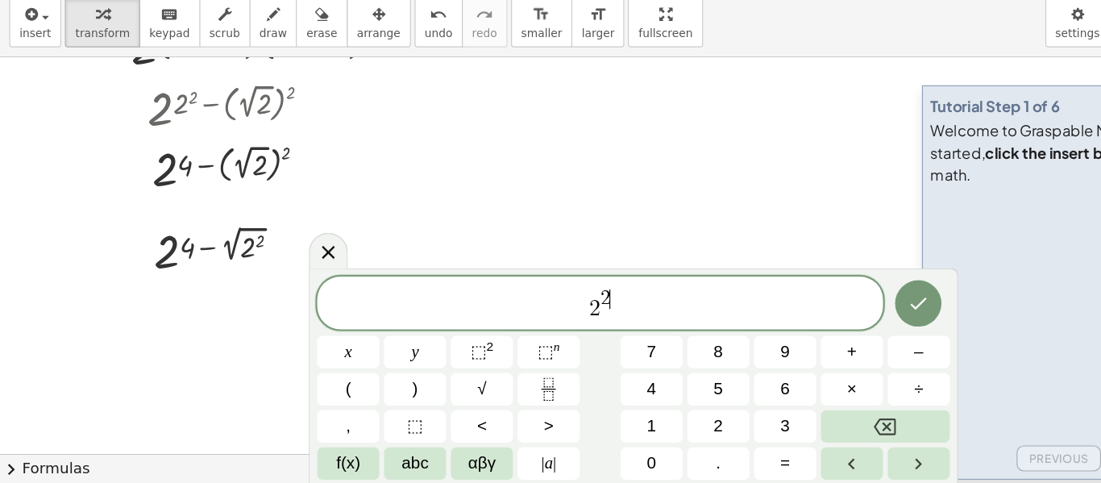
click at [530, 317] on span "2 ​" at bounding box center [526, 323] width 9 height 18
click at [553, 327] on span "2 4 ​" at bounding box center [522, 327] width 492 height 29
click at [543, 317] on span "2 4 ​" at bounding box center [522, 327] width 492 height 29
click at [530, 318] on span "2 4 ​" at bounding box center [522, 327] width 492 height 29
click at [796, 329] on icon "Done" at bounding box center [797, 326] width 19 height 19
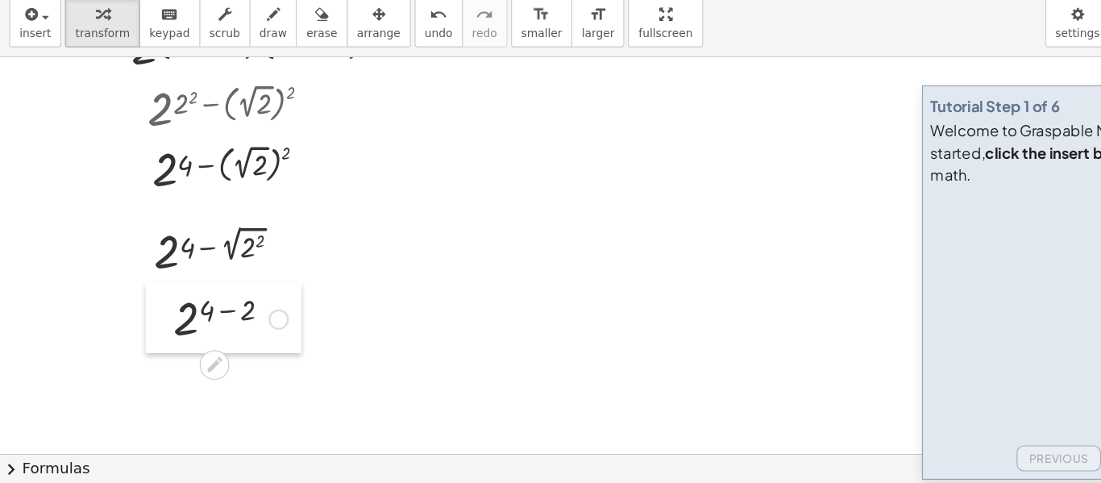
drag, startPoint x: 154, startPoint y: 397, endPoint x: 143, endPoint y: 339, distance: 59.9
click at [143, 339] on div at bounding box center [139, 339] width 24 height 61
click at [218, 275] on div at bounding box center [196, 281] width 141 height 53
click at [218, 281] on div at bounding box center [196, 281] width 133 height 53
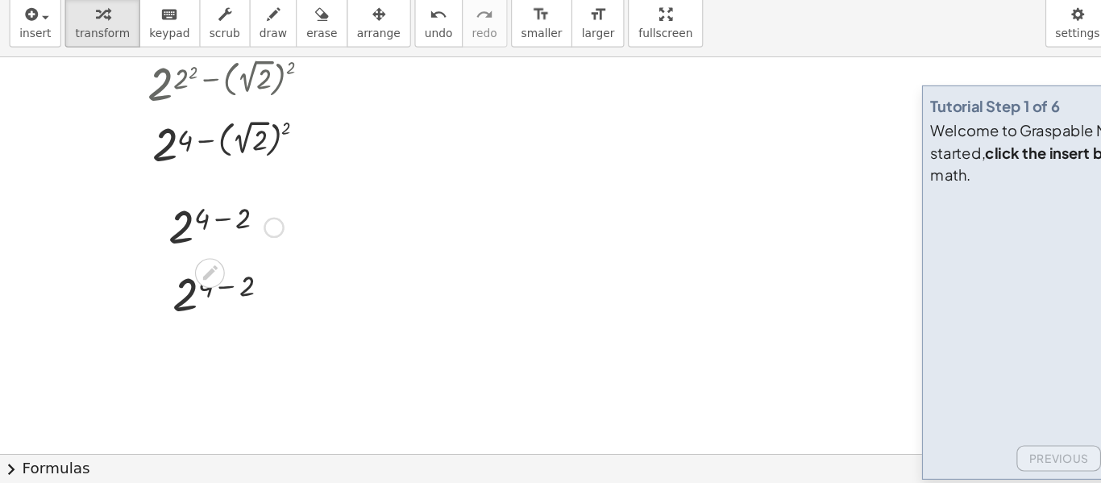
scroll to position [392, 0]
click at [140, 329] on div at bounding box center [138, 316] width 24 height 61
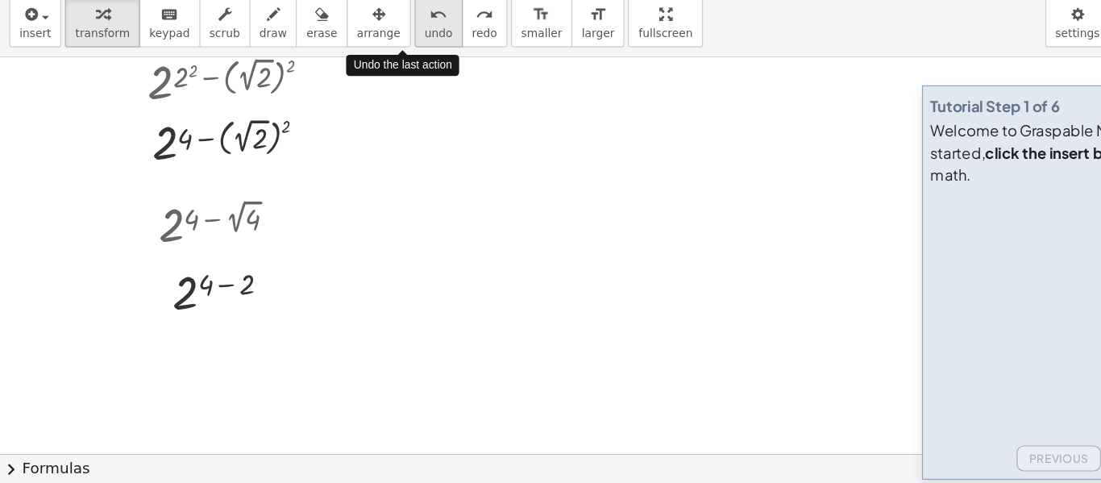
click at [373, 83] on icon "undo" at bounding box center [380, 75] width 15 height 19
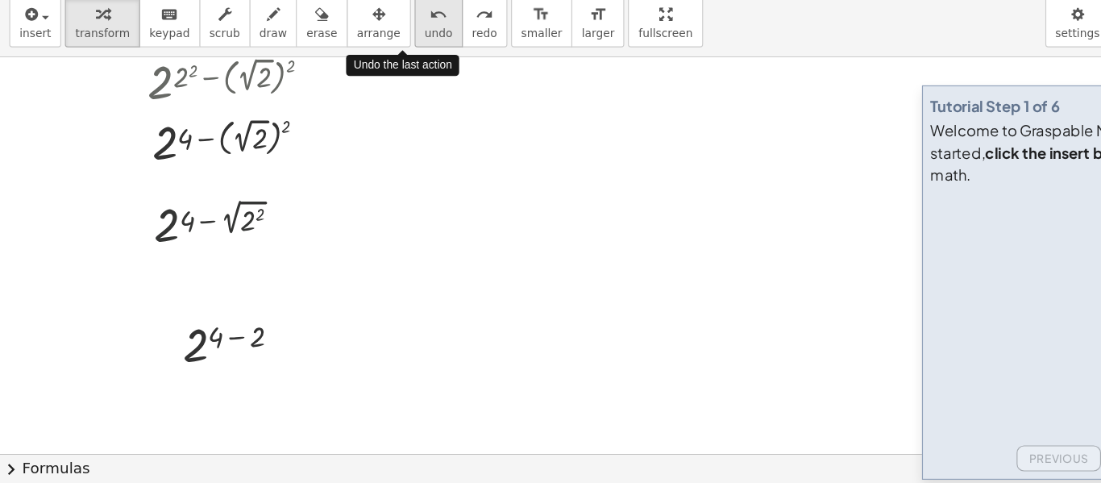
click at [373, 83] on icon "undo" at bounding box center [380, 75] width 15 height 19
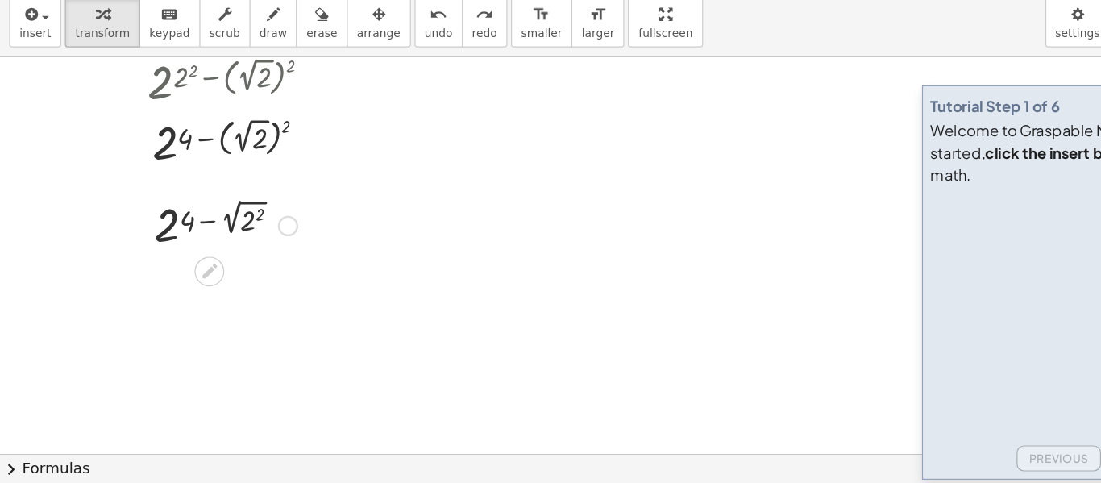
click at [225, 250] on div at bounding box center [196, 257] width 141 height 53
click at [220, 297] on div at bounding box center [196, 311] width 141 height 53
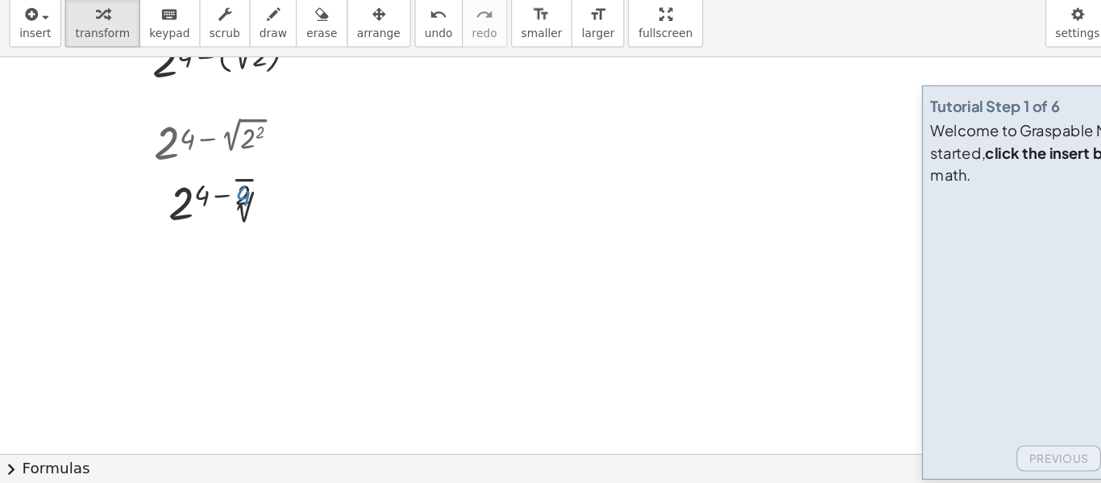
scroll to position [469, 0]
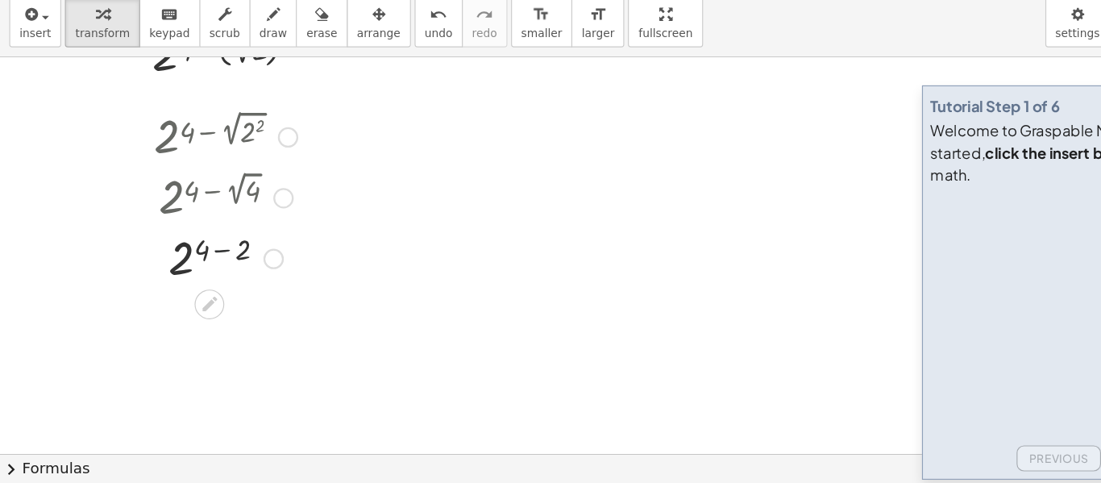
click at [193, 282] on div at bounding box center [196, 286] width 141 height 53
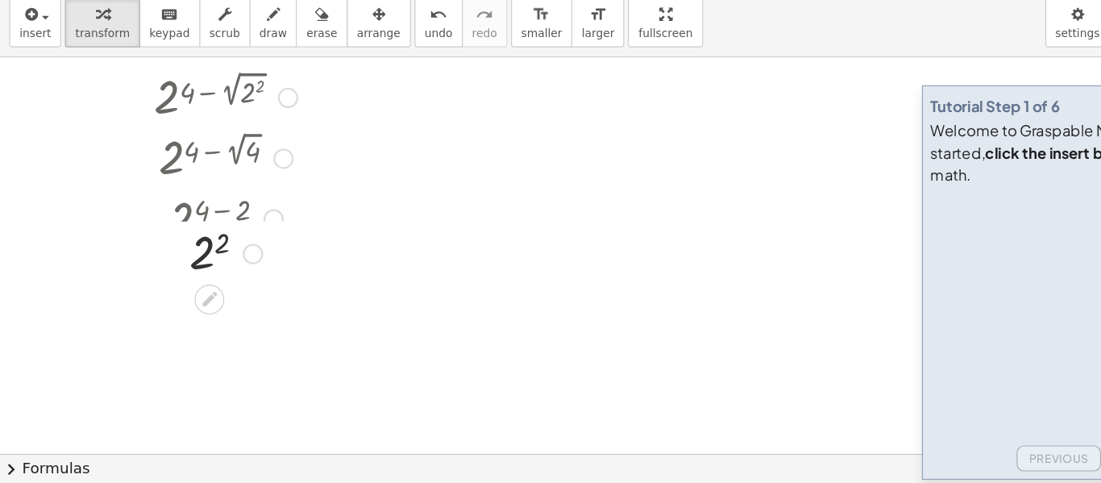
scroll to position [505, 0]
click at [187, 297] on div at bounding box center [196, 302] width 141 height 53
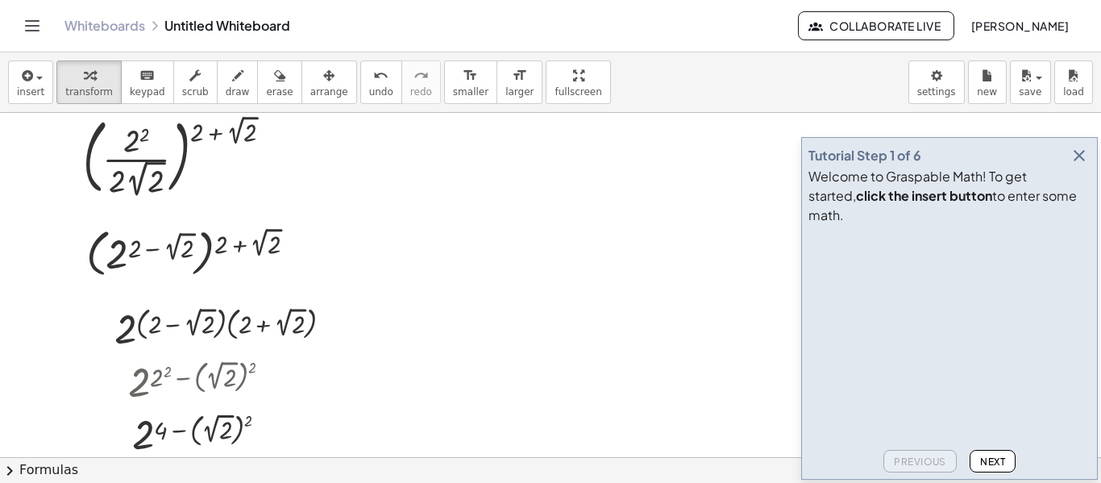
scroll to position [156, 0]
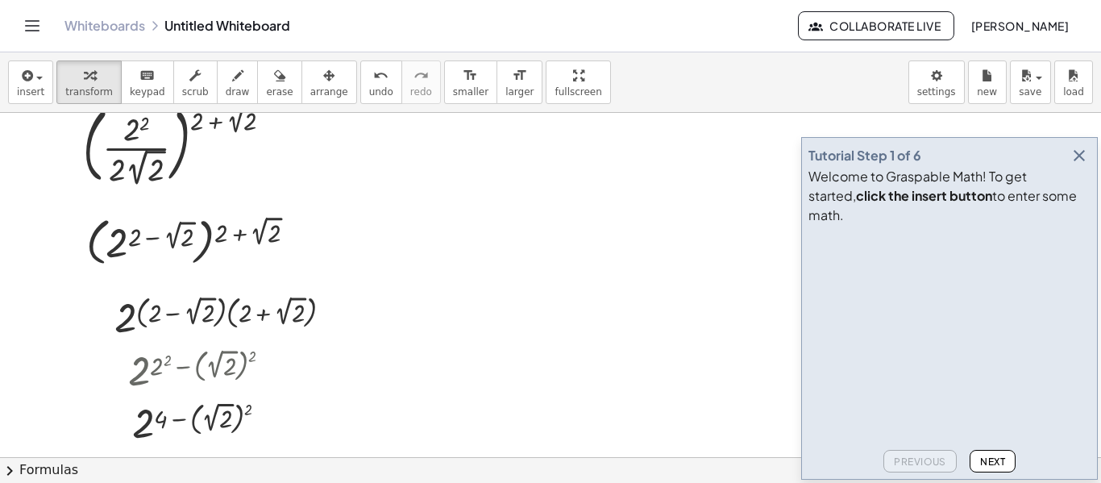
click at [644, 184] on div at bounding box center [550, 473] width 1101 height 1033
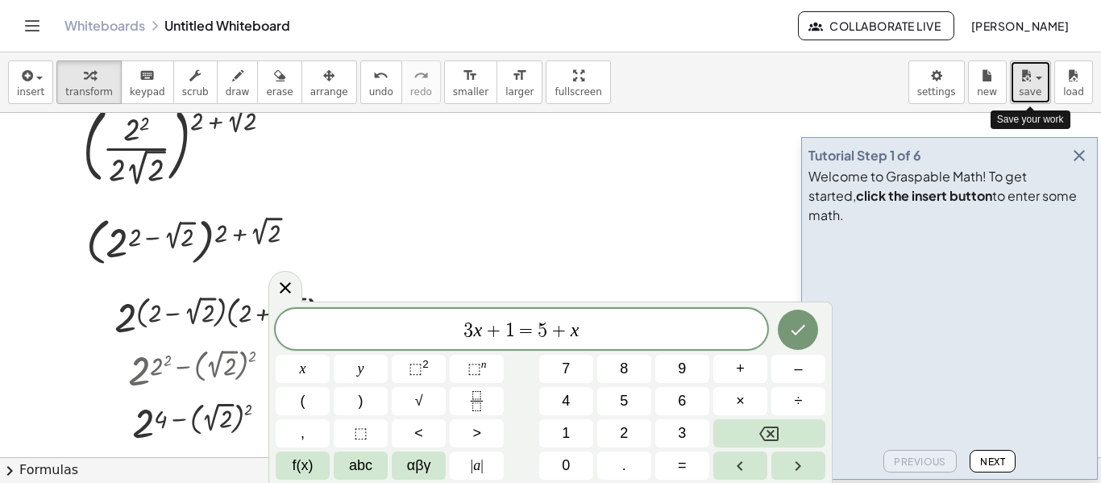
click at [1020, 84] on icon "button" at bounding box center [1026, 75] width 15 height 19
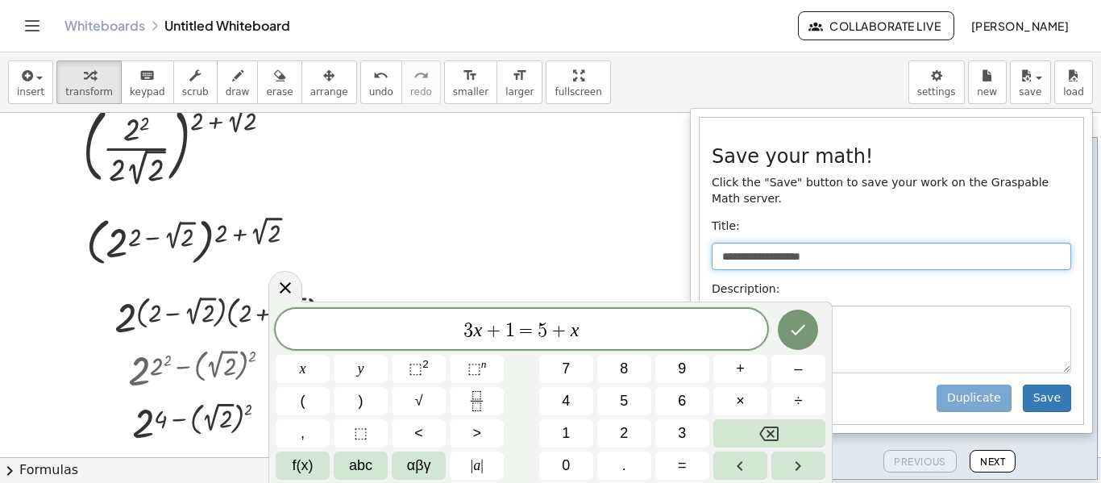
click at [821, 243] on input "**********" at bounding box center [892, 256] width 360 height 27
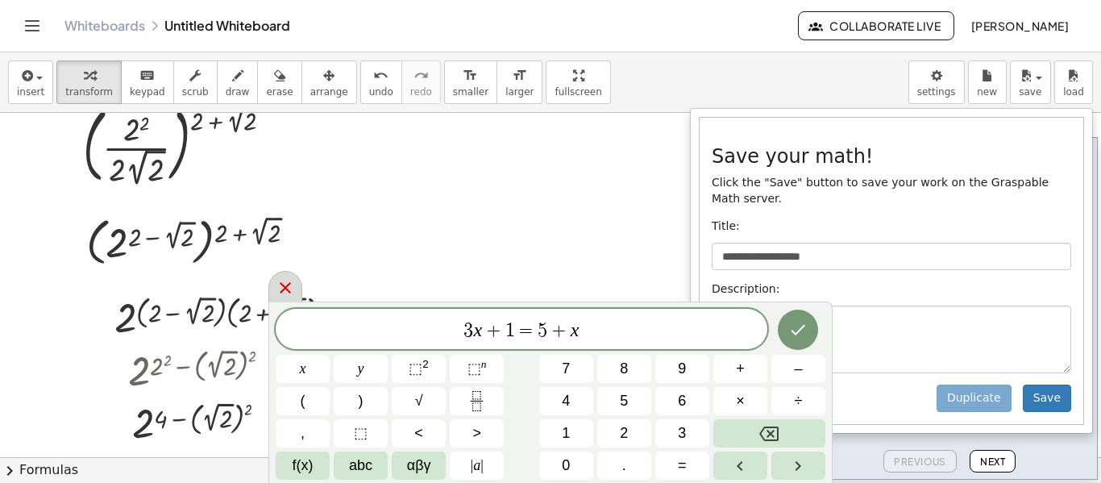
click at [285, 277] on div at bounding box center [285, 286] width 34 height 31
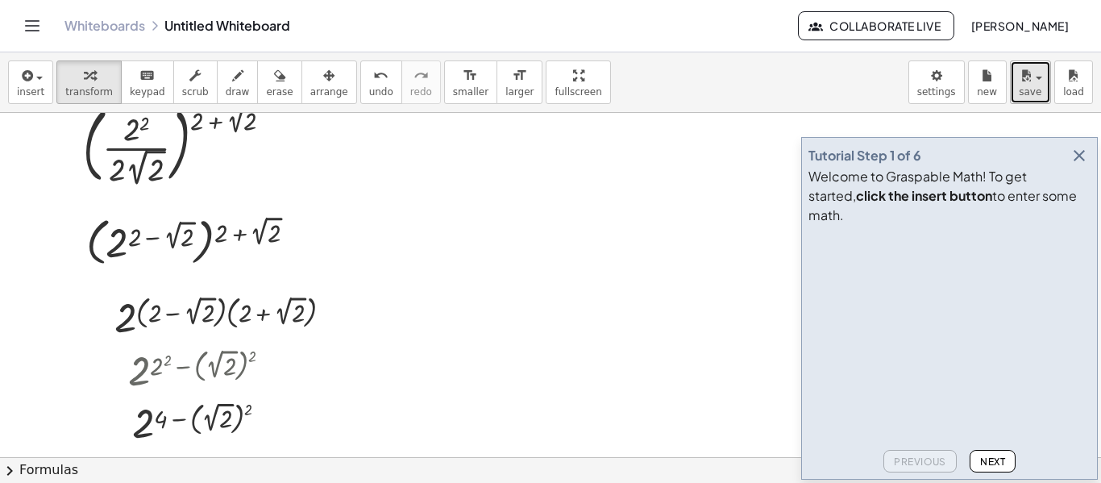
click at [1029, 91] on span "save" at bounding box center [1030, 91] width 23 height 11
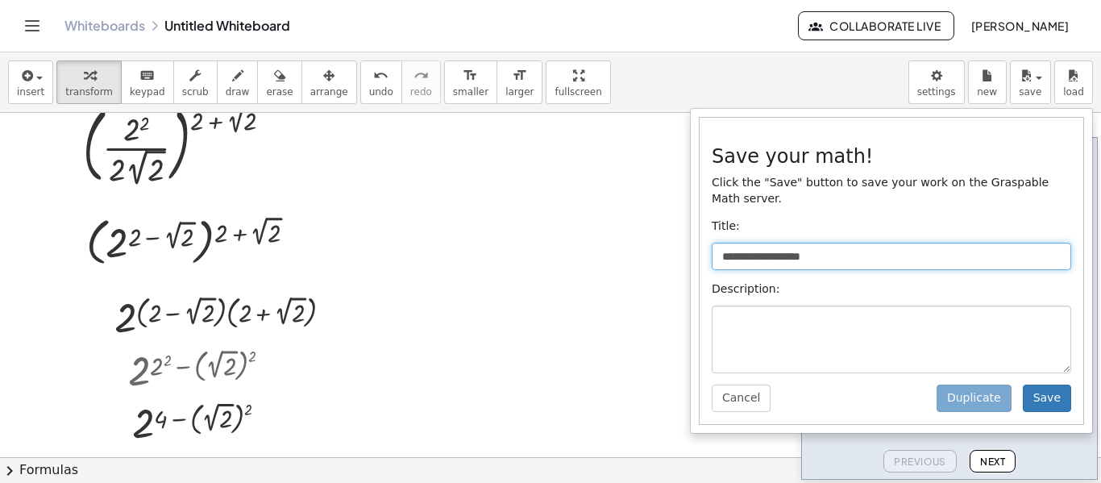
click at [809, 243] on input "**********" at bounding box center [892, 256] width 360 height 27
drag, startPoint x: 853, startPoint y: 242, endPoint x: 710, endPoint y: 247, distance: 142.8
click at [710, 247] on div "**********" at bounding box center [892, 271] width 384 height 306
type input "**********"
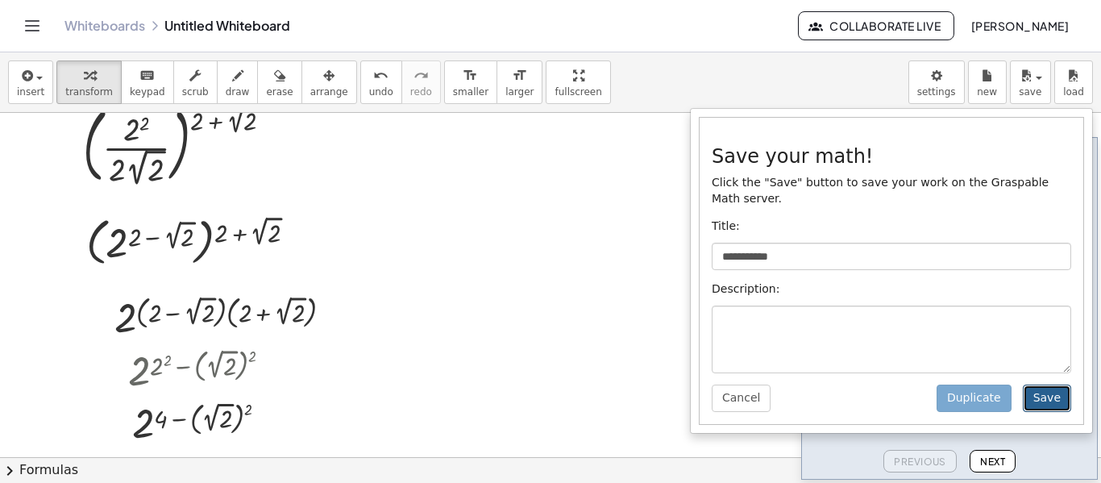
click at [1062, 385] on button "Save" at bounding box center [1047, 398] width 48 height 27
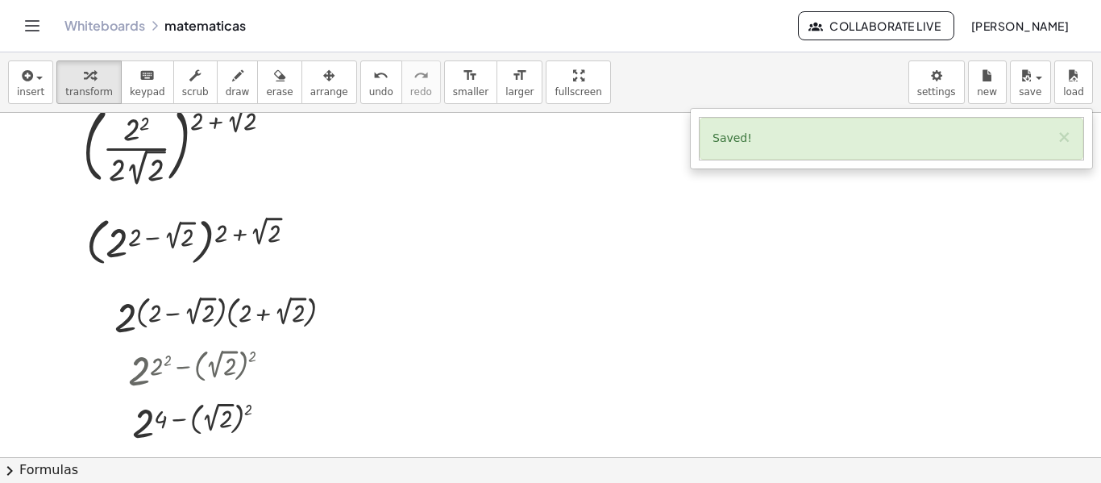
click at [602, 208] on div at bounding box center [550, 473] width 1101 height 1033
